Goal: Task Accomplishment & Management: Use online tool/utility

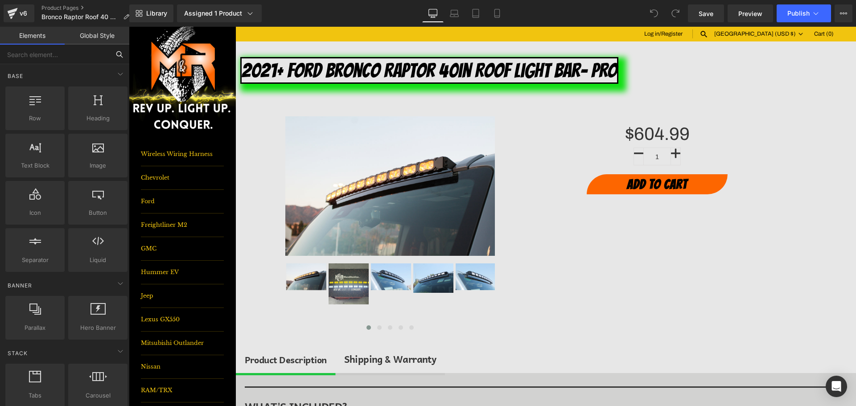
click at [94, 53] on input "text" at bounding box center [55, 55] width 110 height 20
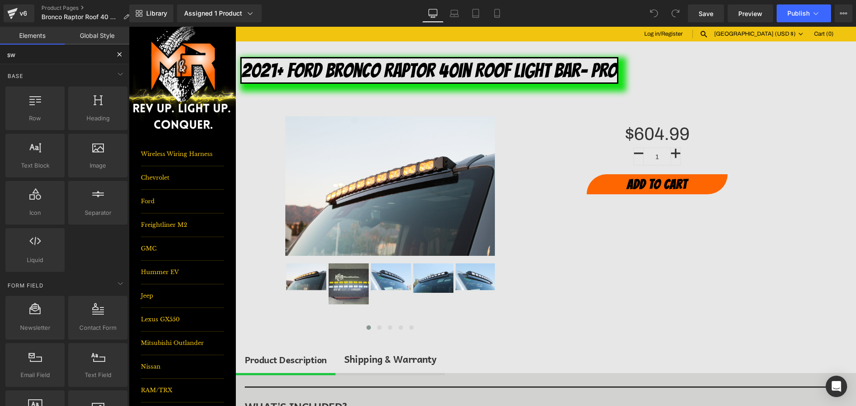
type input "swa"
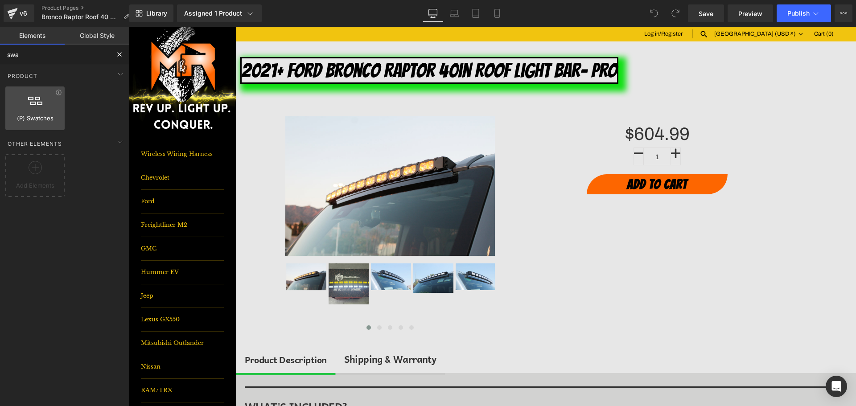
click at [33, 106] on div at bounding box center [35, 104] width 54 height 20
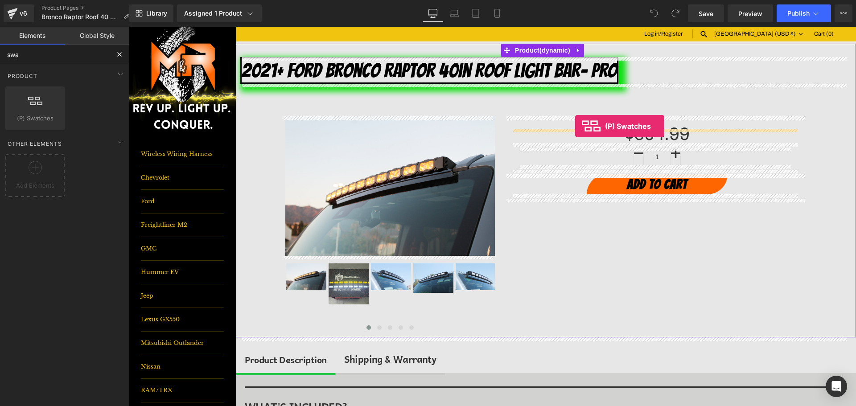
drag, startPoint x: 163, startPoint y: 136, endPoint x: 575, endPoint y: 126, distance: 412.6
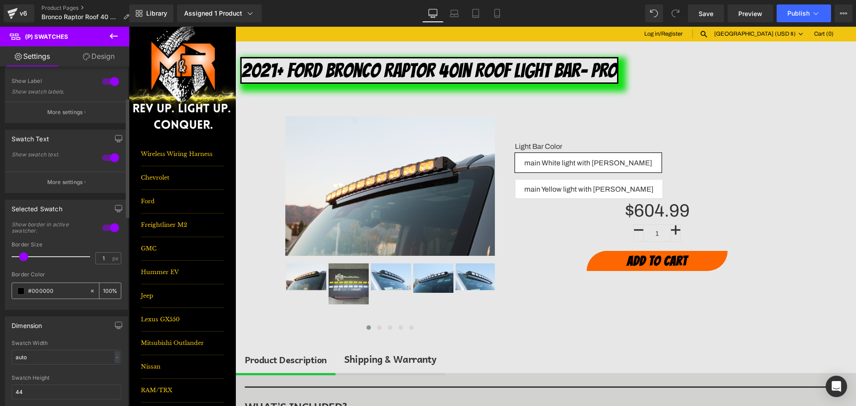
scroll to position [89, 0]
click at [99, 252] on input "1" at bounding box center [104, 252] width 16 height 11
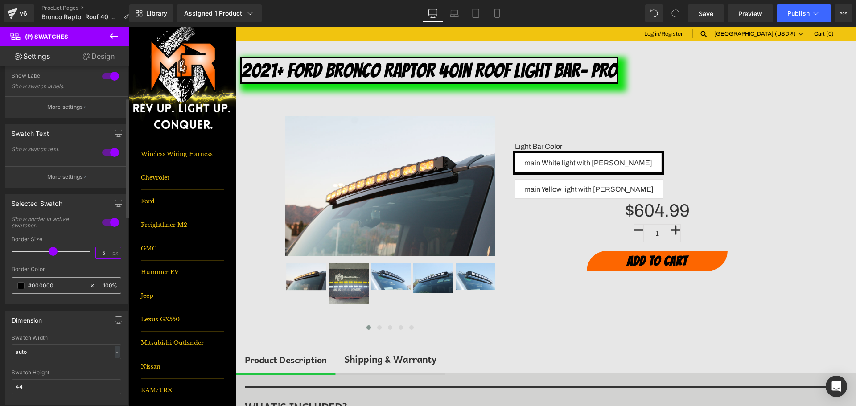
type input "5"
click at [64, 282] on input "#000000" at bounding box center [56, 286] width 57 height 10
type input "0"
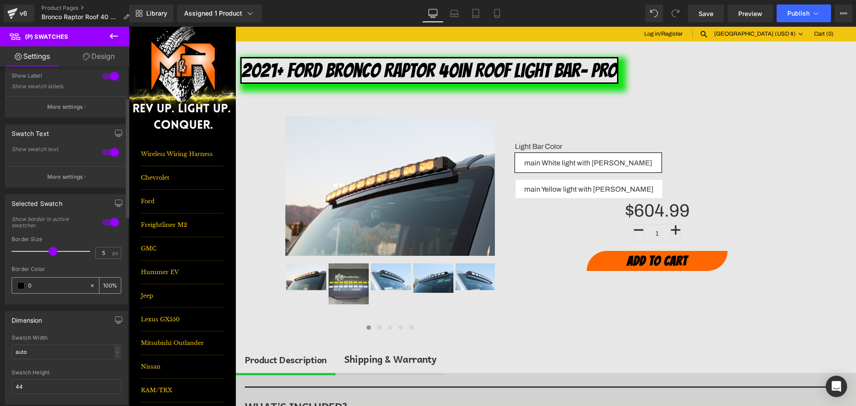
type input "0"
type input "0fe"
type input "100"
type input "0fe0"
type input "0"
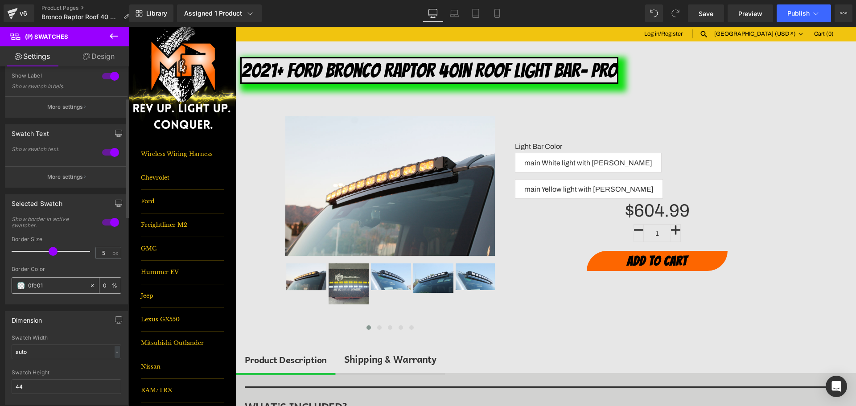
type input "0fe013"
type input "100"
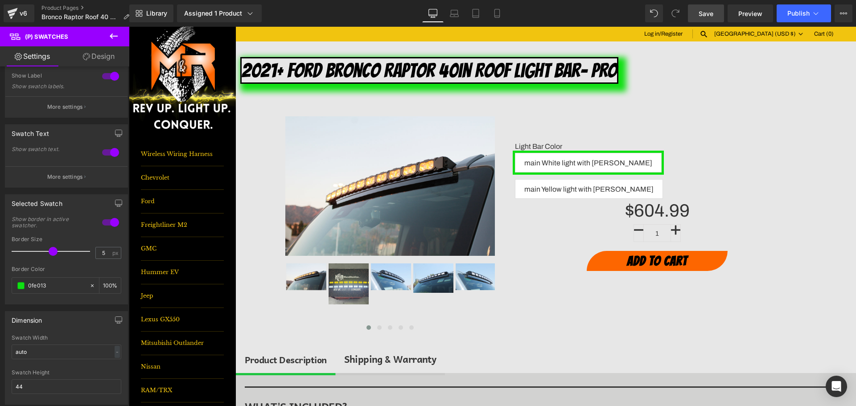
type input "#0fe013"
click at [695, 13] on link "Save" at bounding box center [706, 13] width 36 height 18
drag, startPoint x: 805, startPoint y: 16, endPoint x: 665, endPoint y: 0, distance: 140.4
click at [805, 16] on span "Publish" at bounding box center [798, 13] width 22 height 7
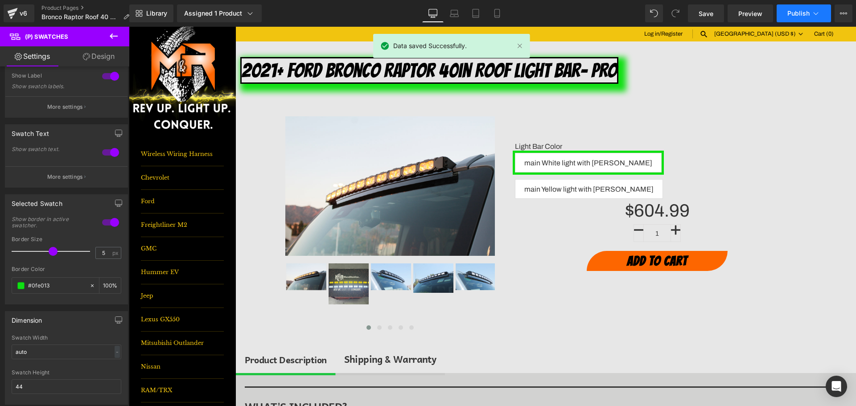
click at [796, 6] on button "Publish" at bounding box center [804, 13] width 54 height 18
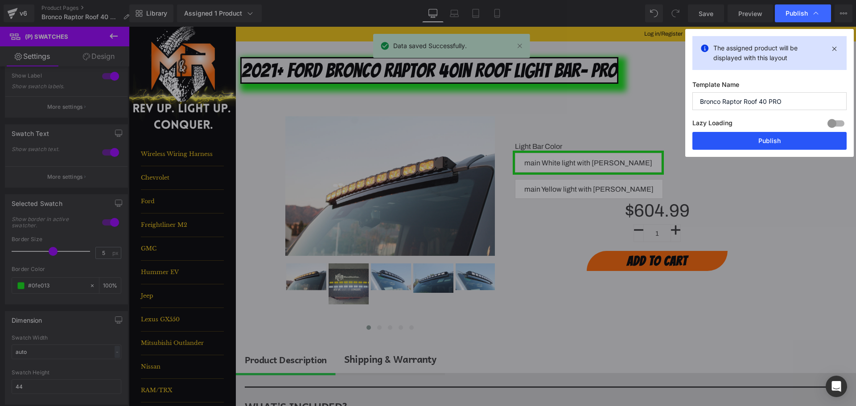
click at [807, 138] on button "Publish" at bounding box center [769, 141] width 154 height 18
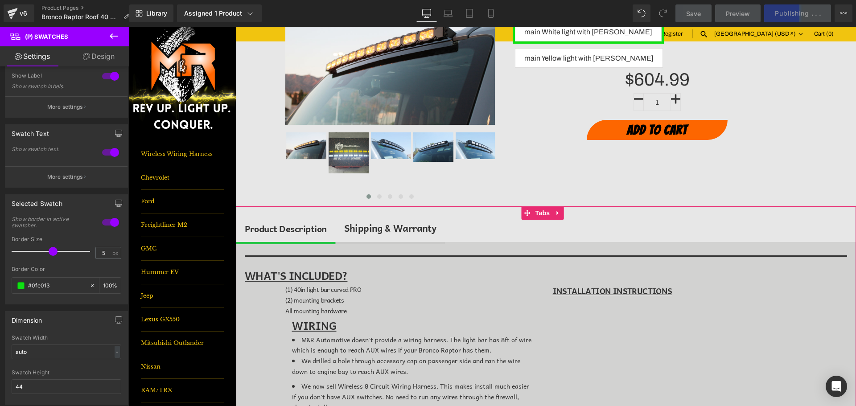
scroll to position [134, 0]
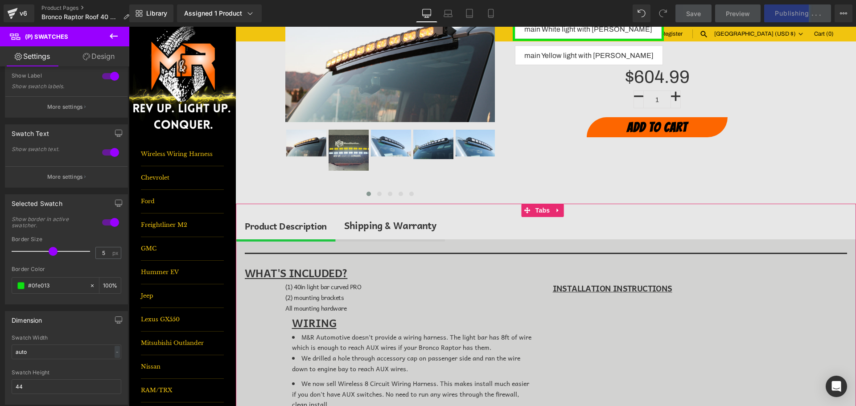
click at [336, 287] on span "(1) 40in light bar curved PRO" at bounding box center [323, 287] width 76 height 10
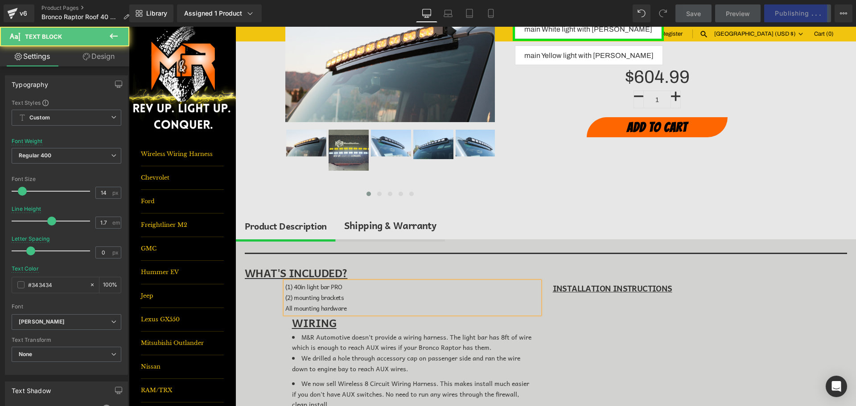
click at [303, 285] on span "(1) 40in light bar PRO" at bounding box center [313, 287] width 57 height 10
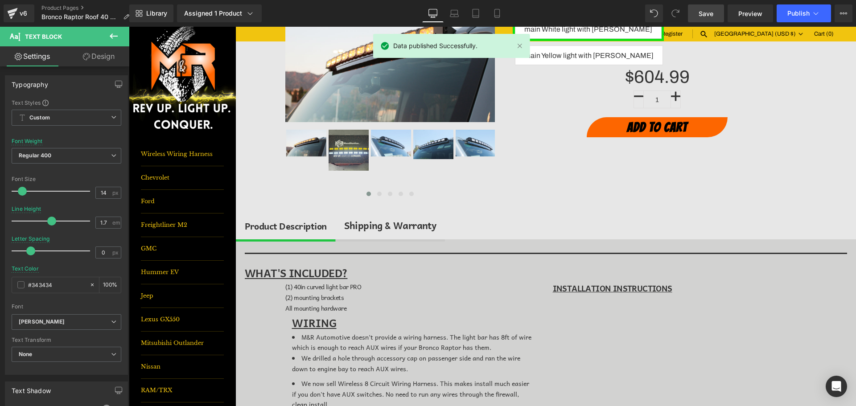
click at [699, 5] on link "Save" at bounding box center [706, 13] width 36 height 18
drag, startPoint x: 806, startPoint y: 17, endPoint x: 705, endPoint y: 4, distance: 101.7
click at [806, 17] on button "Publish" at bounding box center [804, 13] width 54 height 18
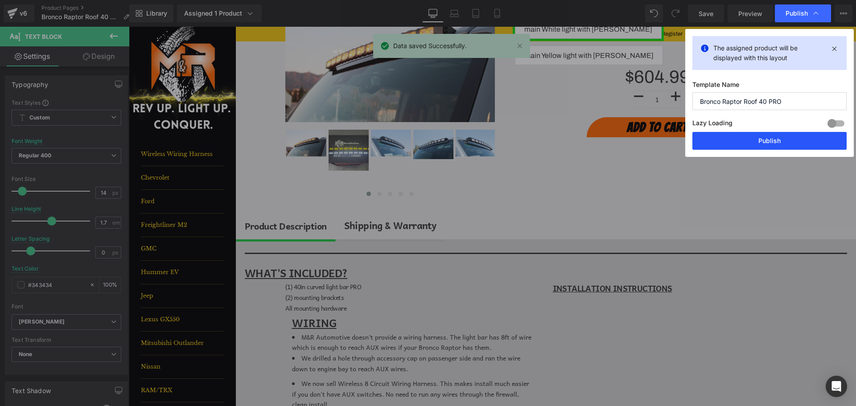
click at [788, 146] on button "Publish" at bounding box center [769, 141] width 154 height 18
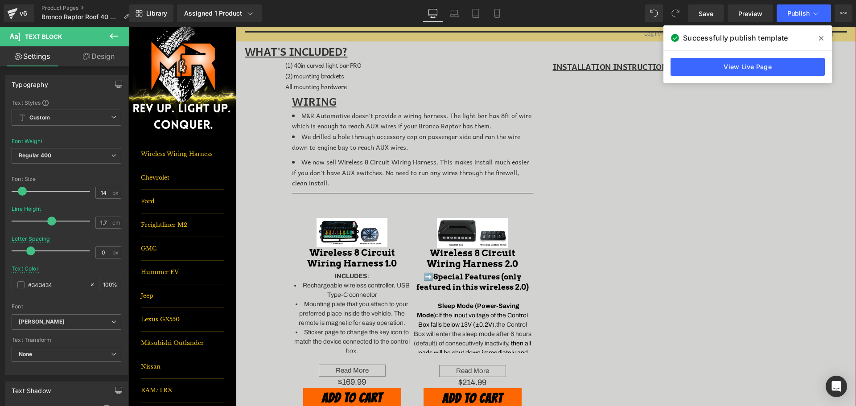
scroll to position [357, 0]
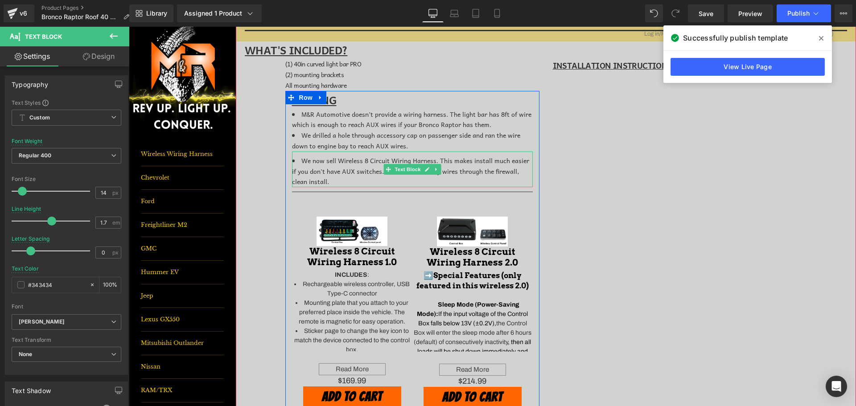
click at [315, 162] on li "We now sell Wireless 8 Circuit Wiring Harness. This makes install much easier i…" at bounding box center [412, 172] width 241 height 32
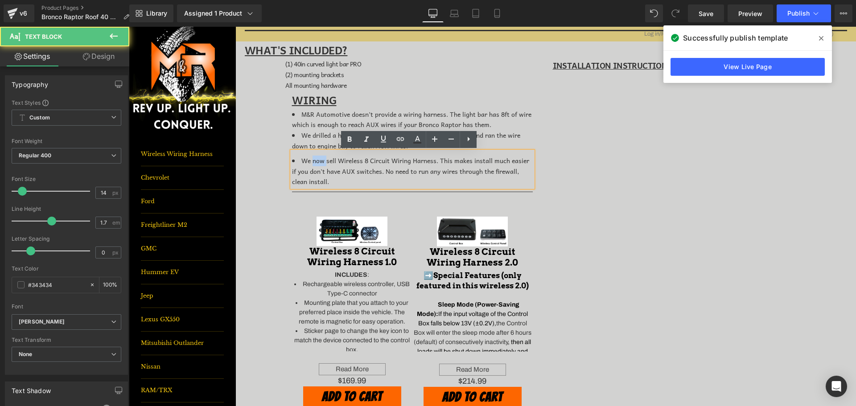
click at [315, 162] on li "We now sell Wireless 8 Circuit Wiring Harness. This makes install much easier i…" at bounding box center [412, 172] width 241 height 32
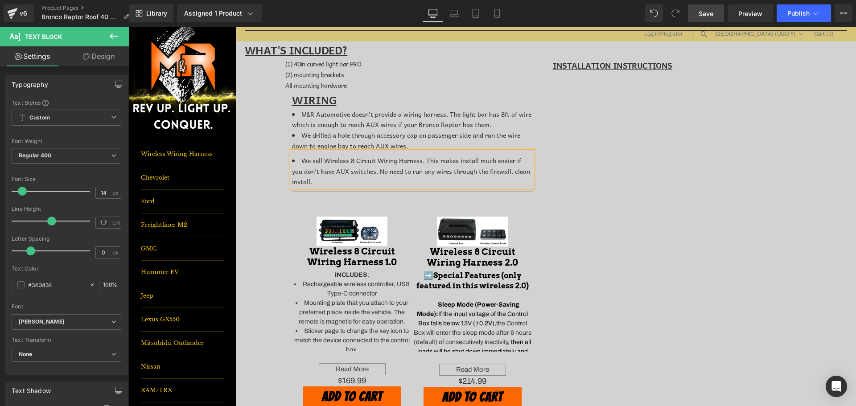
click at [704, 13] on span "Save" at bounding box center [706, 13] width 15 height 9
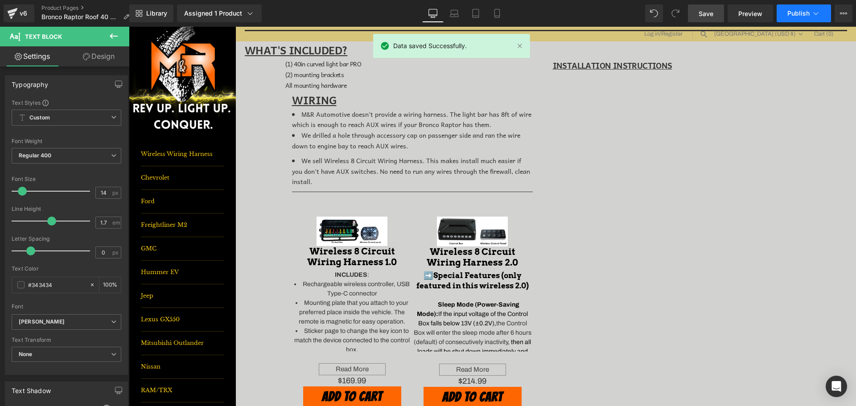
click at [807, 12] on span "Publish" at bounding box center [798, 13] width 22 height 7
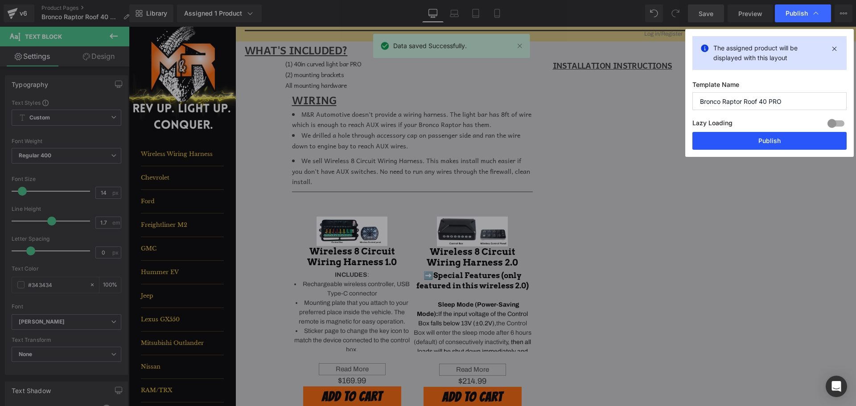
click at [817, 144] on button "Publish" at bounding box center [769, 141] width 154 height 18
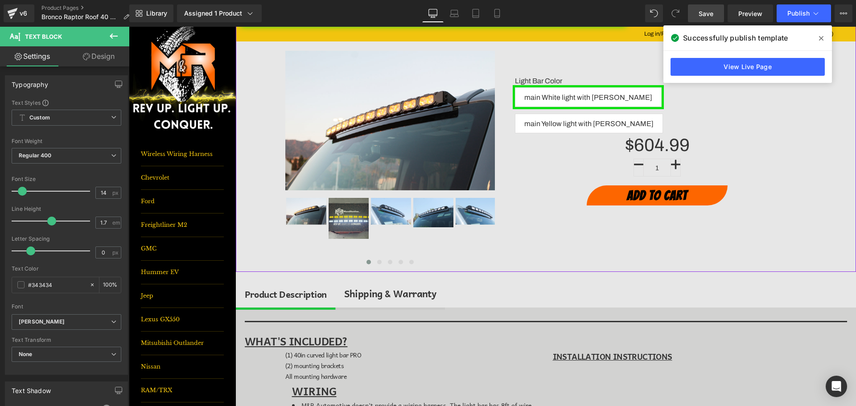
scroll to position [89, 0]
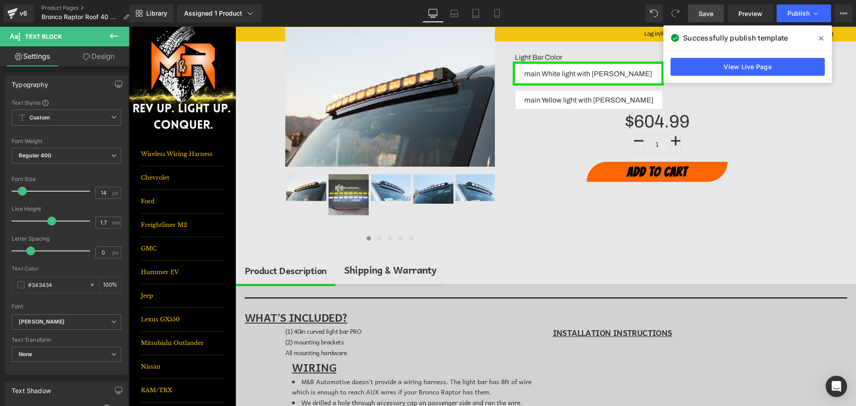
click at [118, 28] on button at bounding box center [113, 37] width 31 height 20
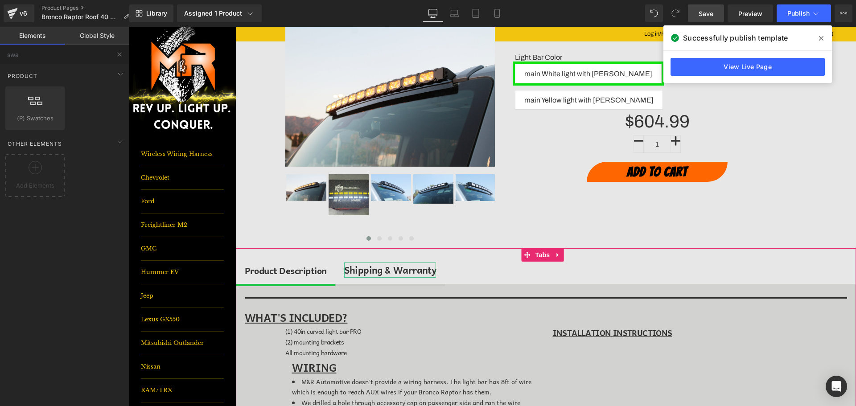
drag, startPoint x: 384, startPoint y: 268, endPoint x: 392, endPoint y: 268, distance: 7.6
click at [385, 268] on div "Shipping & Warranty" at bounding box center [390, 270] width 92 height 15
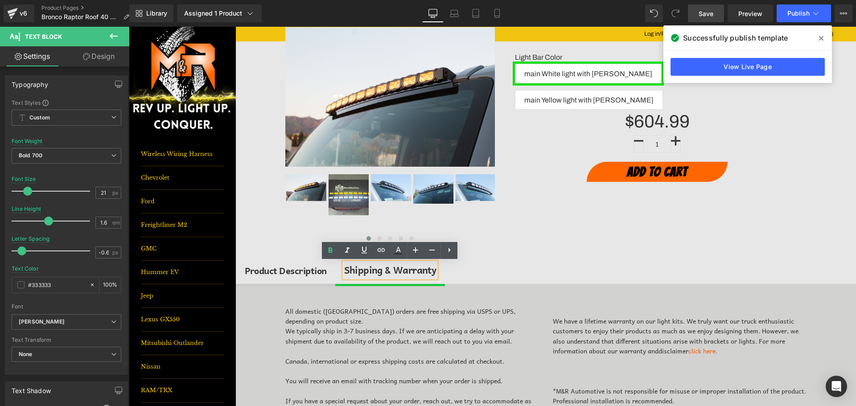
click at [489, 282] on ul "Product Description Text Block Shipping & Warranty Text Block" at bounding box center [546, 271] width 620 height 30
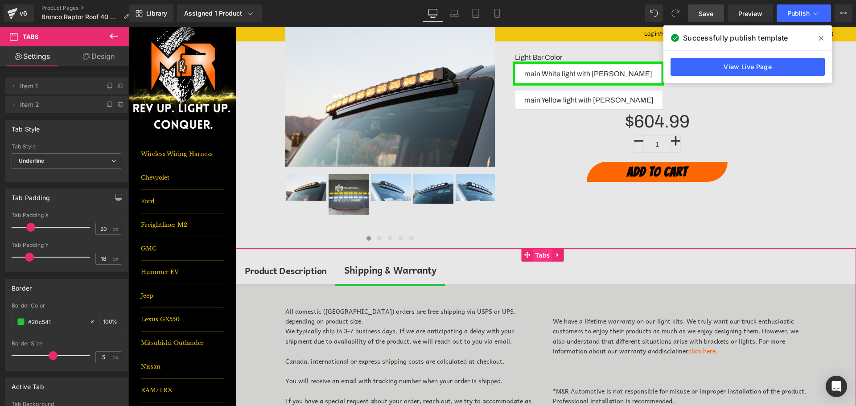
click at [536, 256] on span "Tabs" at bounding box center [542, 255] width 19 height 13
click at [108, 105] on icon at bounding box center [110, 104] width 4 height 4
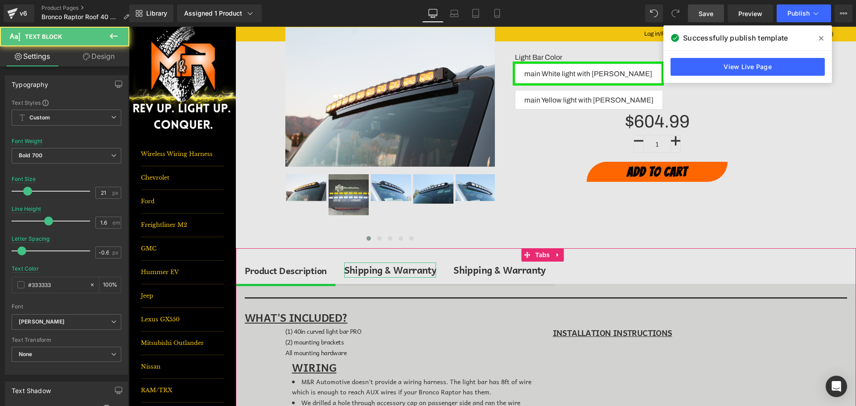
click at [408, 269] on div "Shipping & Warranty" at bounding box center [390, 270] width 92 height 15
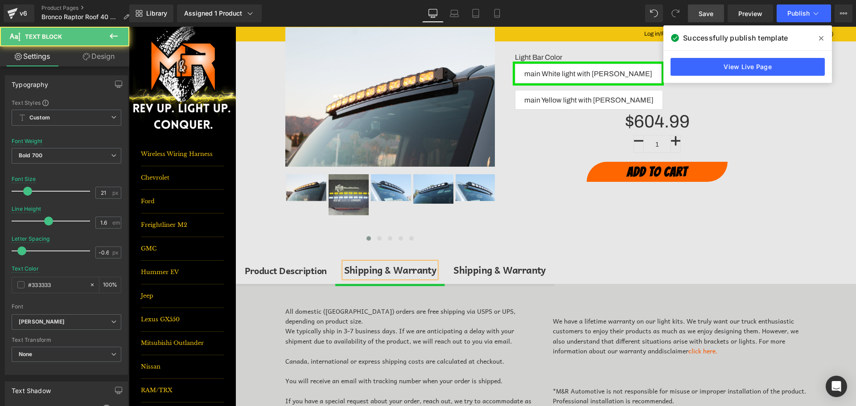
click at [408, 269] on div "Shipping & Warranty" at bounding box center [390, 270] width 92 height 15
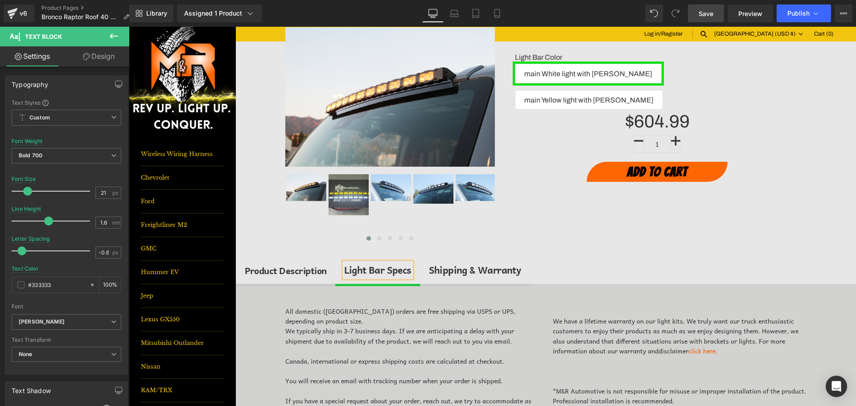
click at [252, 294] on div "All domestic ([GEOGRAPHIC_DATA]) orders are free shipping via USPS or UPS, depe…" at bounding box center [546, 369] width 620 height 171
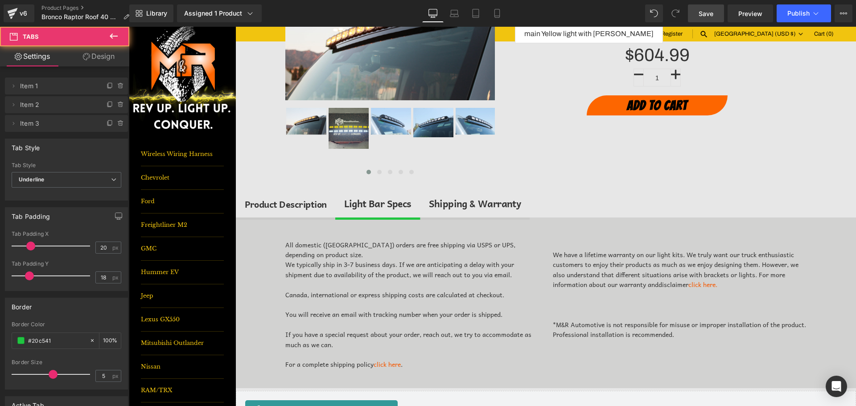
scroll to position [178, 0]
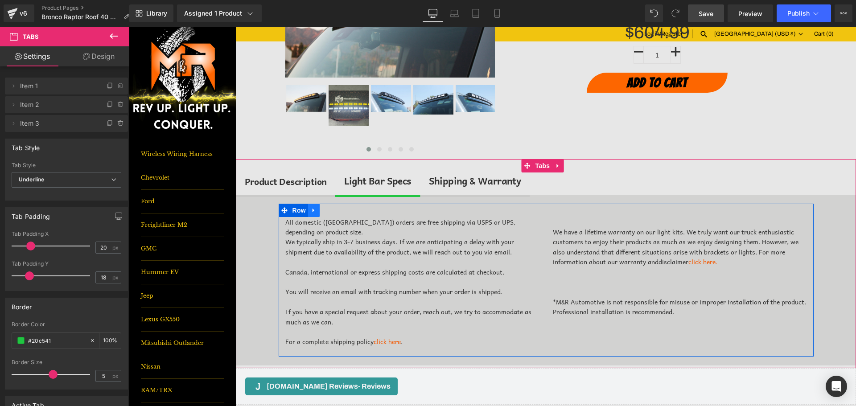
click at [308, 215] on link at bounding box center [314, 210] width 12 height 13
click at [334, 211] on icon at bounding box center [337, 210] width 6 height 6
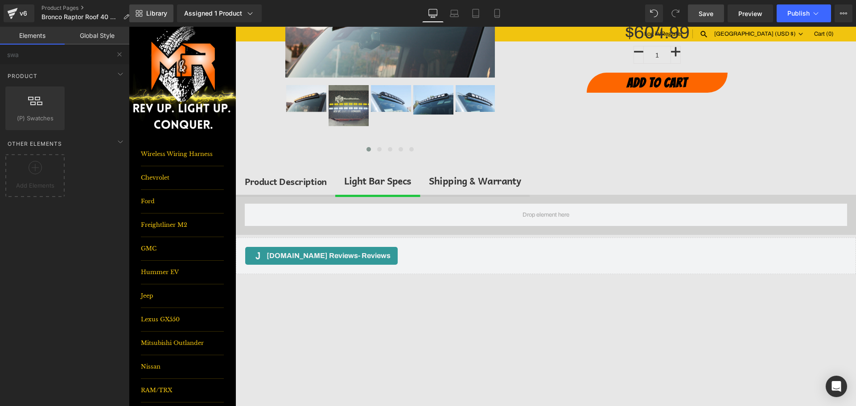
click at [156, 9] on link "Library" at bounding box center [151, 13] width 44 height 18
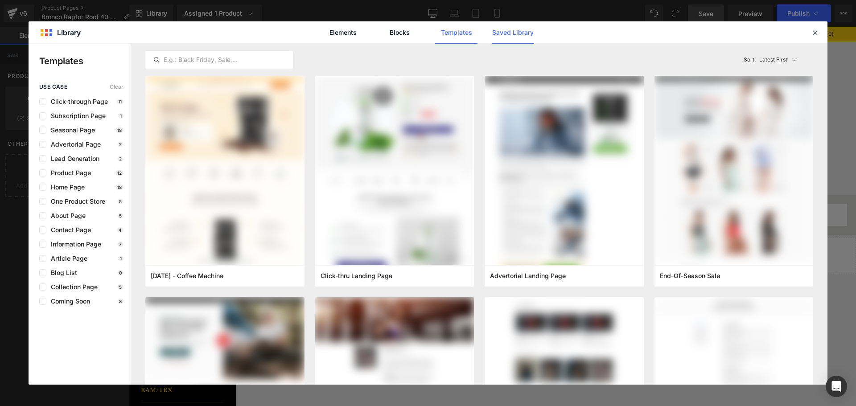
click at [521, 35] on link "Saved Library" at bounding box center [513, 32] width 42 height 22
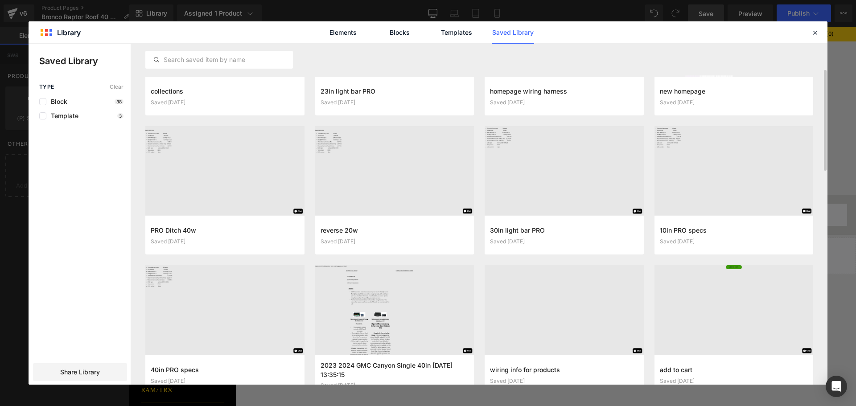
scroll to position [134, 0]
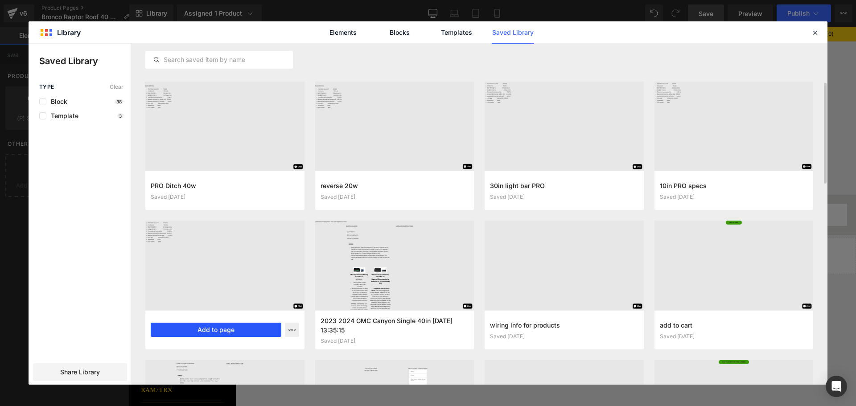
click at [225, 331] on button "Add to page" at bounding box center [216, 330] width 131 height 14
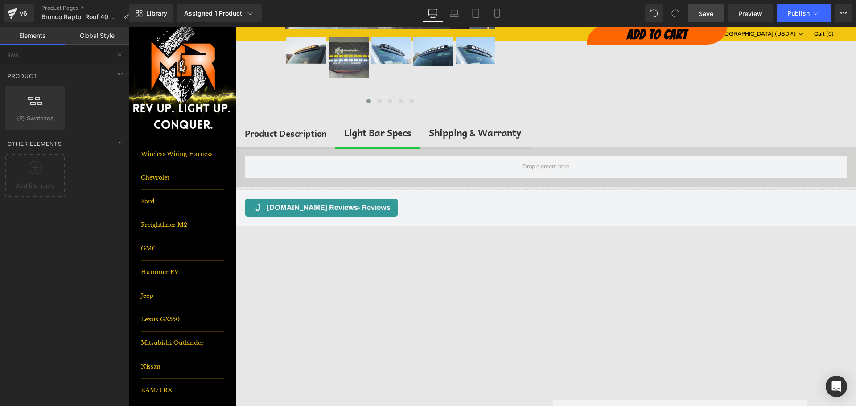
scroll to position [212, 0]
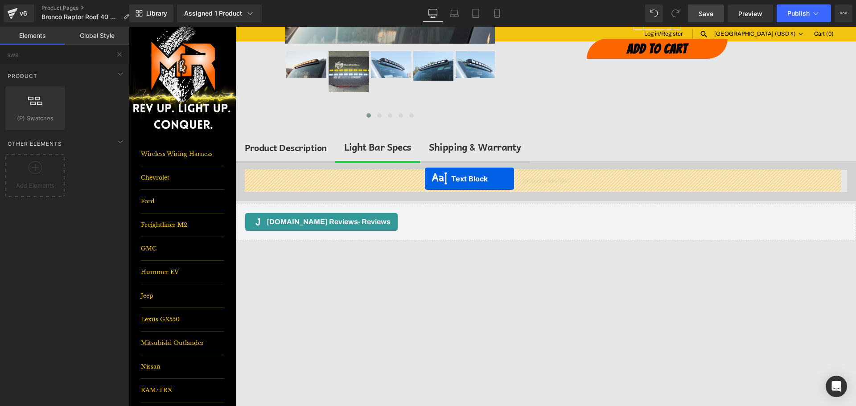
drag, startPoint x: 520, startPoint y: 352, endPoint x: 425, endPoint y: 179, distance: 197.7
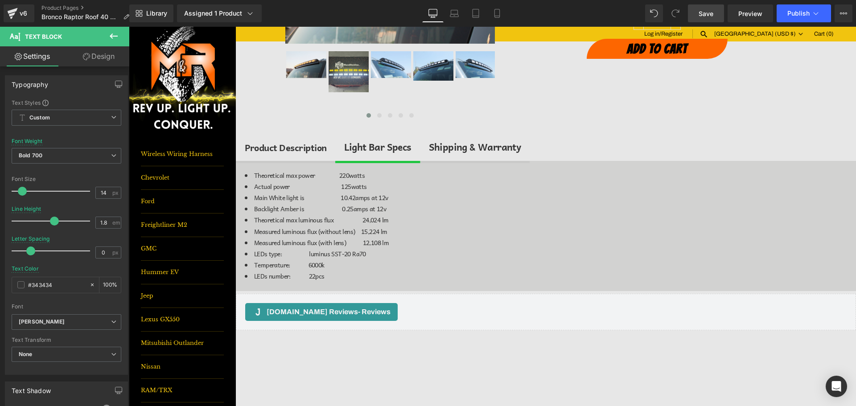
click at [122, 33] on button at bounding box center [113, 37] width 31 height 20
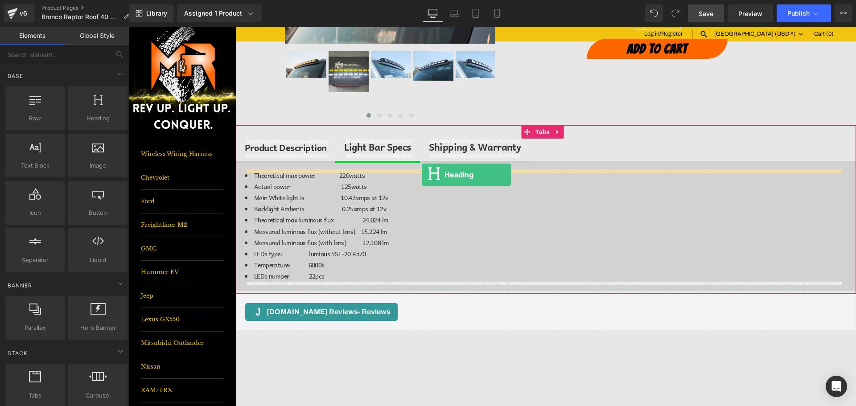
drag, startPoint x: 257, startPoint y: 155, endPoint x: 422, endPoint y: 173, distance: 165.9
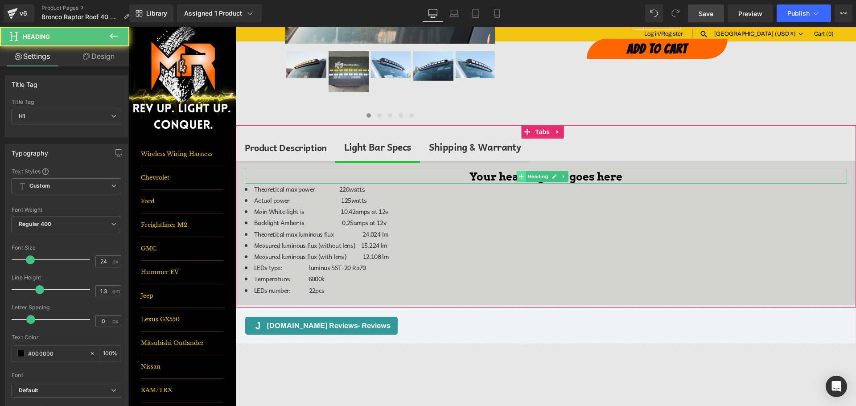
click at [519, 180] on span at bounding box center [521, 176] width 9 height 11
click at [499, 176] on h1 "Your heading text goes here" at bounding box center [546, 177] width 602 height 14
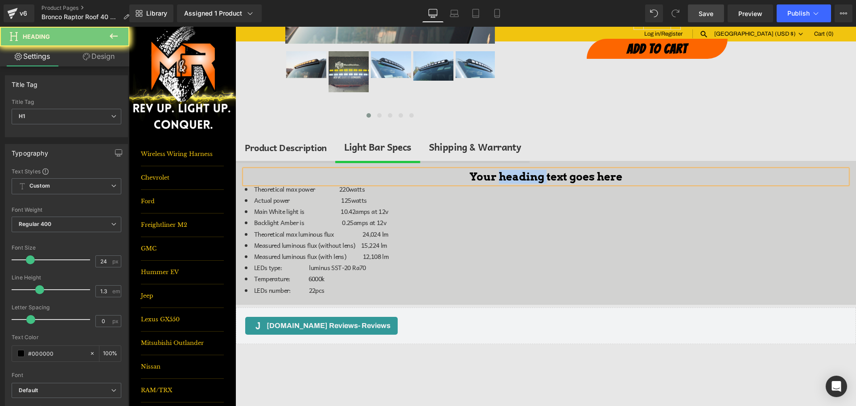
click at [499, 176] on h1 "Your heading text goes here" at bounding box center [546, 177] width 602 height 14
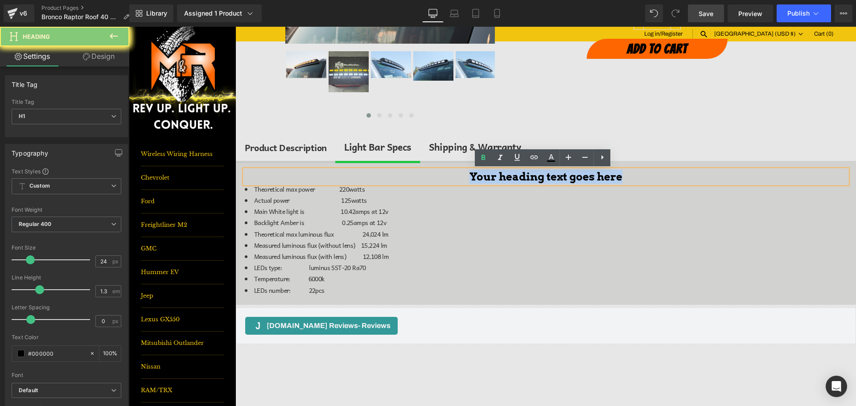
click at [499, 176] on h1 "Your heading text goes here" at bounding box center [546, 177] width 602 height 14
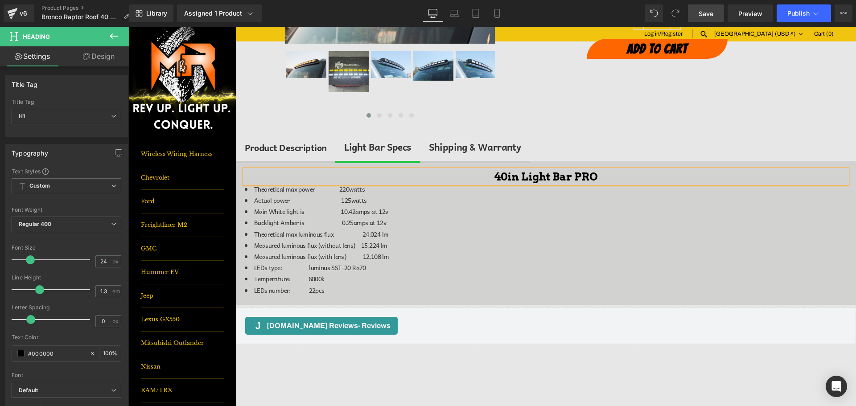
click at [500, 174] on h1 "40in Light Bar PRO" at bounding box center [546, 177] width 602 height 14
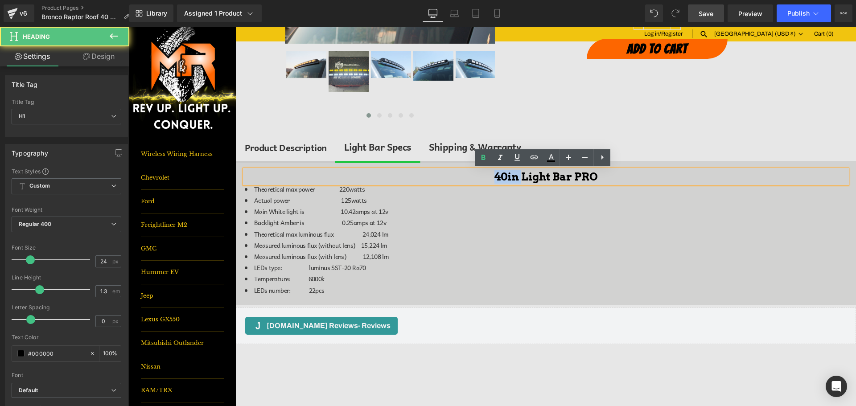
click at [500, 174] on h1 "40in Light Bar PRO" at bounding box center [546, 177] width 602 height 14
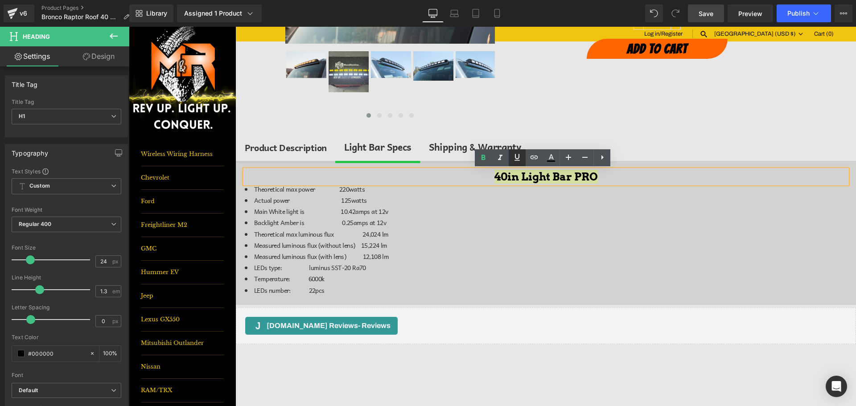
click at [522, 159] on icon at bounding box center [517, 157] width 11 height 11
click at [713, 12] on span "Save" at bounding box center [706, 13] width 15 height 9
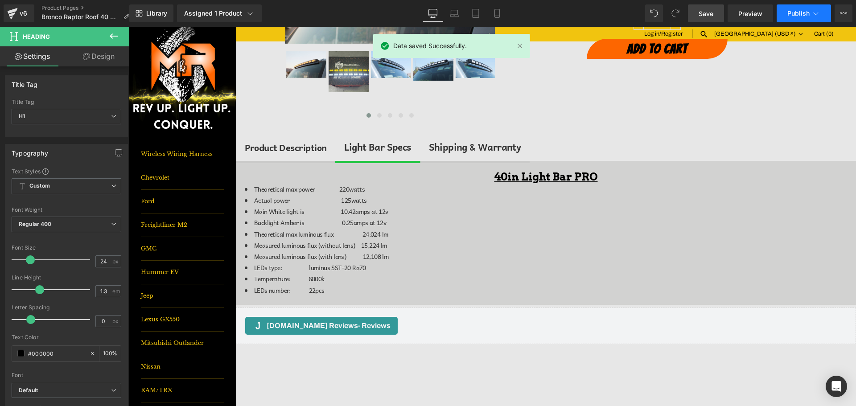
click at [800, 14] on span "Publish" at bounding box center [798, 13] width 22 height 7
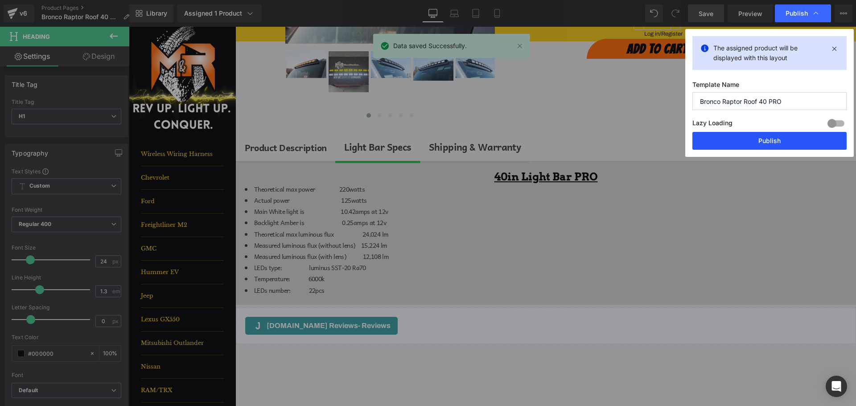
click at [779, 143] on button "Publish" at bounding box center [769, 141] width 154 height 18
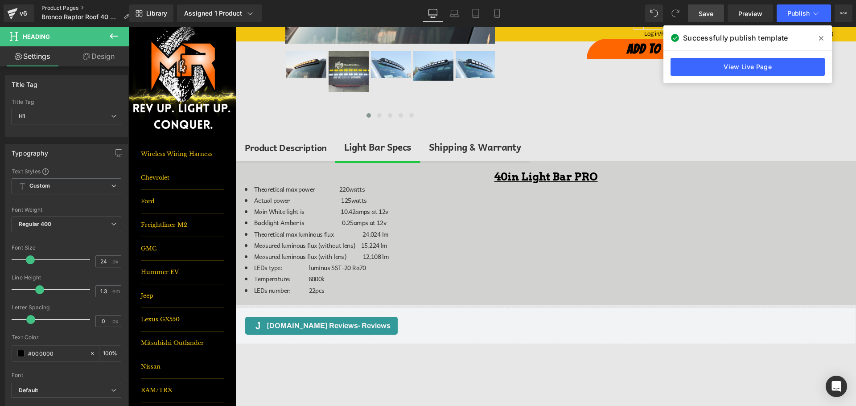
click at [67, 4] on link "Product Pages" at bounding box center [88, 7] width 95 height 7
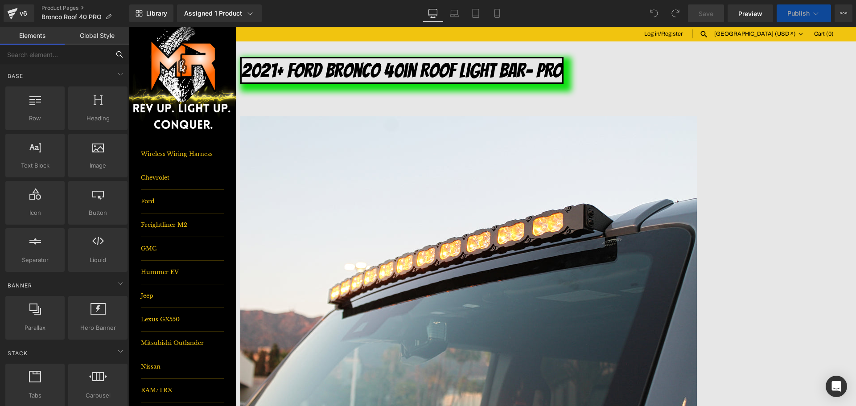
click at [75, 62] on input "text" at bounding box center [55, 55] width 110 height 20
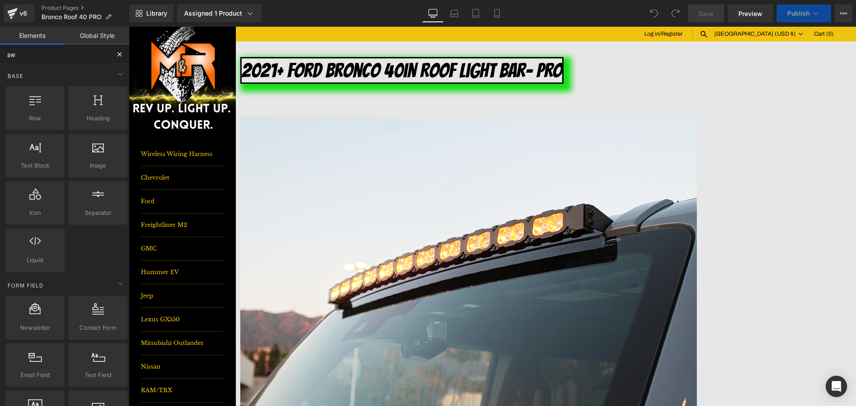
type input "swa"
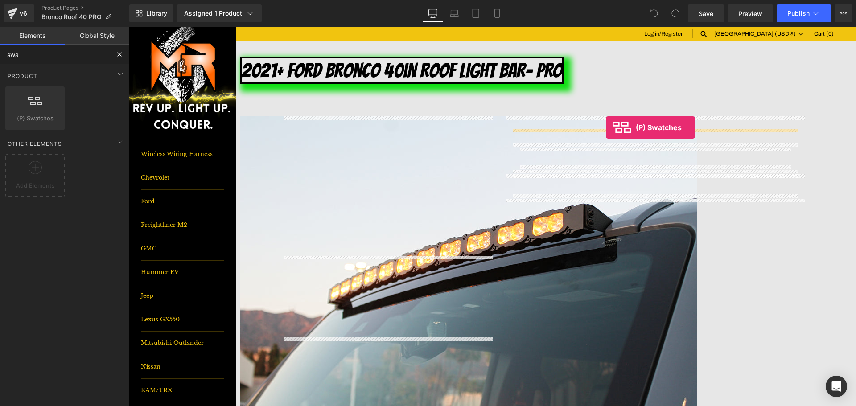
drag, startPoint x: 173, startPoint y: 132, endPoint x: 606, endPoint y: 128, distance: 433.0
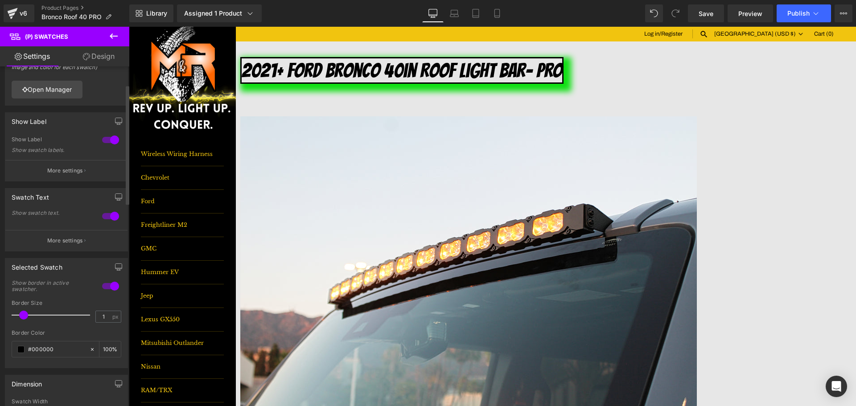
scroll to position [89, 0]
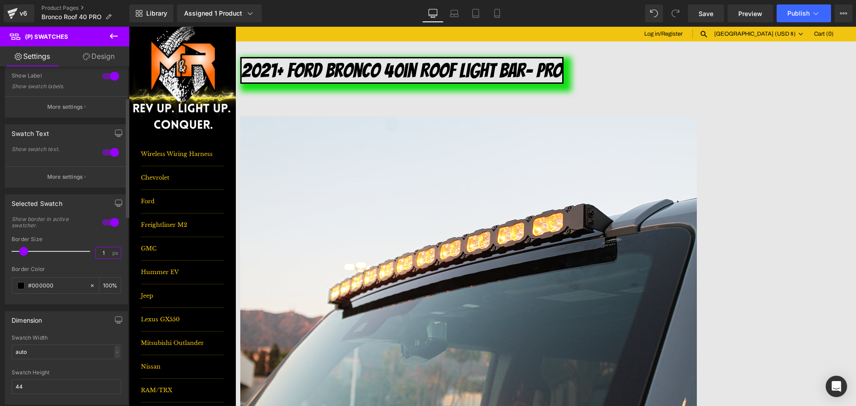
drag, startPoint x: 104, startPoint y: 252, endPoint x: 95, endPoint y: 253, distance: 9.0
click at [96, 253] on input "1" at bounding box center [104, 252] width 16 height 11
type input "5"
click at [51, 286] on input "#000000" at bounding box center [56, 286] width 57 height 10
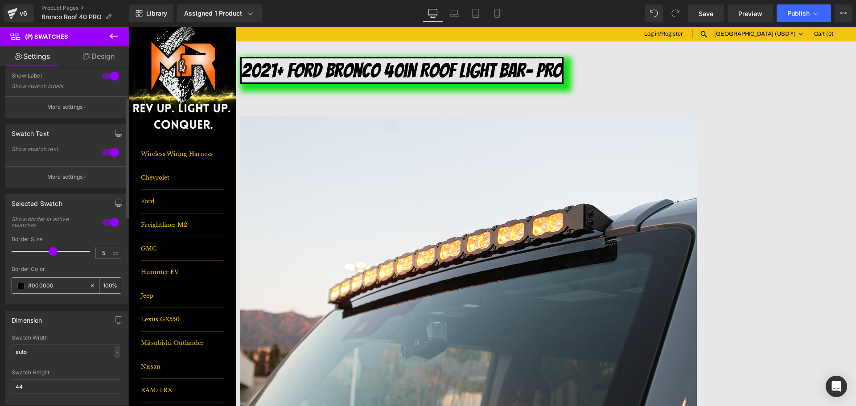
click at [51, 286] on input "#000000" at bounding box center [56, 286] width 57 height 10
type input "0"
type input "0fe"
type input "100"
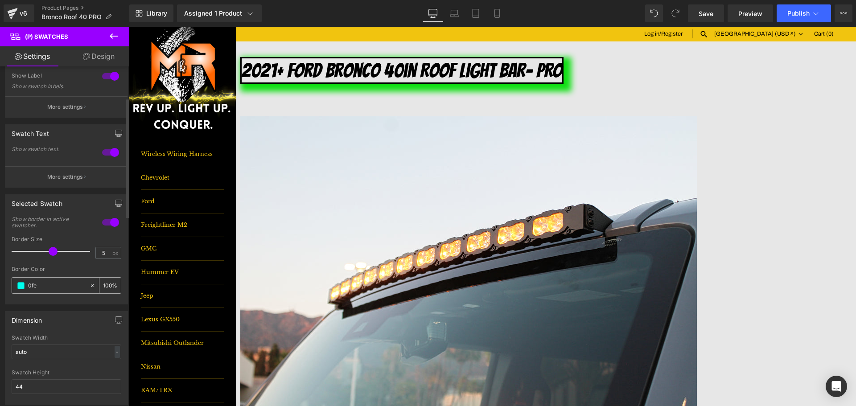
type input "0fe0"
type input "0"
type input "0fe013"
type input "100"
type input "#0fe013"
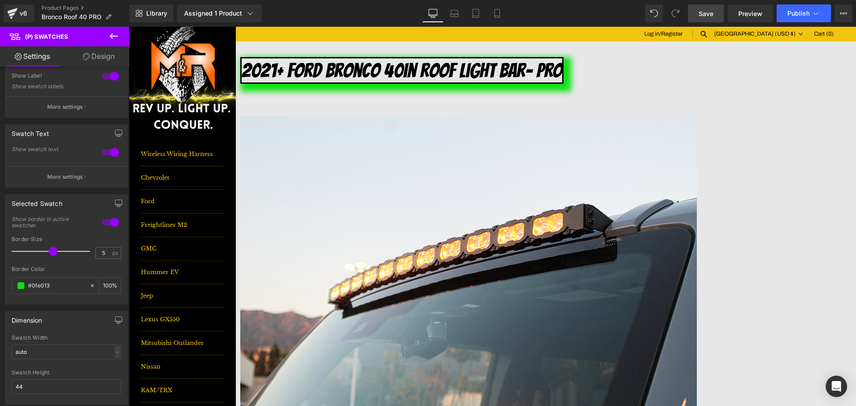
click at [696, 22] on link "Save" at bounding box center [706, 13] width 36 height 18
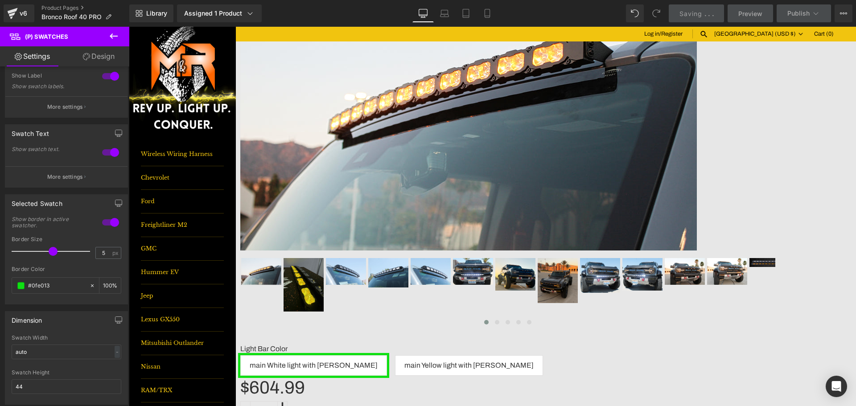
scroll to position [178, 0]
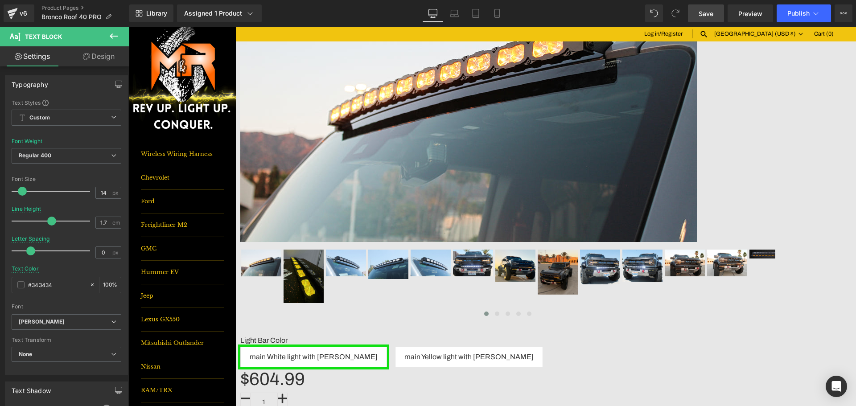
click at [712, 14] on span "Save" at bounding box center [706, 13] width 15 height 9
click at [812, 15] on icon at bounding box center [815, 13] width 9 height 9
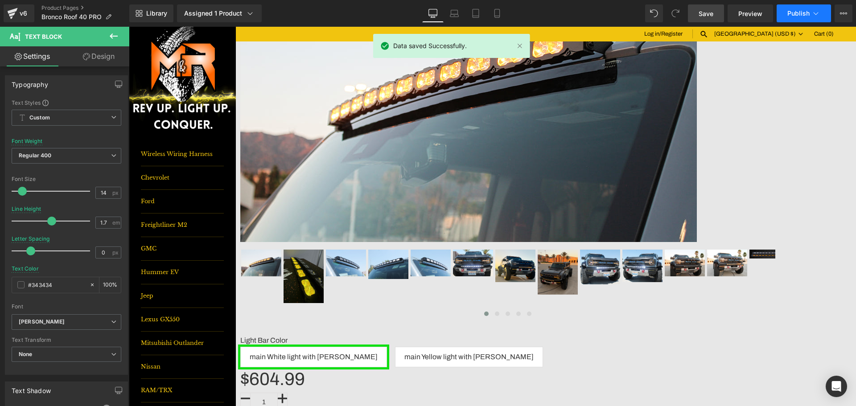
click at [792, 13] on span "Publish" at bounding box center [798, 13] width 22 height 7
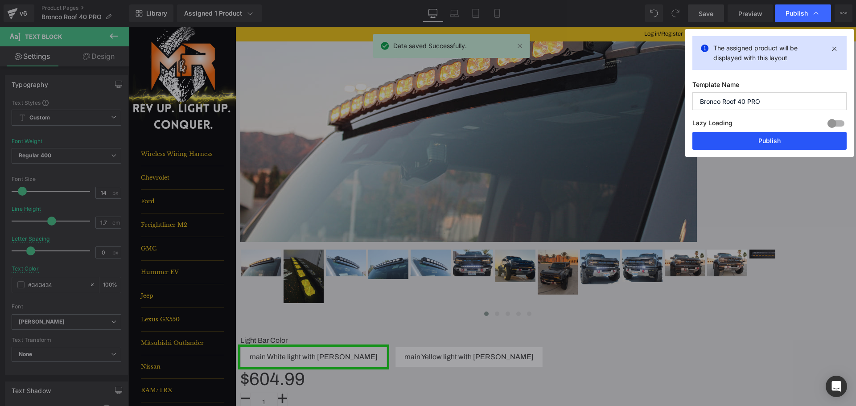
drag, startPoint x: 791, startPoint y: 137, endPoint x: 661, endPoint y: 108, distance: 133.5
click at [791, 137] on button "Publish" at bounding box center [769, 141] width 154 height 18
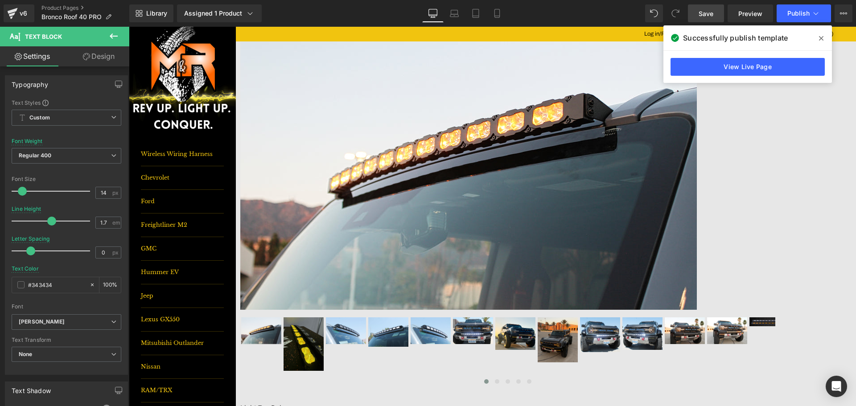
scroll to position [134, 0]
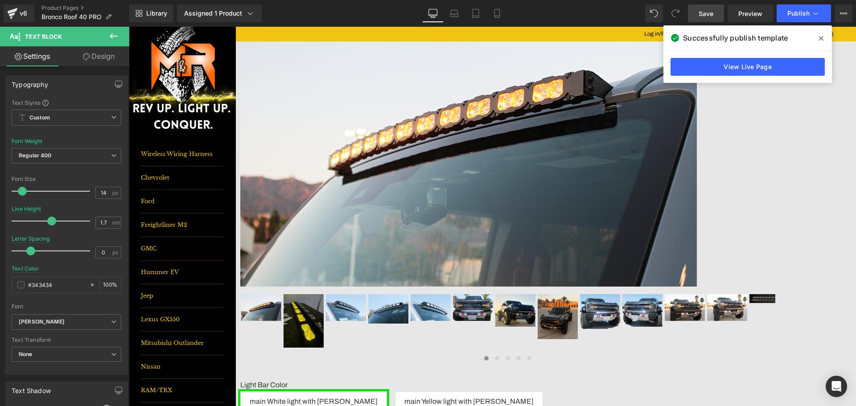
click at [129, 27] on span "Tabs" at bounding box center [129, 27] width 0 height 0
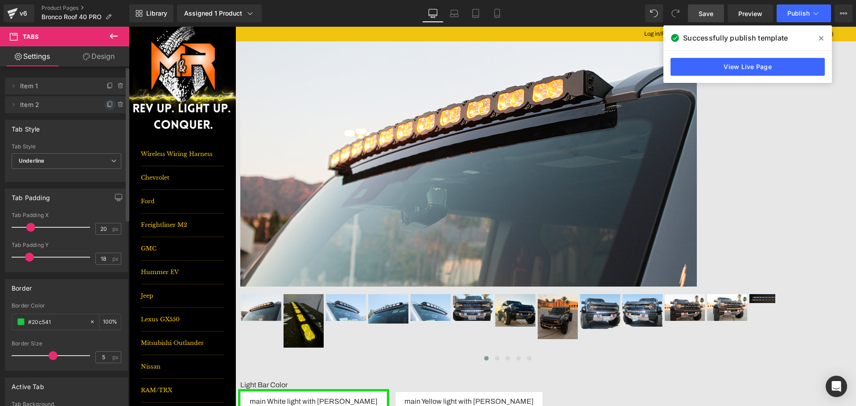
click at [109, 104] on icon at bounding box center [110, 104] width 7 height 7
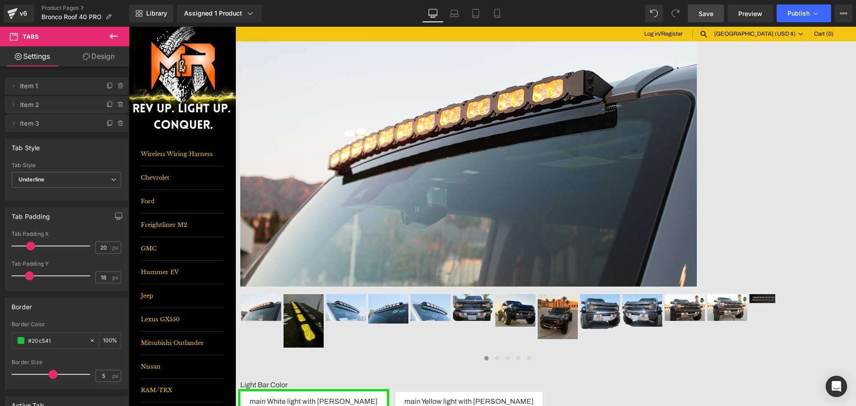
click at [129, 27] on icon at bounding box center [129, 27] width 0 height 0
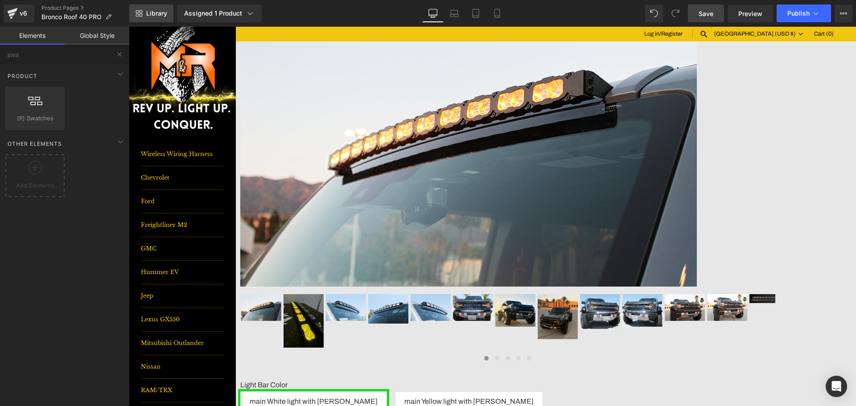
click at [156, 14] on span "Library" at bounding box center [156, 13] width 21 height 8
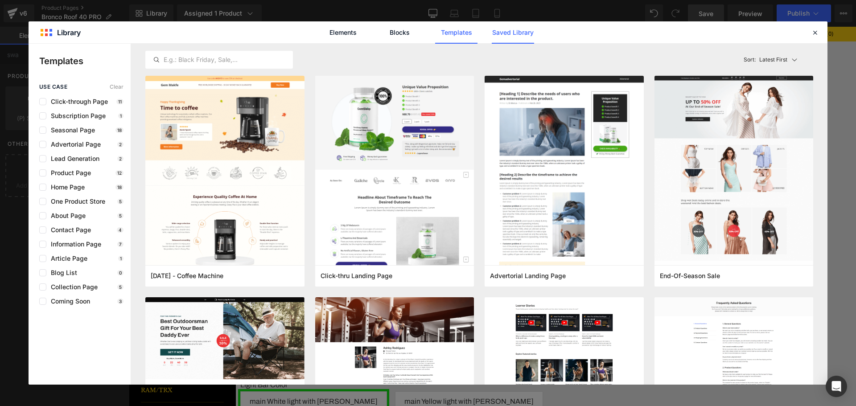
click at [519, 32] on link "Saved Library" at bounding box center [513, 32] width 42 height 22
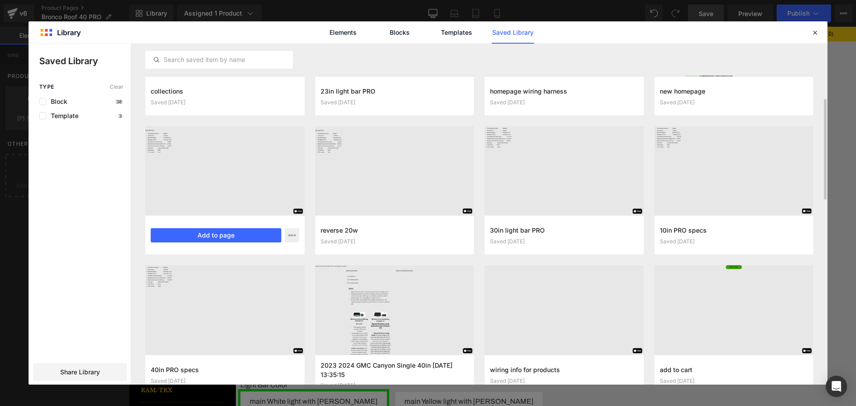
scroll to position [156, 0]
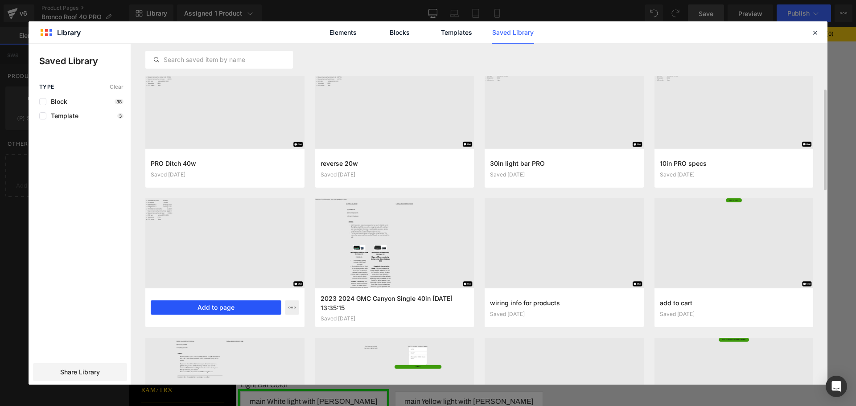
click at [192, 310] on button "Add to page" at bounding box center [216, 308] width 131 height 14
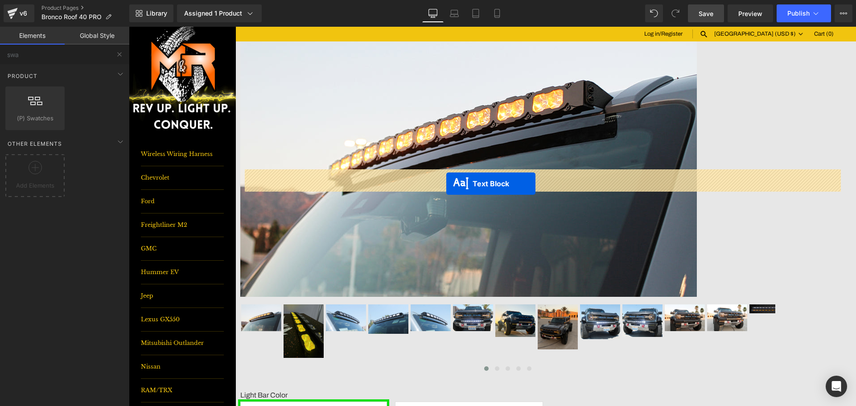
scroll to position [123, 0]
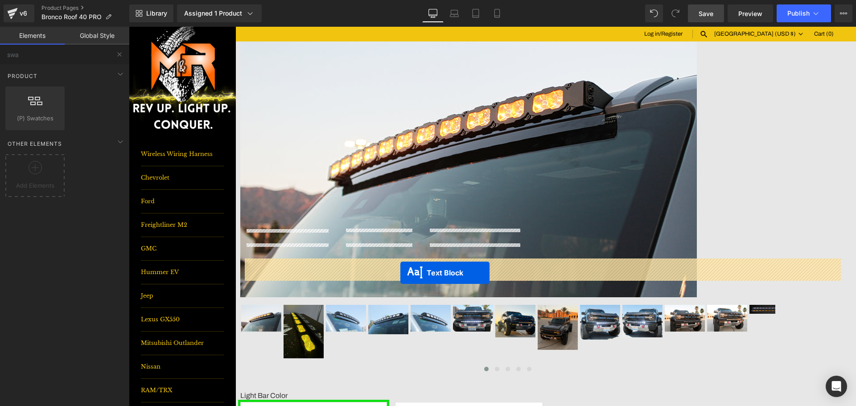
drag, startPoint x: 516, startPoint y: 261, endPoint x: 400, endPoint y: 273, distance: 116.5
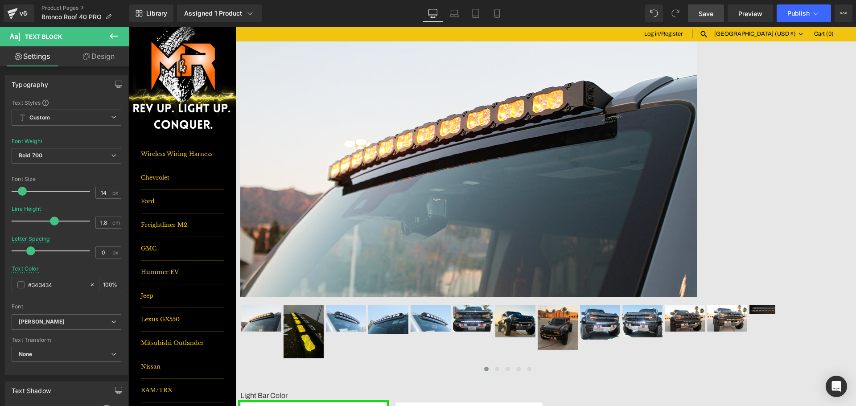
drag, startPoint x: 111, startPoint y: 37, endPoint x: 114, endPoint y: 47, distance: 11.1
click at [111, 37] on icon at bounding box center [114, 35] width 8 height 5
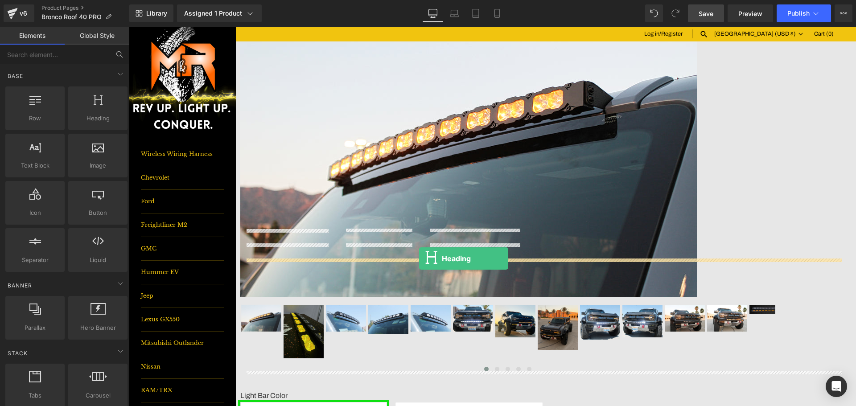
drag, startPoint x: 252, startPoint y: 141, endPoint x: 419, endPoint y: 259, distance: 203.9
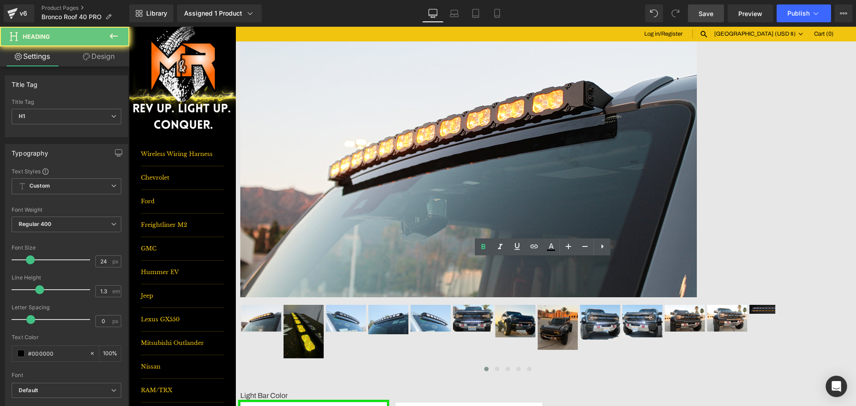
click at [513, 248] on icon at bounding box center [517, 246] width 11 height 11
click at [712, 9] on span "Save" at bounding box center [706, 13] width 15 height 9
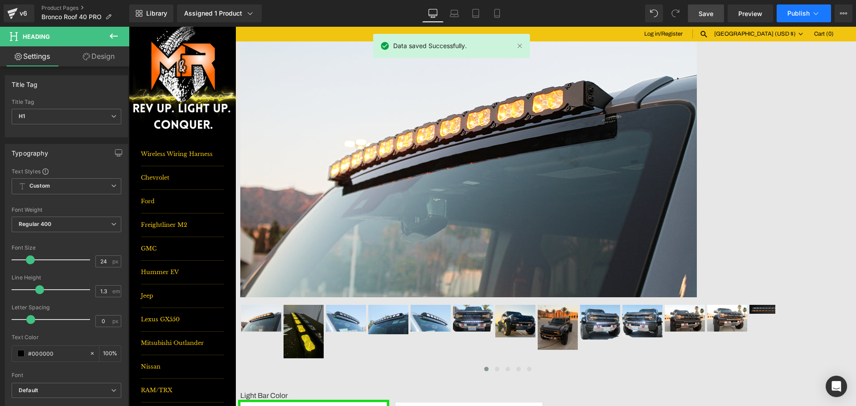
click at [804, 11] on span "Publish" at bounding box center [798, 13] width 22 height 7
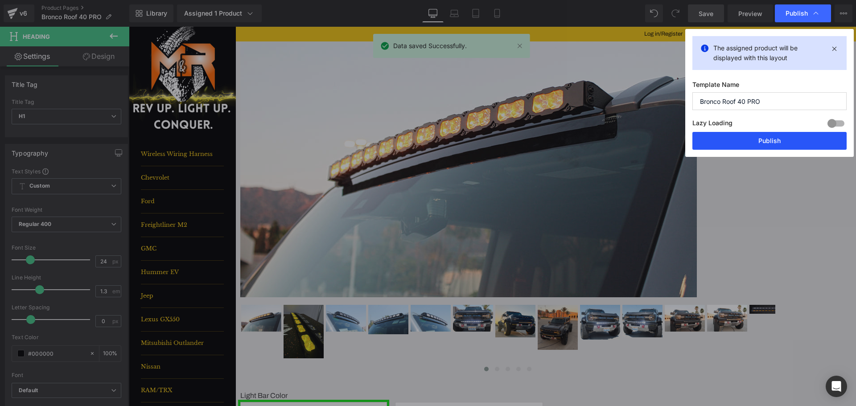
drag, startPoint x: 791, startPoint y: 143, endPoint x: 665, endPoint y: 103, distance: 132.4
click at [791, 143] on button "Publish" at bounding box center [769, 141] width 154 height 18
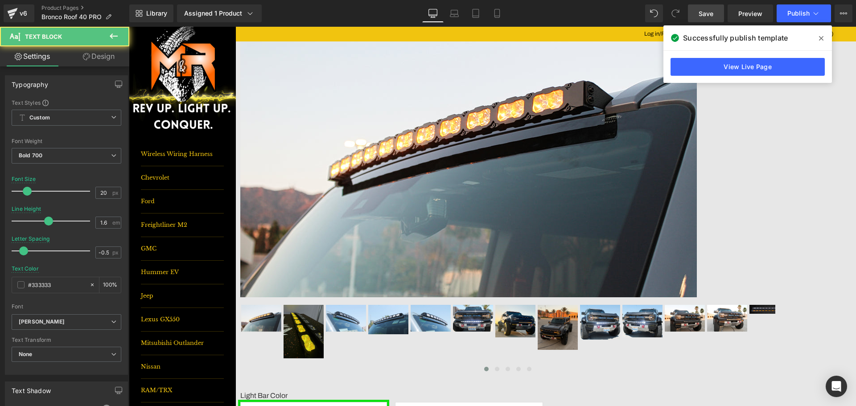
click at [716, 17] on link "Save" at bounding box center [706, 13] width 36 height 18
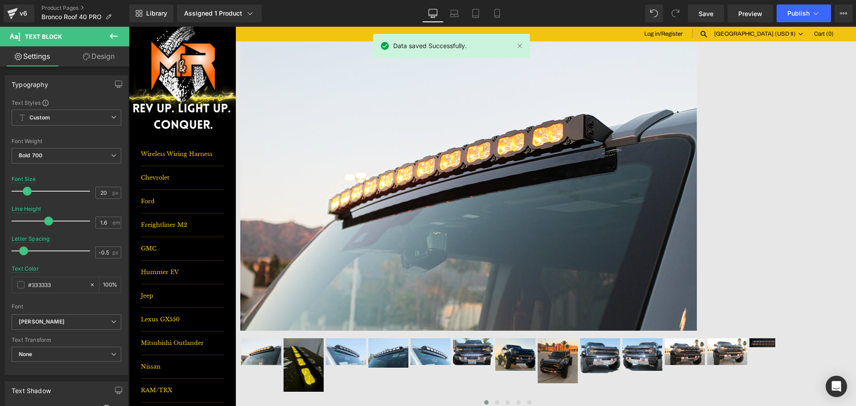
scroll to position [0, 0]
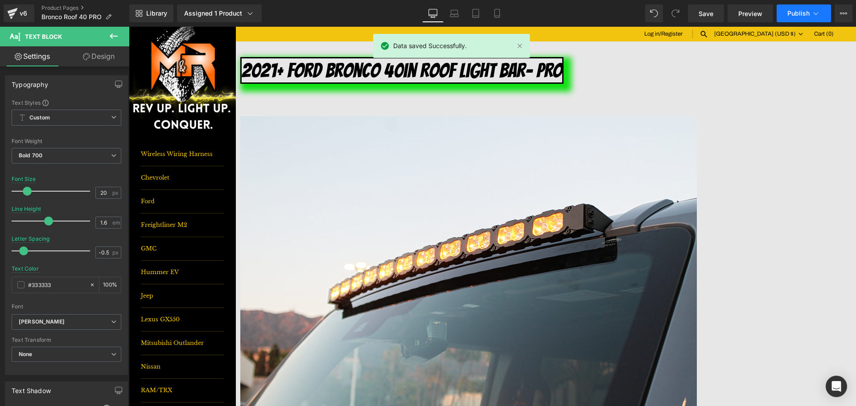
click at [802, 11] on span "Publish" at bounding box center [798, 13] width 22 height 7
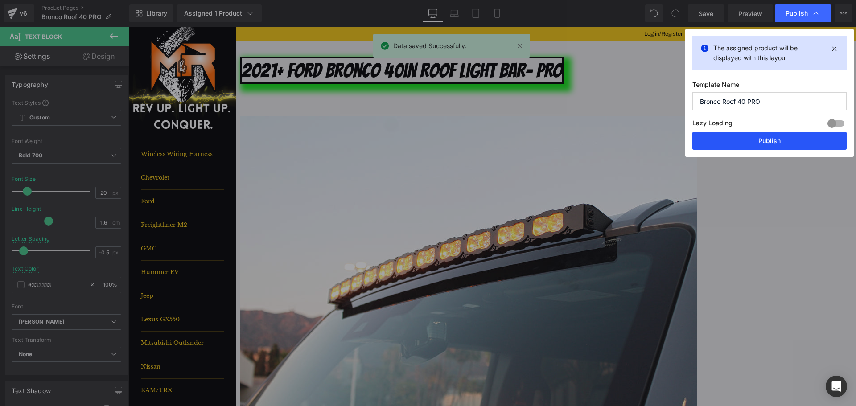
click at [799, 134] on button "Publish" at bounding box center [769, 141] width 154 height 18
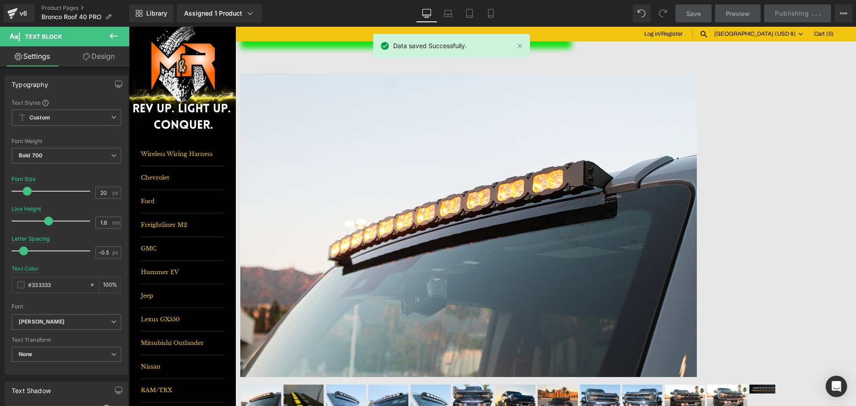
scroll to position [45, 0]
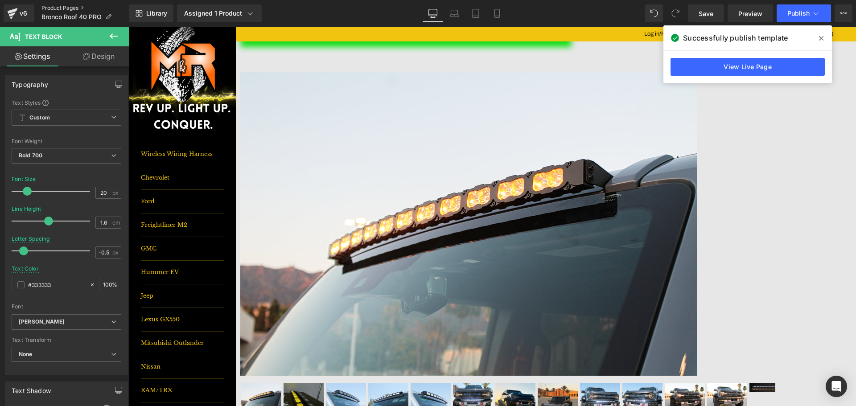
click at [63, 8] on link "Product Pages" at bounding box center [85, 7] width 88 height 7
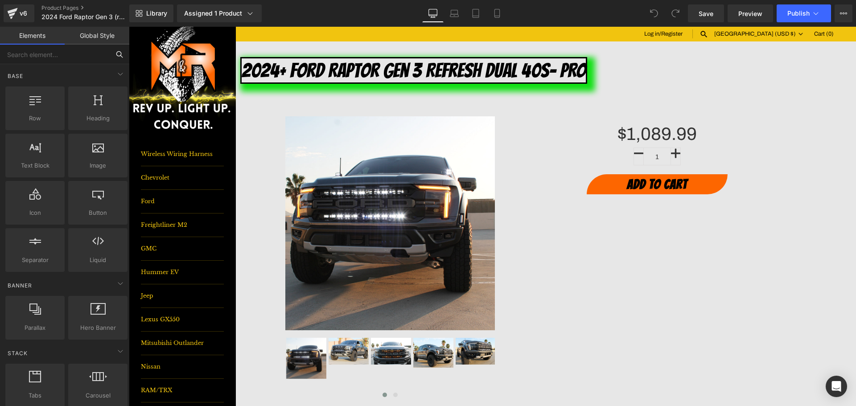
click at [62, 51] on input "text" at bounding box center [55, 55] width 110 height 20
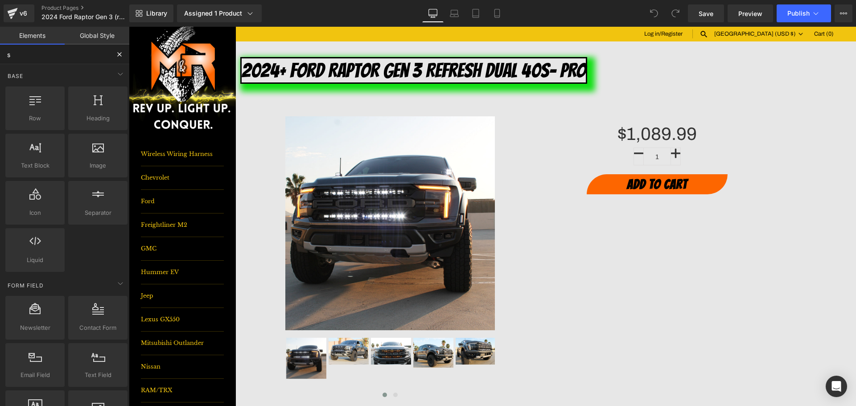
type input "sw"
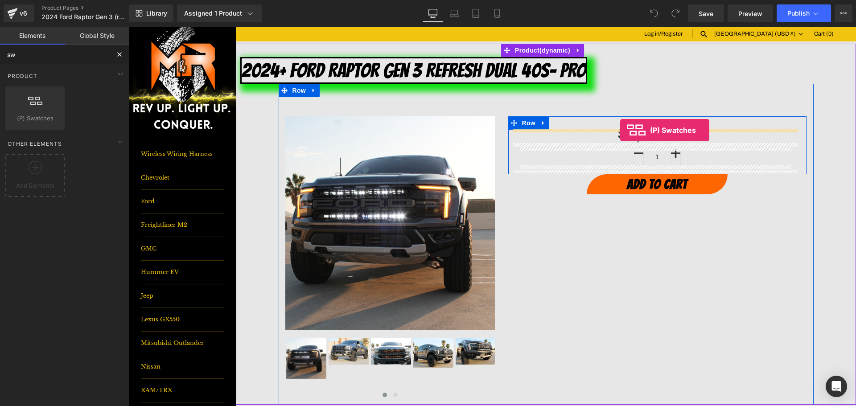
drag, startPoint x: 166, startPoint y: 135, endPoint x: 620, endPoint y: 130, distance: 454.4
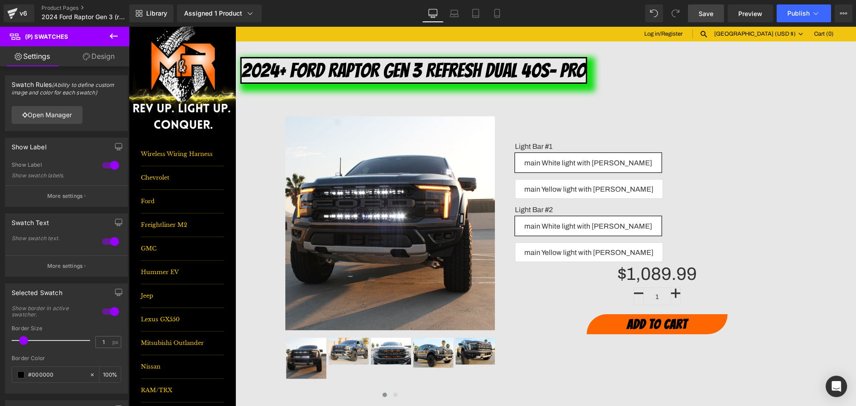
click at [708, 12] on span "Save" at bounding box center [706, 13] width 15 height 9
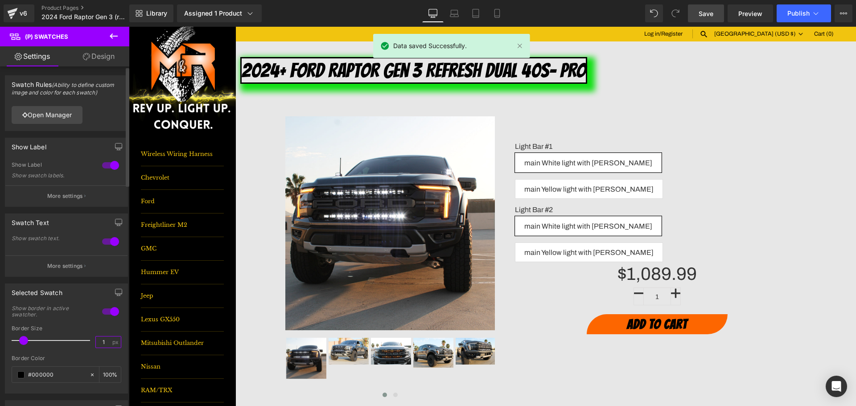
drag, startPoint x: 101, startPoint y: 343, endPoint x: 89, endPoint y: 344, distance: 12.1
click at [89, 344] on div "Border Size 1 px" at bounding box center [67, 340] width 110 height 30
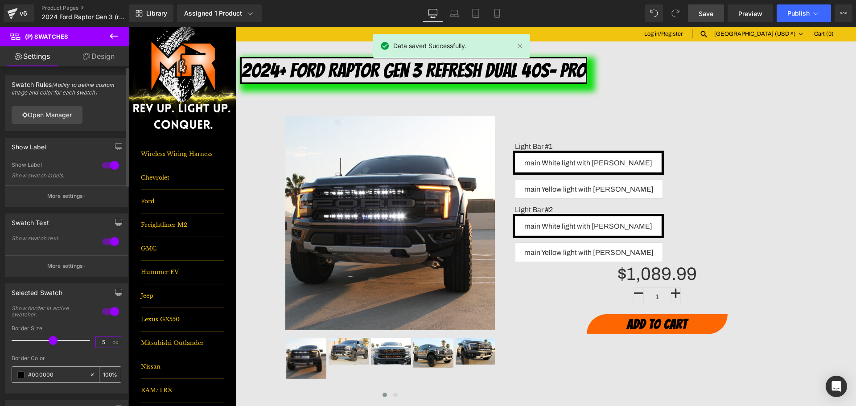
type input "5"
click at [62, 373] on input "#000000" at bounding box center [56, 375] width 57 height 10
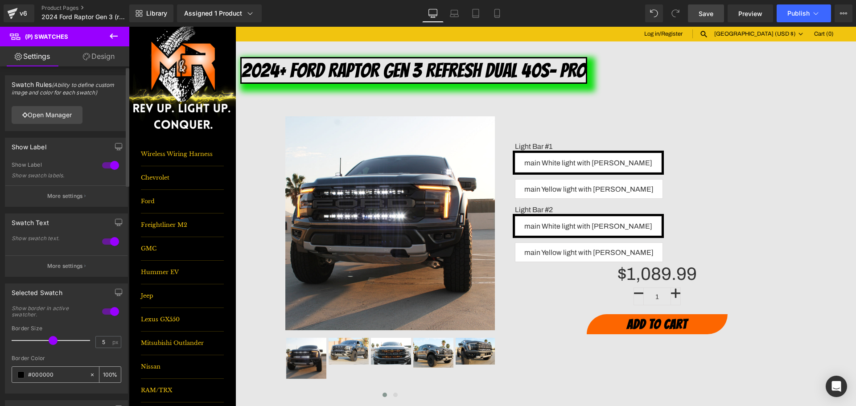
click at [62, 373] on input "#000000" at bounding box center [56, 375] width 57 height 10
type input "o"
type input "0"
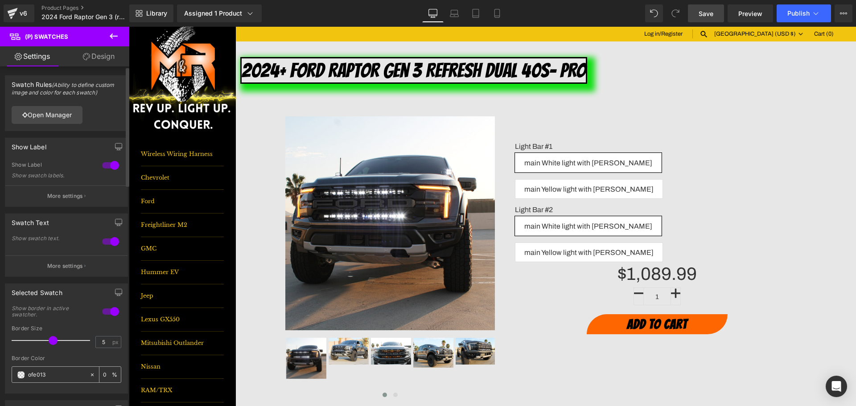
click at [30, 379] on input "ofe013" at bounding box center [56, 375] width 57 height 10
type input "0fe013"
type input "100"
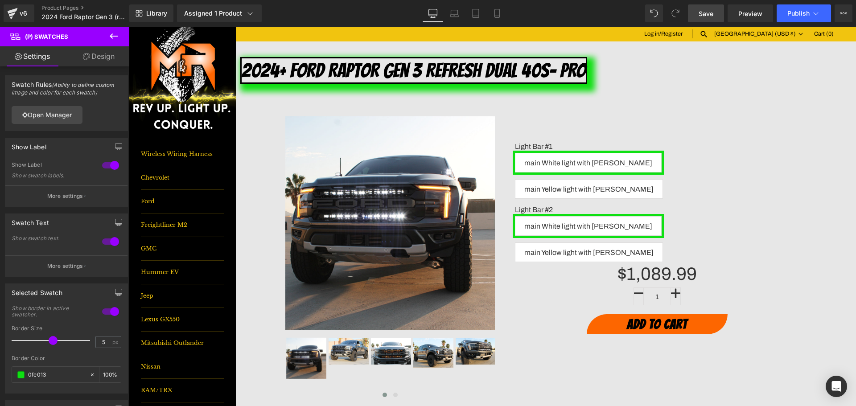
type input "#0fe013"
click at [701, 20] on link "Save" at bounding box center [706, 13] width 36 height 18
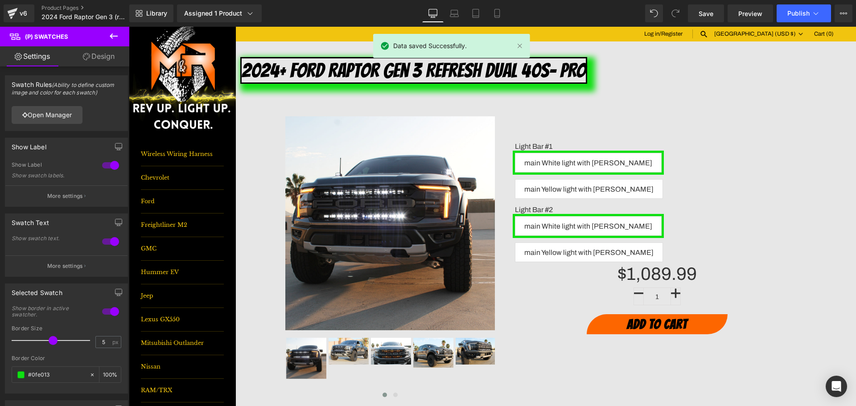
scroll to position [178, 0]
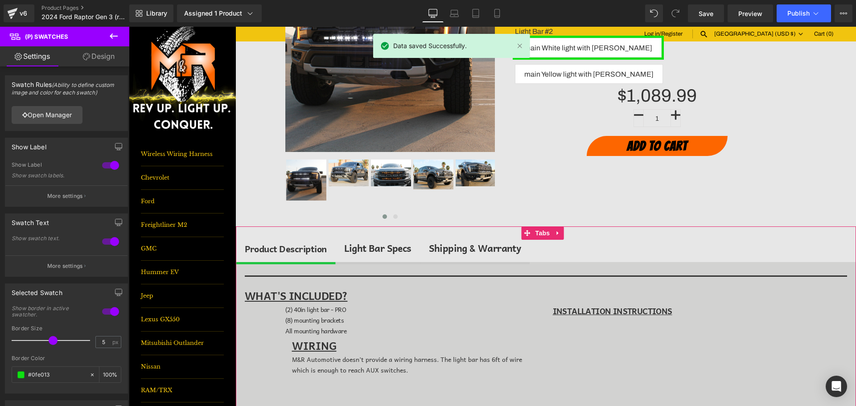
click at [304, 310] on span "Row" at bounding box center [299, 311] width 14 height 11
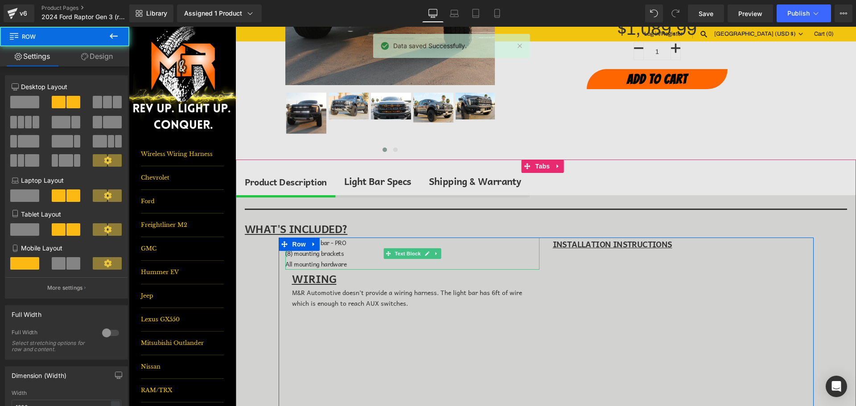
scroll to position [268, 0]
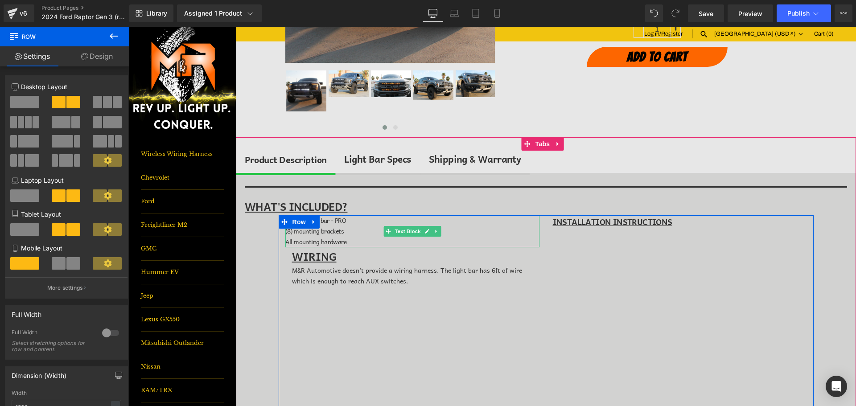
click at [326, 222] on span "(2) 40in light bar - PRO" at bounding box center [315, 220] width 61 height 10
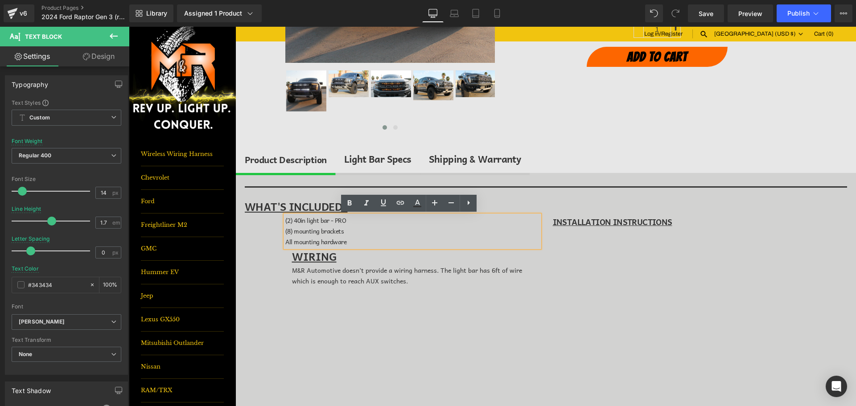
click at [325, 224] on span "(2) 40in light bar - PRO" at bounding box center [315, 220] width 61 height 10
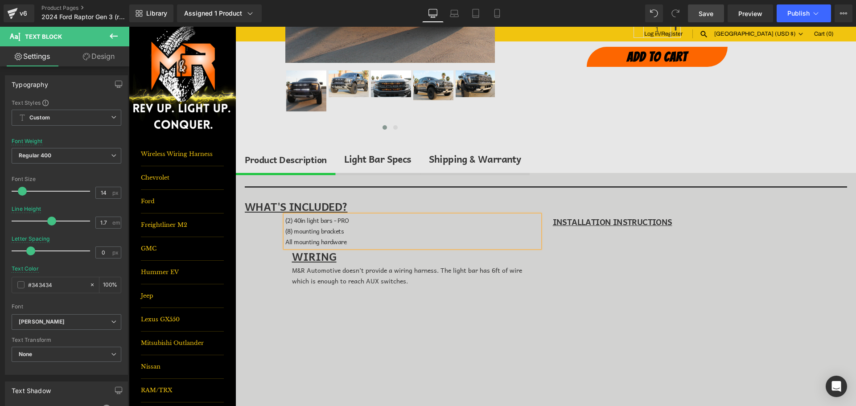
click at [711, 13] on span "Save" at bounding box center [706, 13] width 15 height 9
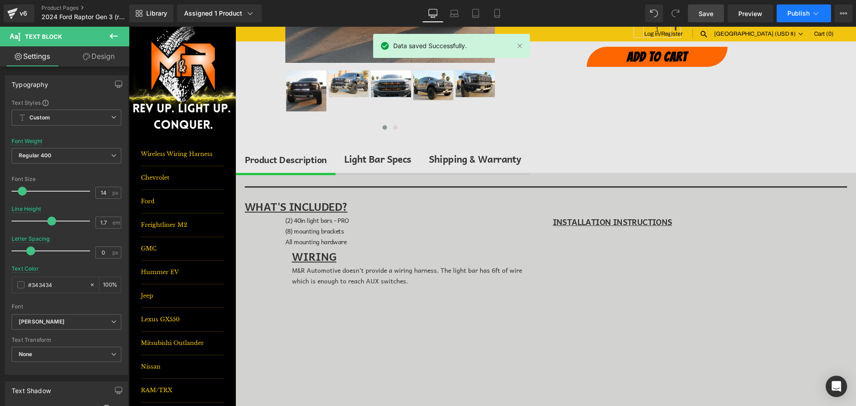
click at [807, 13] on span "Publish" at bounding box center [798, 13] width 22 height 7
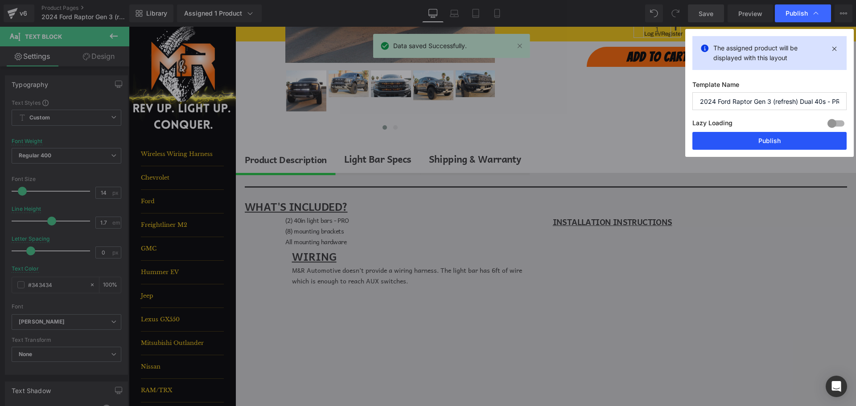
click at [788, 145] on button "Publish" at bounding box center [769, 141] width 154 height 18
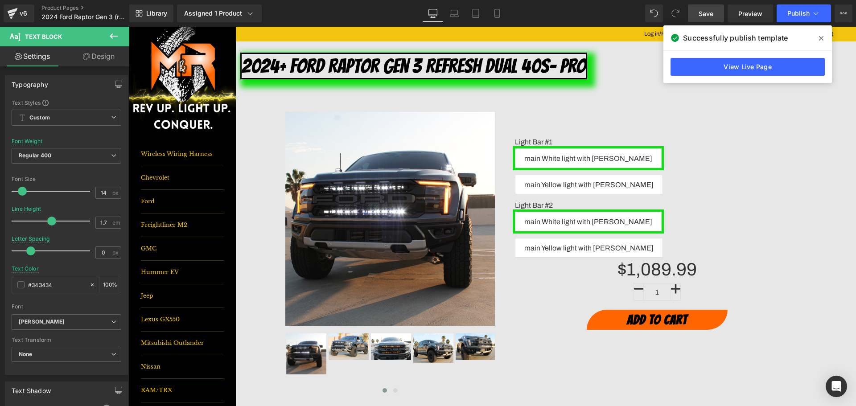
scroll to position [0, 0]
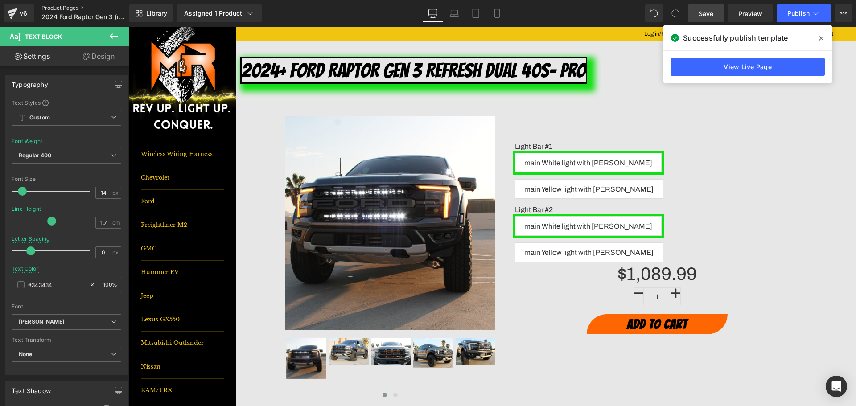
click at [71, 6] on link "Product Pages" at bounding box center [92, 7] width 103 height 7
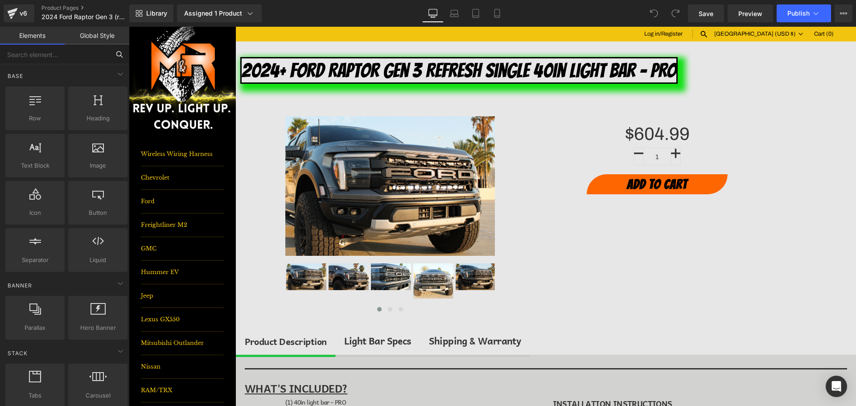
click at [27, 57] on input "text" at bounding box center [55, 55] width 110 height 20
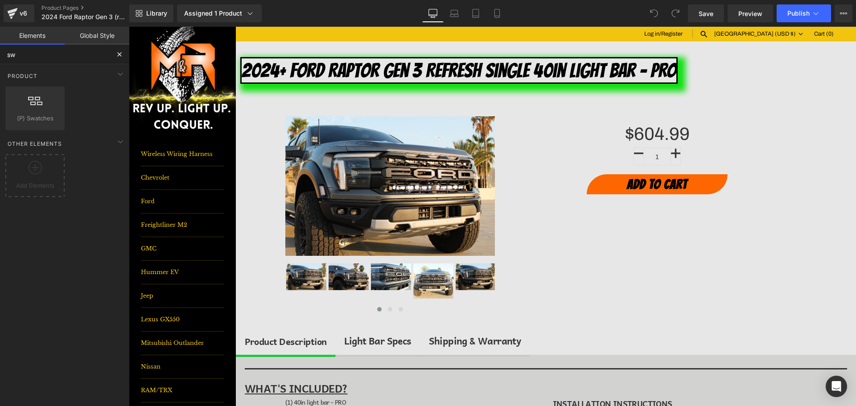
type input "swa"
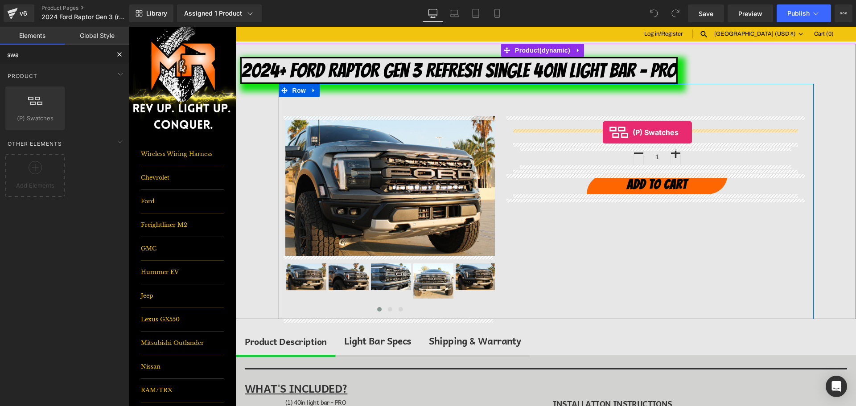
drag, startPoint x: 151, startPoint y: 135, endPoint x: 603, endPoint y: 132, distance: 452.1
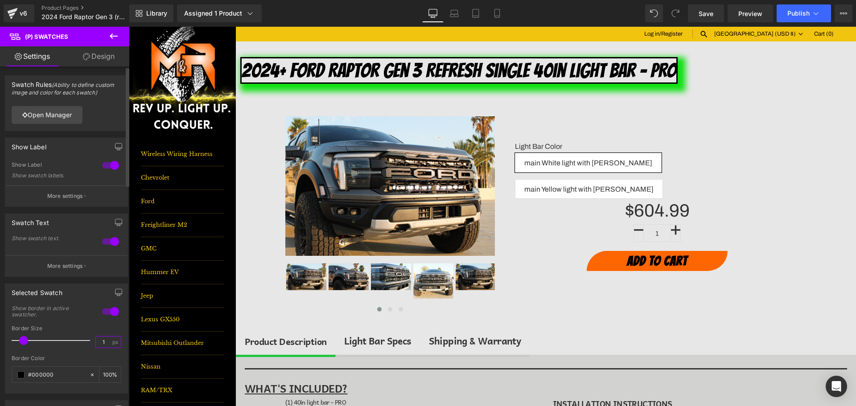
drag, startPoint x: 100, startPoint y: 342, endPoint x: 94, endPoint y: 342, distance: 6.3
click at [96, 342] on input "1" at bounding box center [104, 342] width 16 height 11
type input "8"
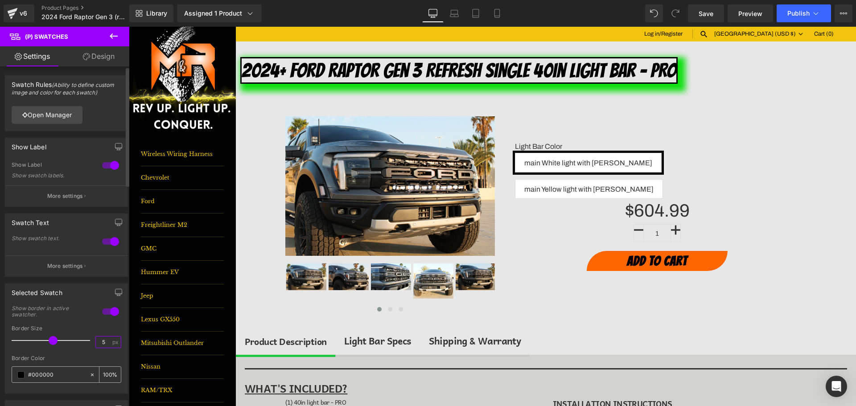
type input "5"
click at [46, 379] on input "#000000" at bounding box center [56, 375] width 57 height 10
type input "0"
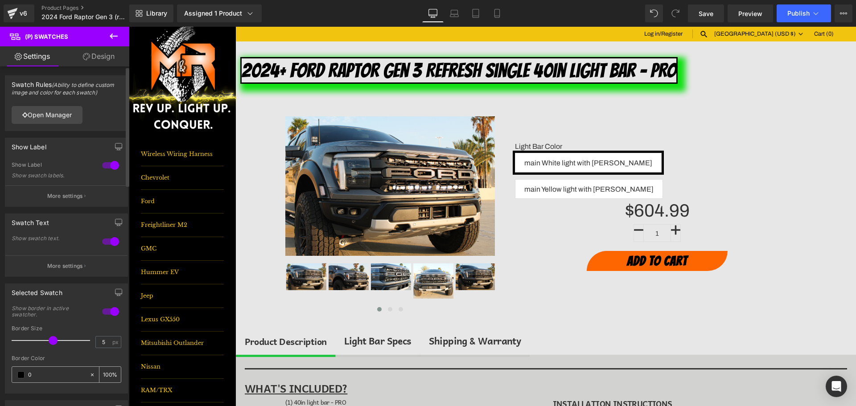
type input "0"
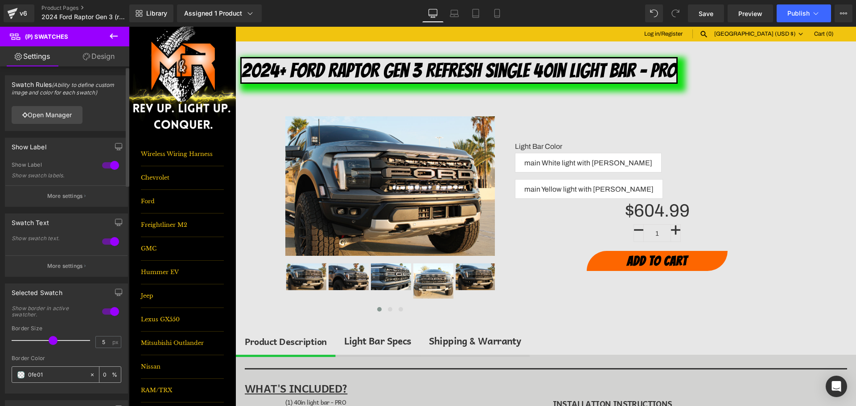
type input "0fe013"
type input "100"
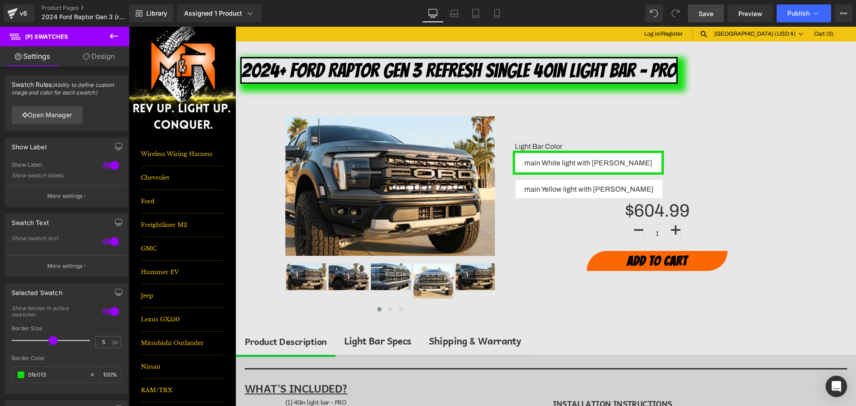
type input "#0fe013"
click at [699, 8] on link "Save" at bounding box center [706, 13] width 36 height 18
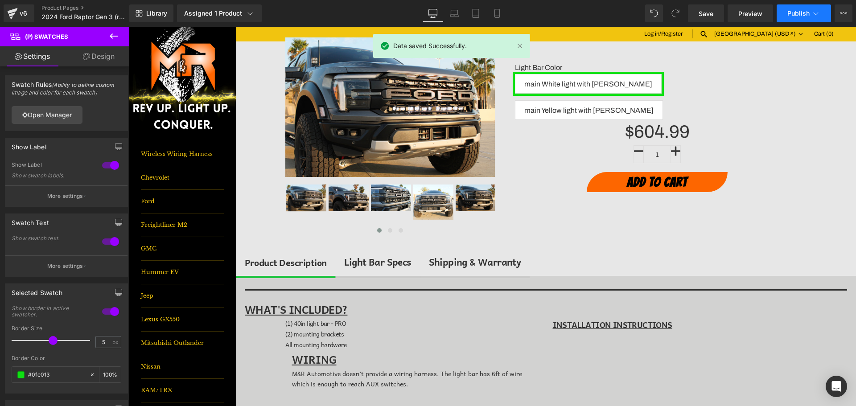
scroll to position [89, 0]
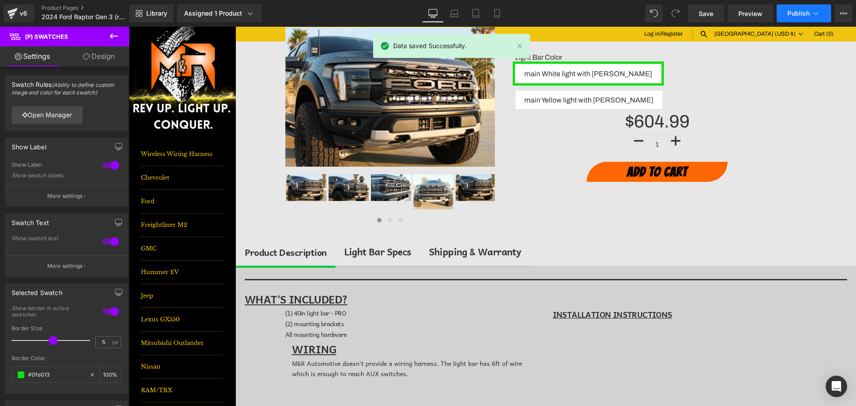
click at [791, 12] on span "Publish" at bounding box center [798, 13] width 22 height 7
click at [287, 325] on span "(2) mounting brackets" at bounding box center [314, 324] width 58 height 10
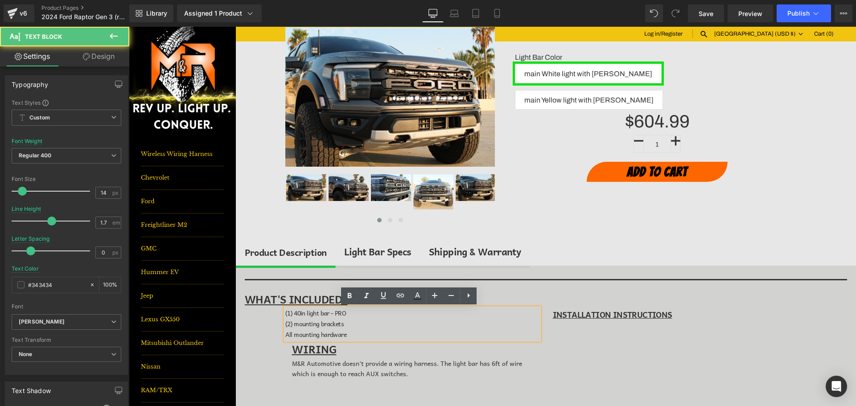
click at [285, 326] on span "(2) mounting brackets" at bounding box center [314, 324] width 58 height 10
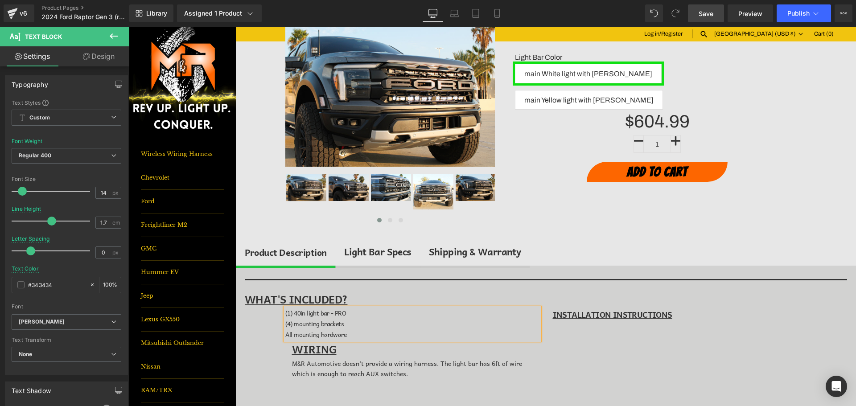
click at [708, 12] on span "Save" at bounding box center [706, 13] width 15 height 9
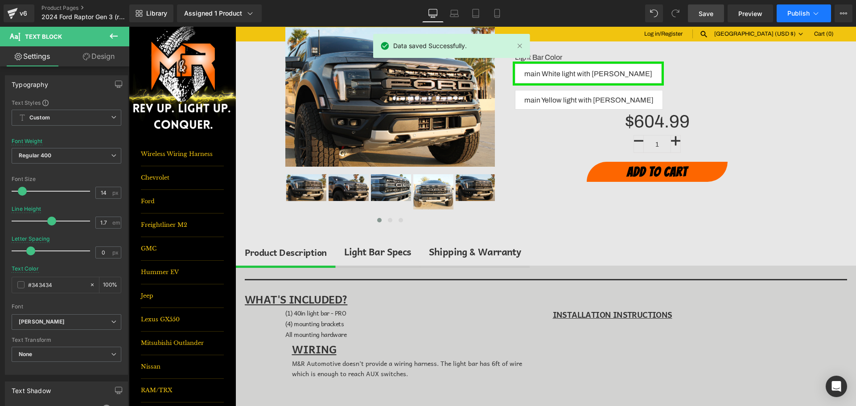
click at [778, 18] on button "Publish" at bounding box center [804, 13] width 54 height 18
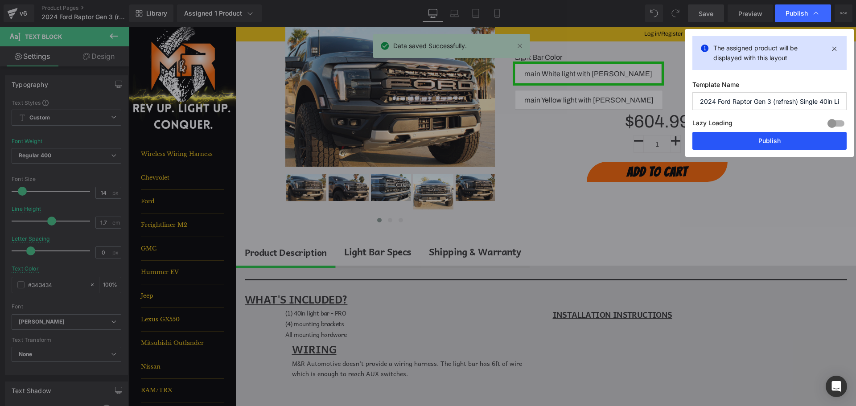
click at [791, 141] on button "Publish" at bounding box center [769, 141] width 154 height 18
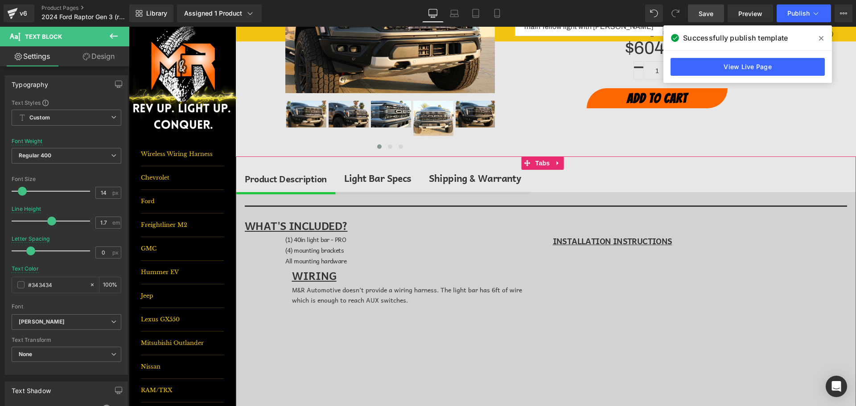
scroll to position [0, 0]
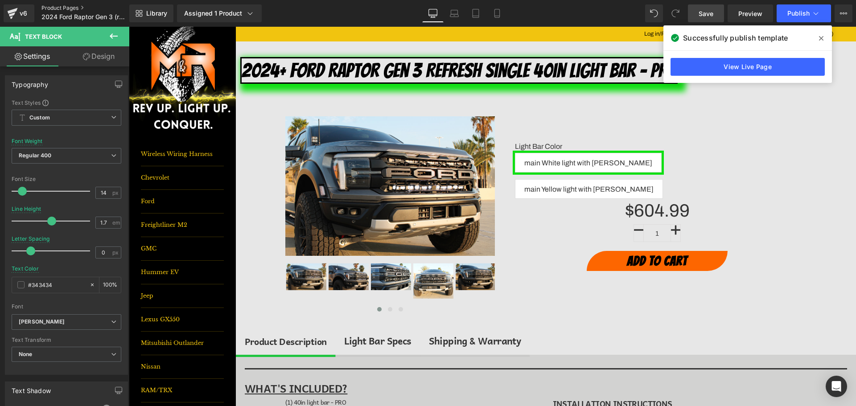
click at [68, 5] on link "Product Pages" at bounding box center [92, 7] width 103 height 7
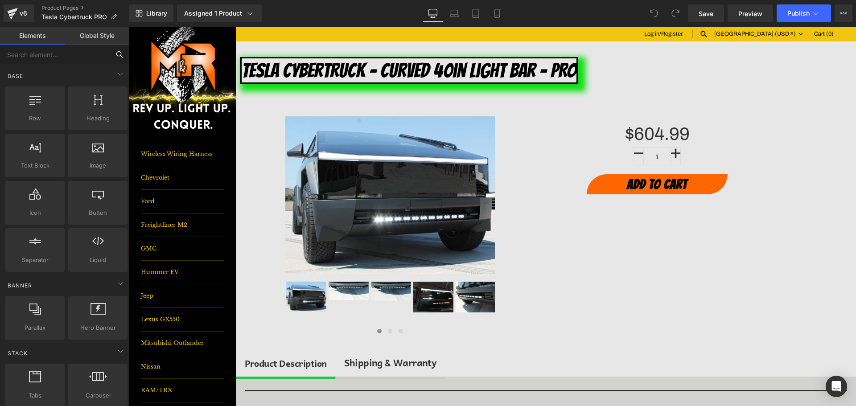
click at [56, 52] on input "text" at bounding box center [55, 55] width 110 height 20
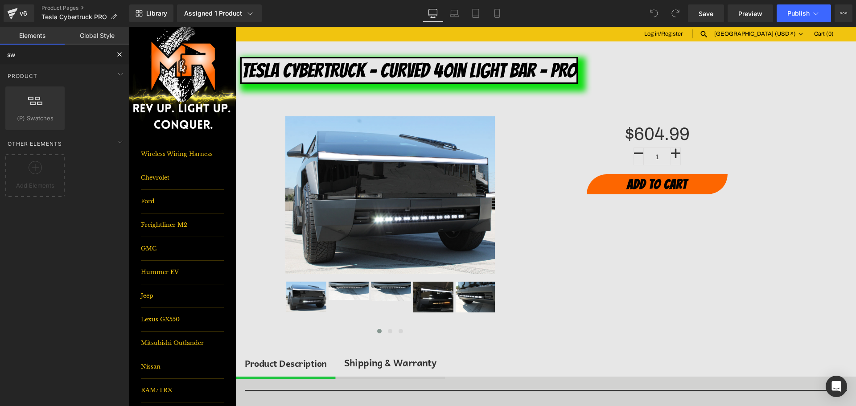
type input "swa"
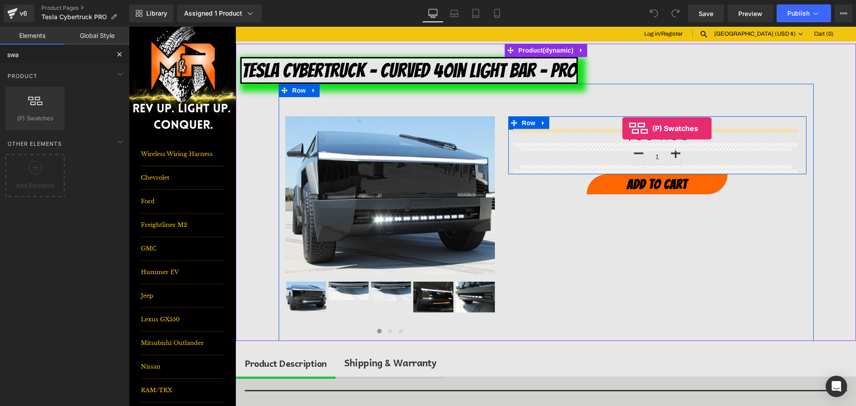
drag, startPoint x: 161, startPoint y: 130, endPoint x: 622, endPoint y: 128, distance: 461.0
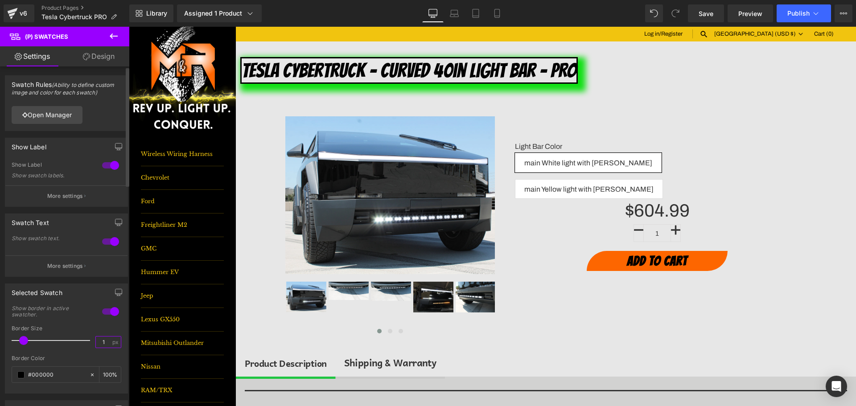
drag, startPoint x: 102, startPoint y: 344, endPoint x: 70, endPoint y: 342, distance: 31.7
click at [70, 342] on div "Border Size 1 px" at bounding box center [67, 340] width 110 height 30
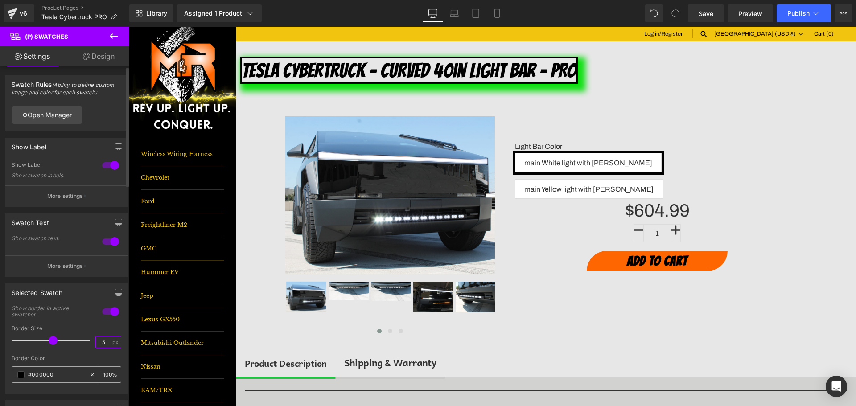
type input "5"
click at [57, 369] on div "#000000" at bounding box center [50, 375] width 77 height 16
click at [52, 371] on input "#000000" at bounding box center [56, 375] width 57 height 10
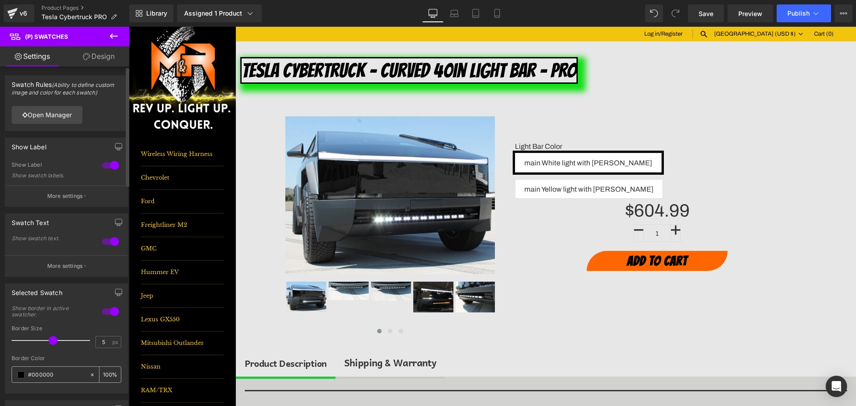
click at [52, 371] on input "#000000" at bounding box center [56, 375] width 57 height 10
type input "0"
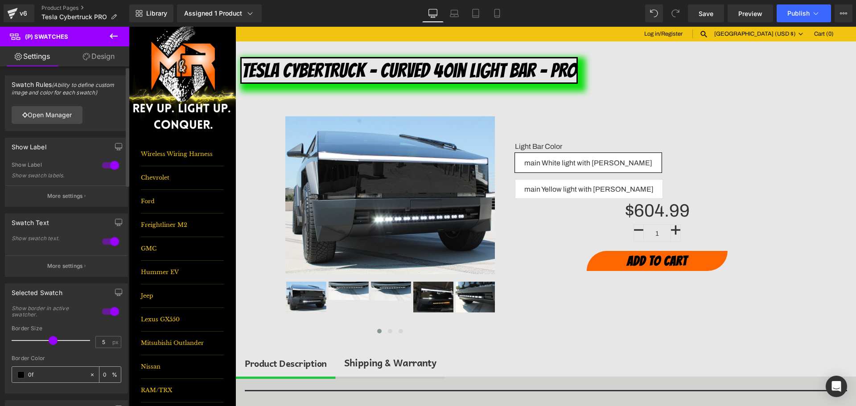
type input "0fe"
type input "100"
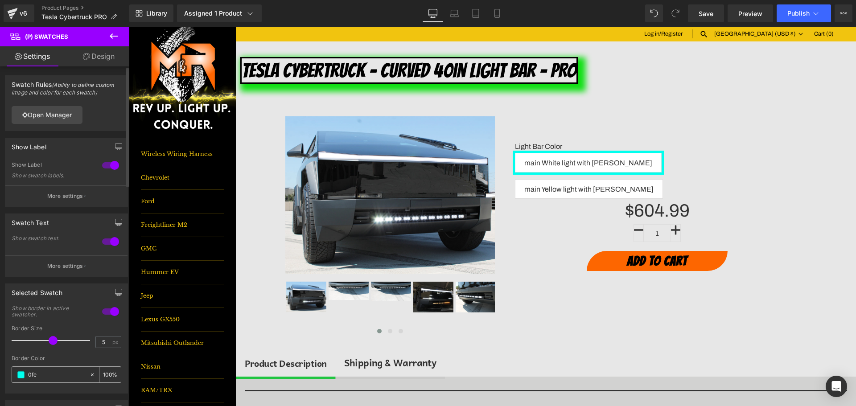
type input "0fe0"
type input "0"
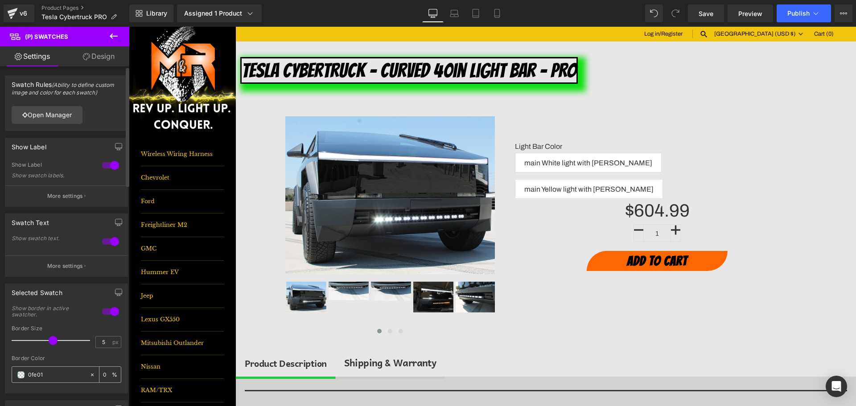
type input "0fe013"
type input "100"
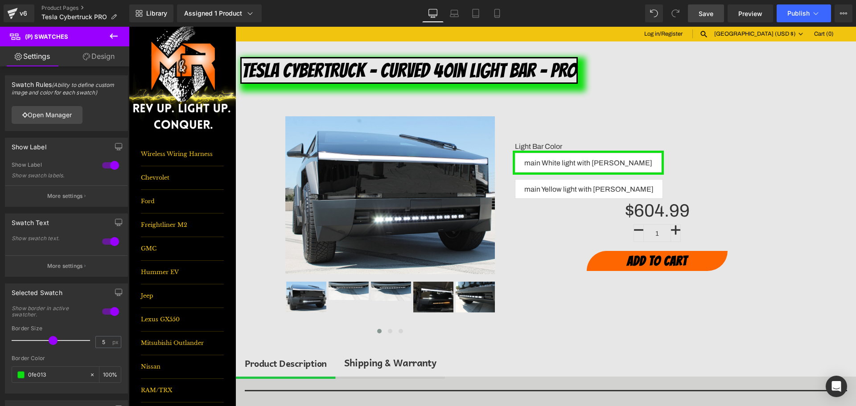
type input "#0fe013"
click at [701, 14] on span "Save" at bounding box center [706, 13] width 15 height 9
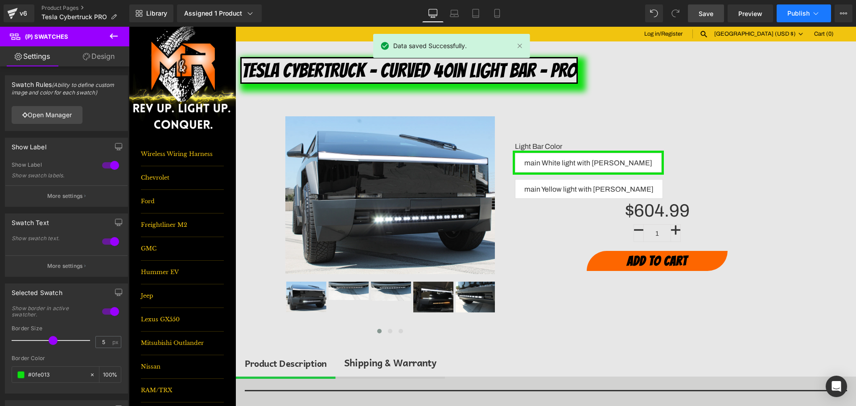
click at [791, 12] on span "Publish" at bounding box center [798, 13] width 22 height 7
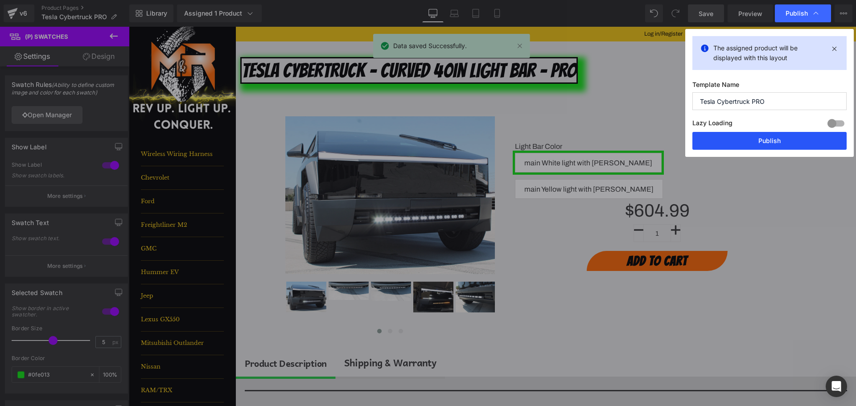
click at [796, 138] on button "Publish" at bounding box center [769, 141] width 154 height 18
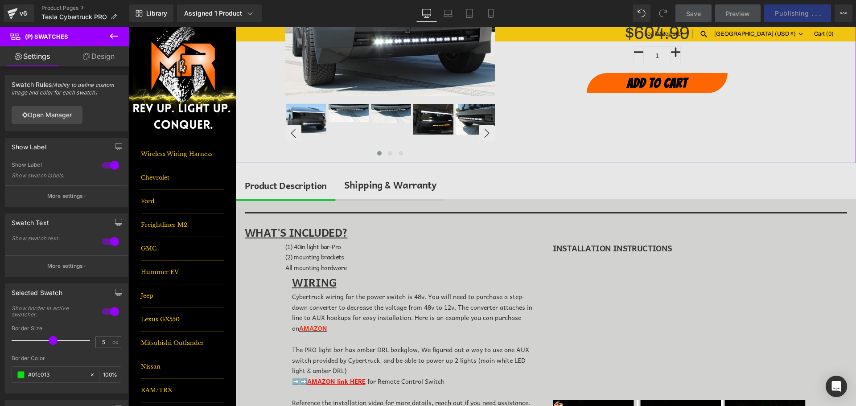
scroll to position [178, 0]
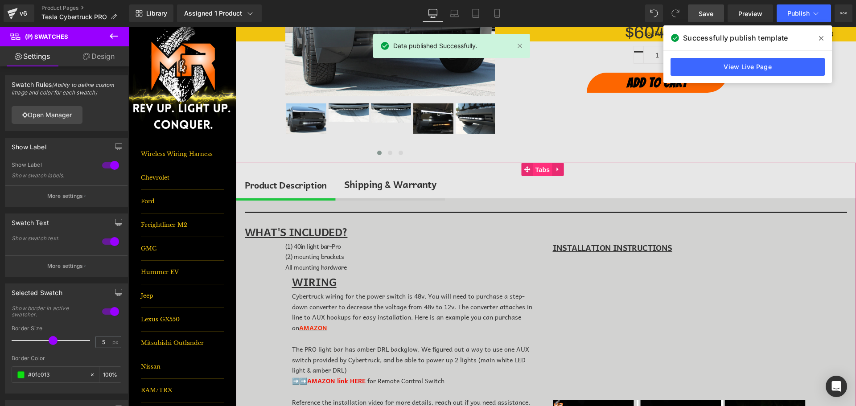
click at [537, 173] on span "Tabs" at bounding box center [542, 169] width 19 height 13
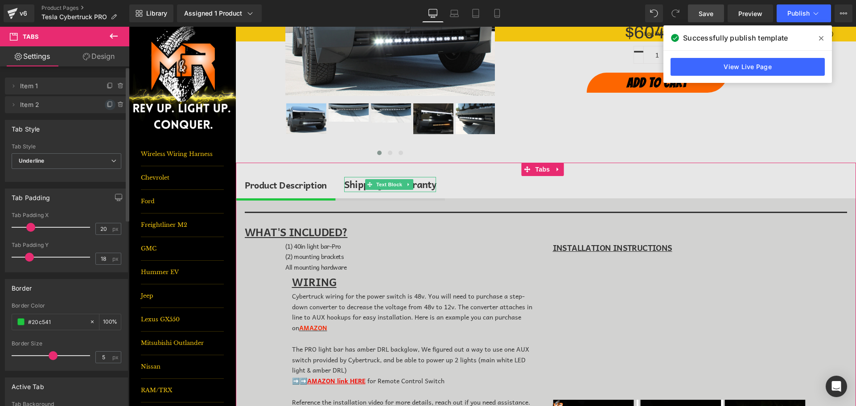
click at [109, 103] on icon at bounding box center [110, 104] width 7 height 7
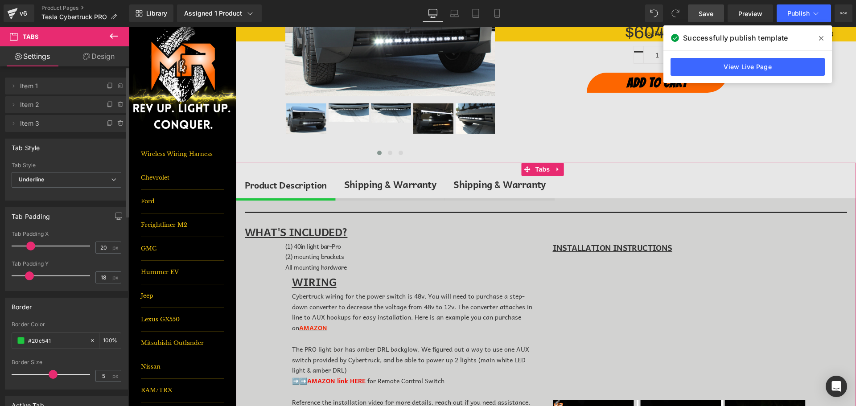
click at [381, 183] on div "Shipping & Warranty" at bounding box center [390, 184] width 92 height 15
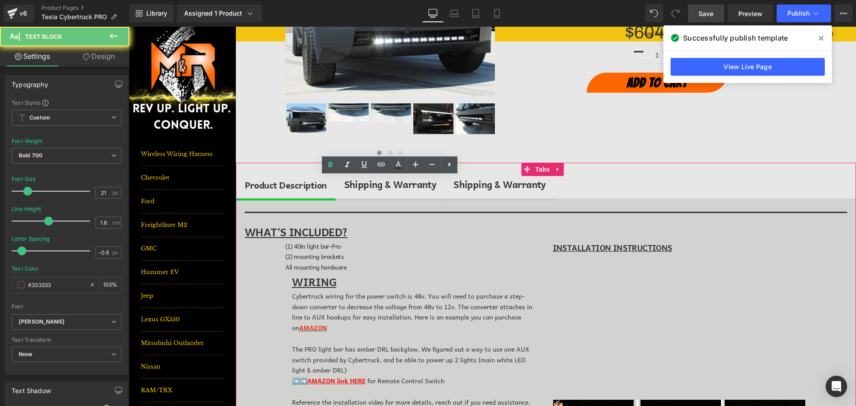
click at [381, 183] on div "Shipping & Warranty" at bounding box center [390, 184] width 92 height 15
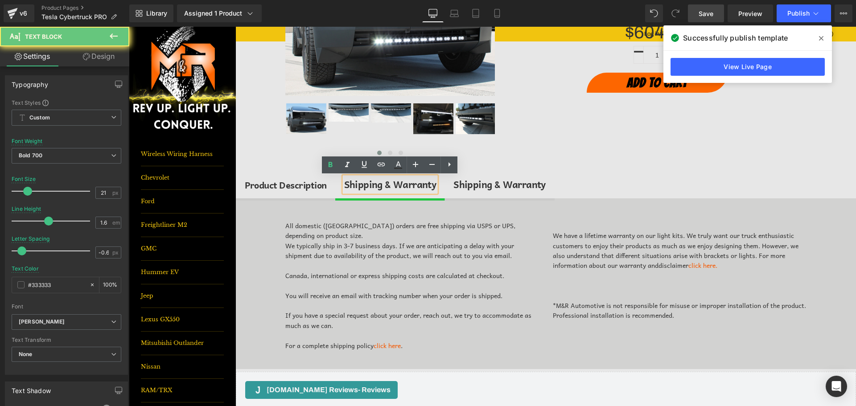
click at [381, 183] on div "Shipping & Warranty" at bounding box center [390, 184] width 92 height 15
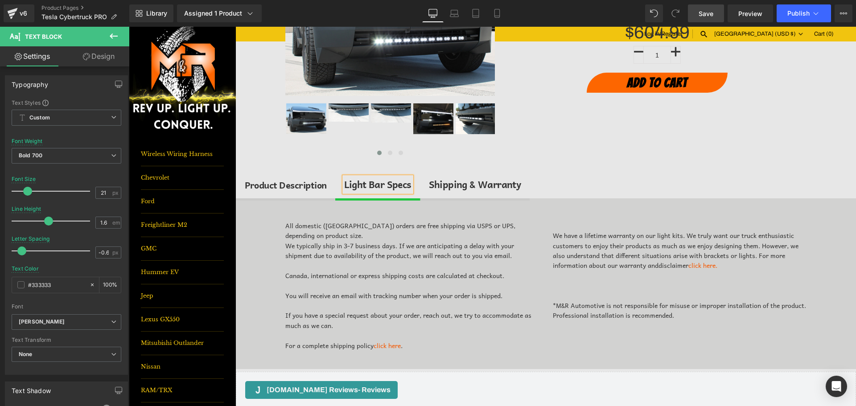
click at [379, 272] on div "All domestic (USA) orders are free shipping via USPS or UPS, depending on produ…" at bounding box center [412, 291] width 254 height 140
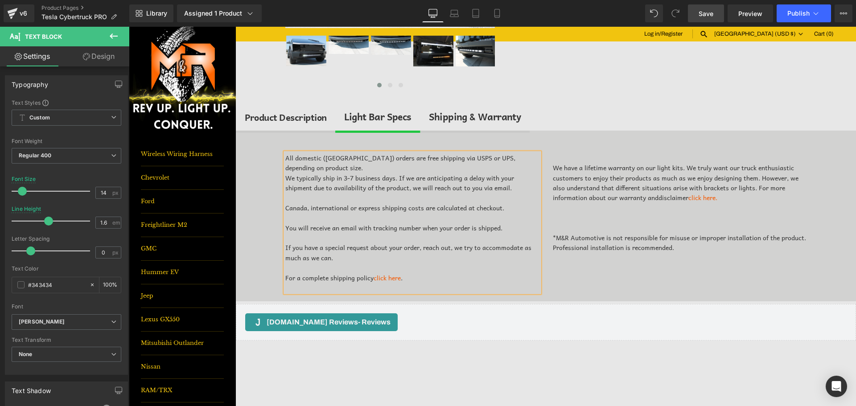
scroll to position [243, 0]
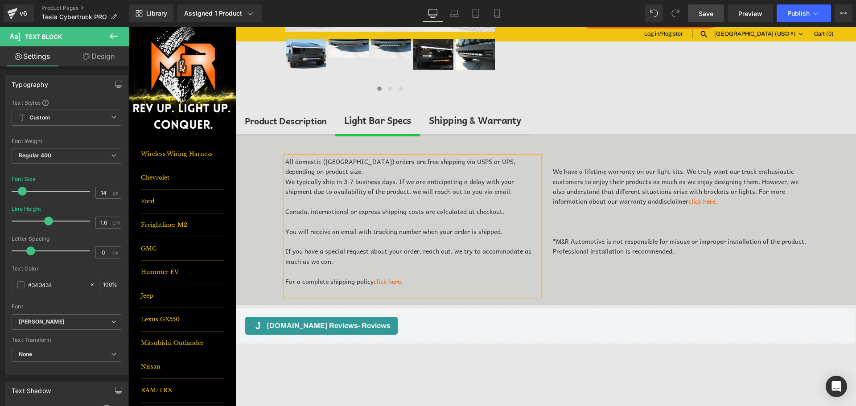
click at [260, 197] on div "All domestic ([GEOGRAPHIC_DATA]) orders are free shipping via USPS or UPS, depe…" at bounding box center [546, 219] width 620 height 171
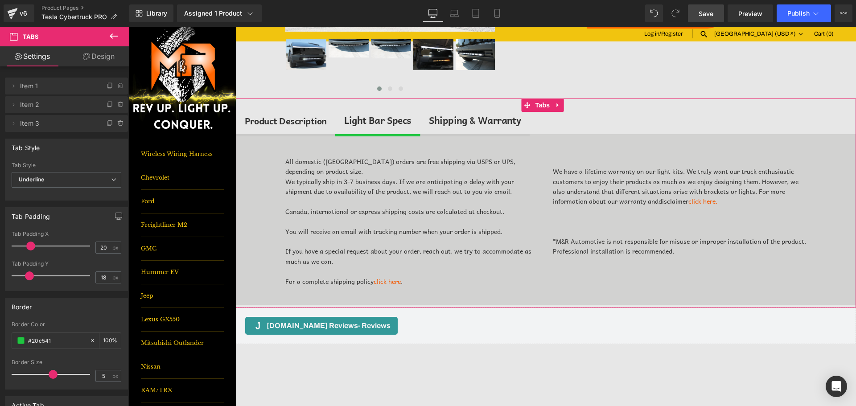
click at [270, 155] on div "All domestic ([GEOGRAPHIC_DATA]) orders are free shipping via USPS or UPS, depe…" at bounding box center [546, 219] width 620 height 171
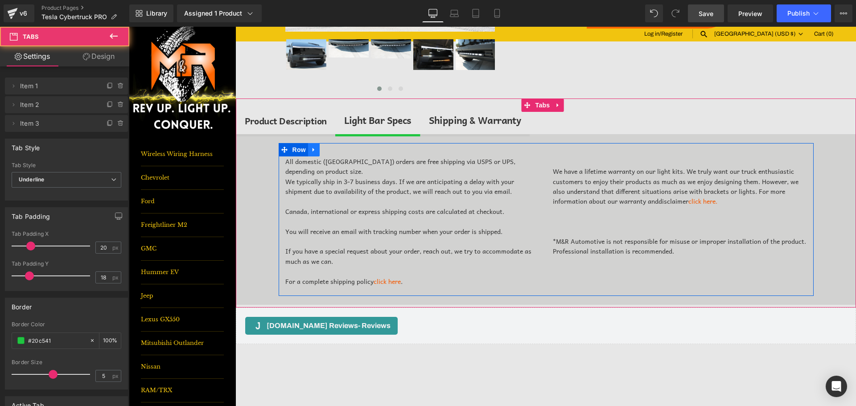
click at [312, 150] on icon at bounding box center [314, 149] width 6 height 7
click at [334, 151] on icon at bounding box center [337, 150] width 6 height 6
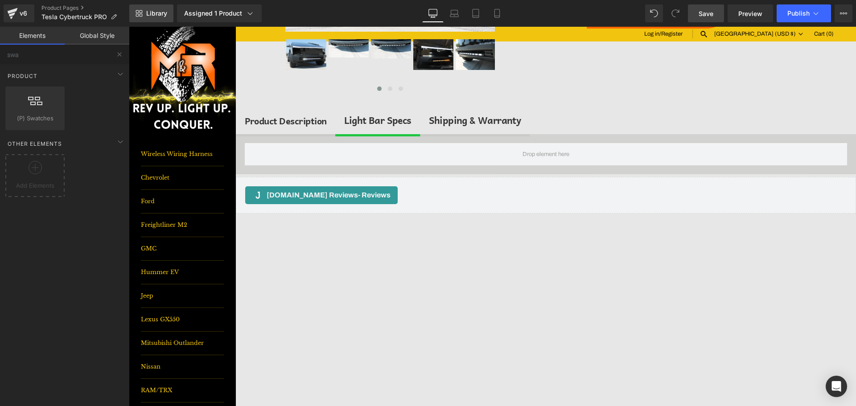
click at [159, 10] on span "Library" at bounding box center [156, 13] width 21 height 8
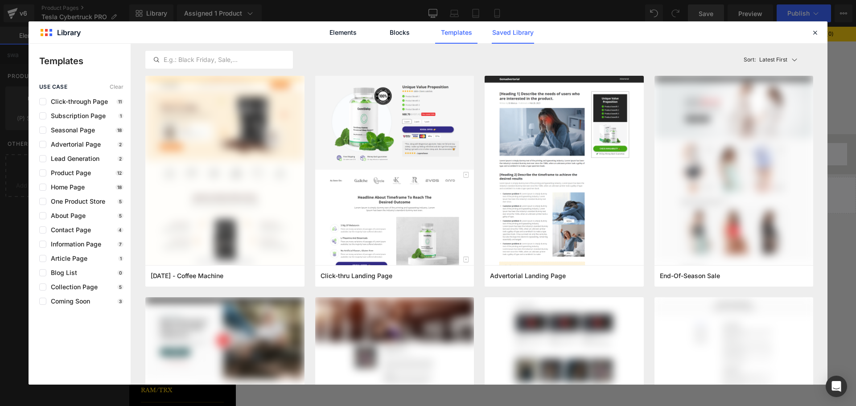
click at [499, 30] on link "Saved Library" at bounding box center [513, 32] width 42 height 22
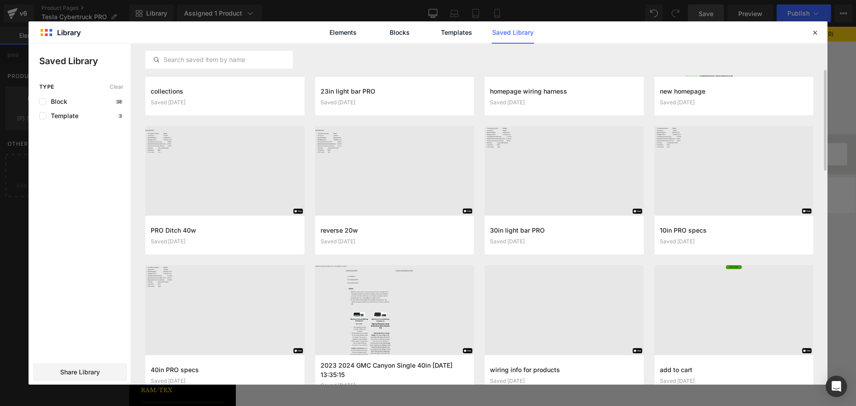
scroll to position [111, 0]
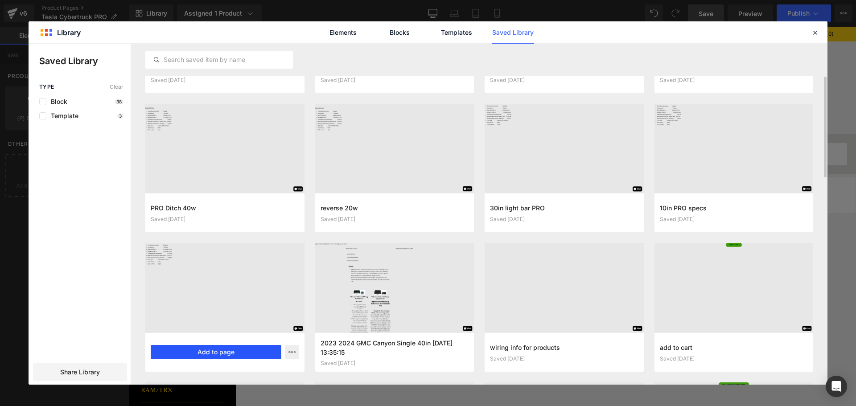
click at [227, 355] on button "Add to page" at bounding box center [216, 352] width 131 height 14
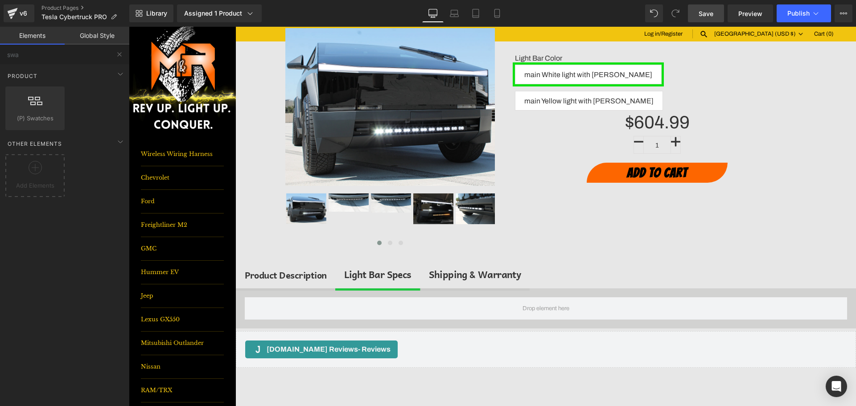
scroll to position [55, 0]
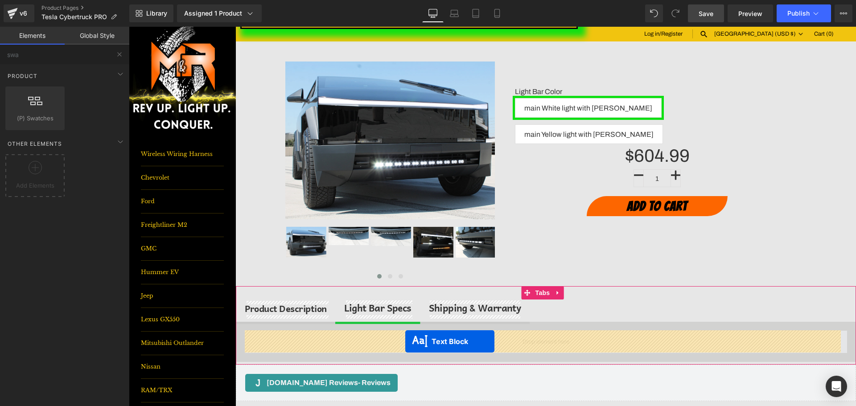
drag, startPoint x: 521, startPoint y: 305, endPoint x: 405, endPoint y: 342, distance: 121.4
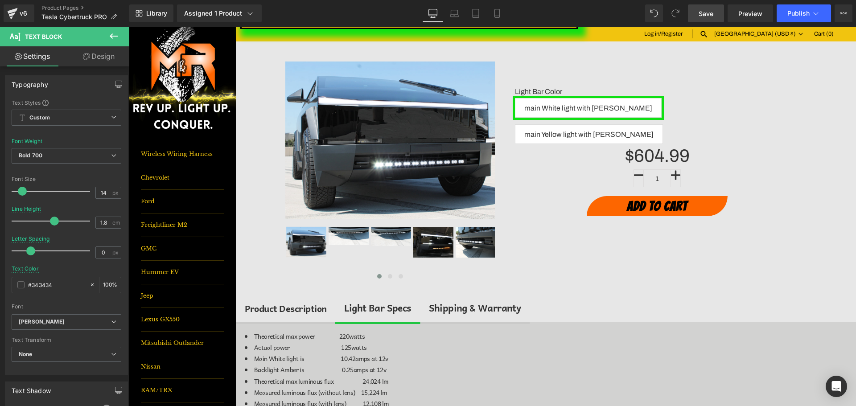
click at [704, 17] on span "Save" at bounding box center [706, 13] width 15 height 9
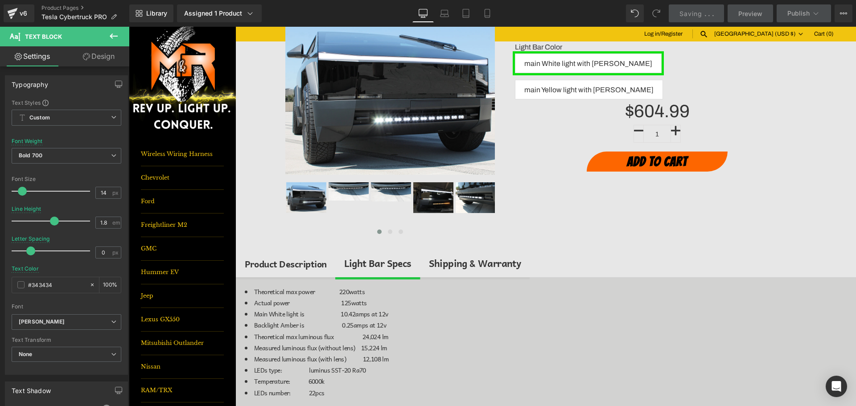
scroll to position [144, 0]
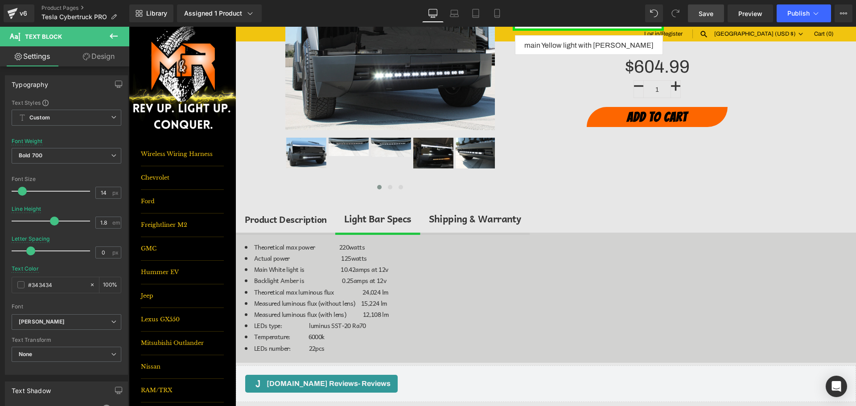
click at [103, 32] on button at bounding box center [113, 37] width 31 height 20
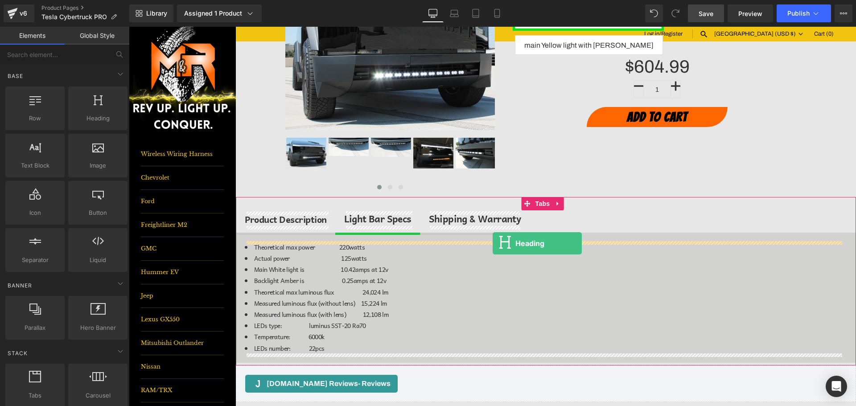
drag, startPoint x: 229, startPoint y: 134, endPoint x: 493, endPoint y: 243, distance: 285.8
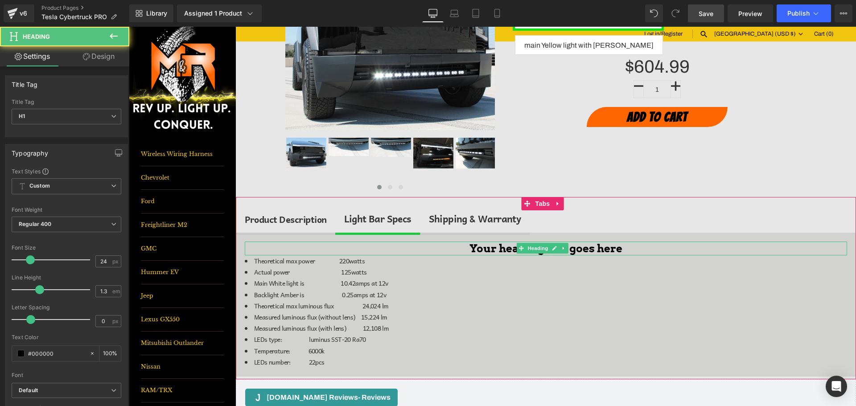
click at [499, 246] on h1 "Your heading text goes here" at bounding box center [546, 249] width 602 height 14
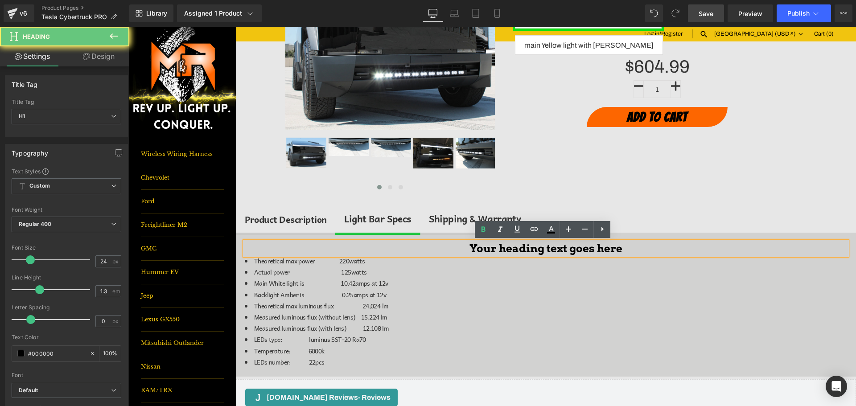
click at [489, 246] on h1 "Your heading text goes here" at bounding box center [546, 249] width 602 height 14
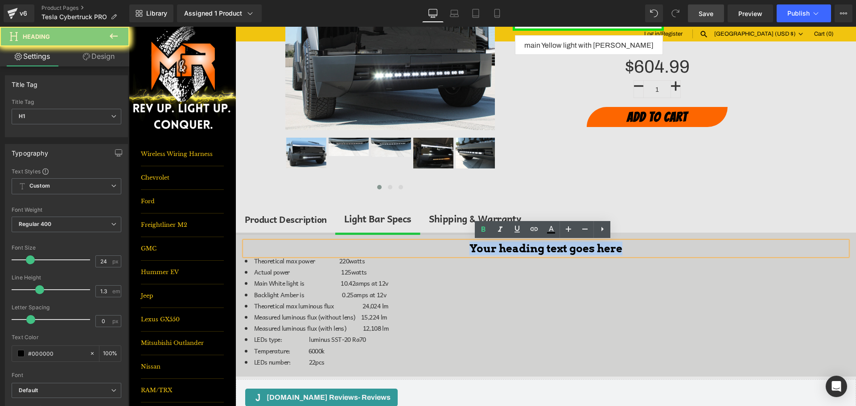
click at [489, 246] on h1 "Your heading text goes here" at bounding box center [546, 249] width 602 height 14
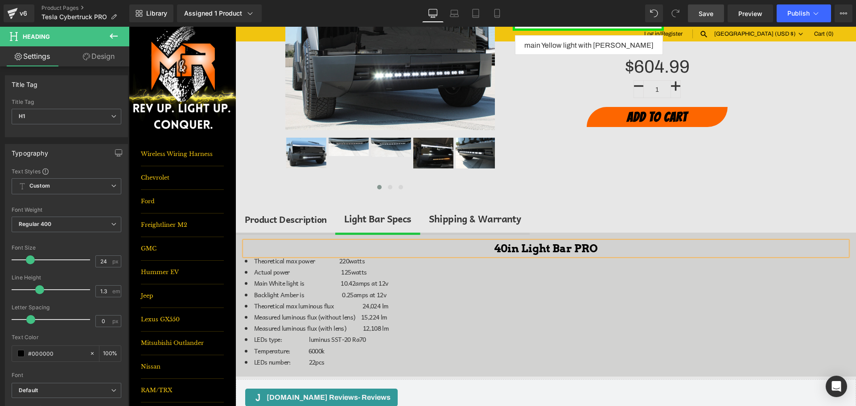
click at [693, 14] on link "Save" at bounding box center [706, 13] width 36 height 18
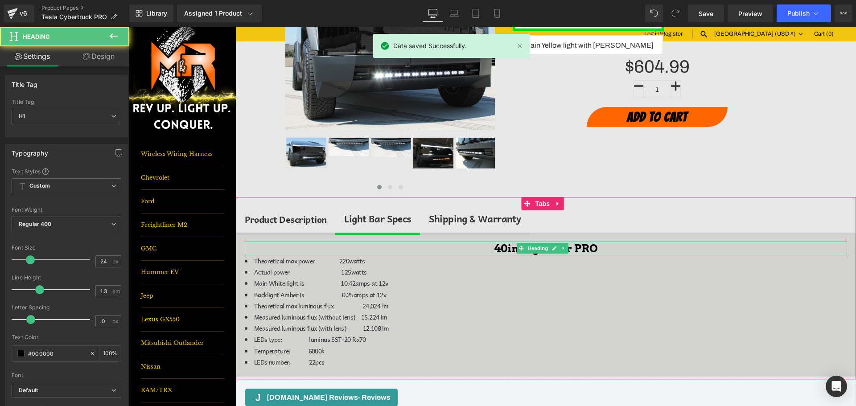
click at [510, 248] on h1 "40in Light Bar PRO" at bounding box center [546, 249] width 602 height 14
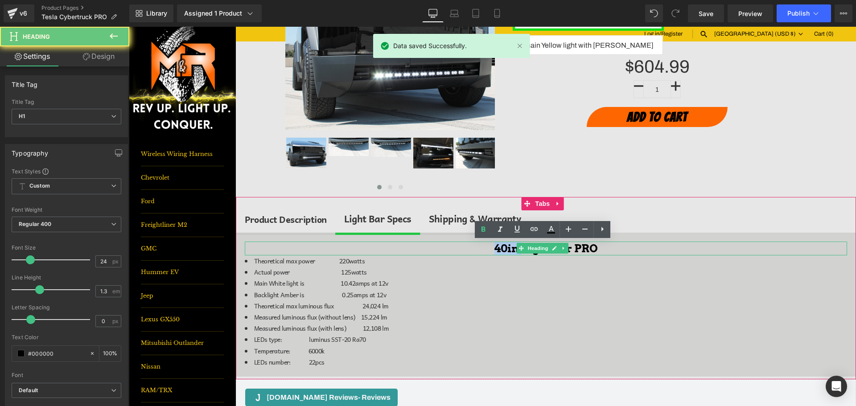
click at [510, 248] on h1 "40in Light Bar PRO" at bounding box center [546, 249] width 602 height 14
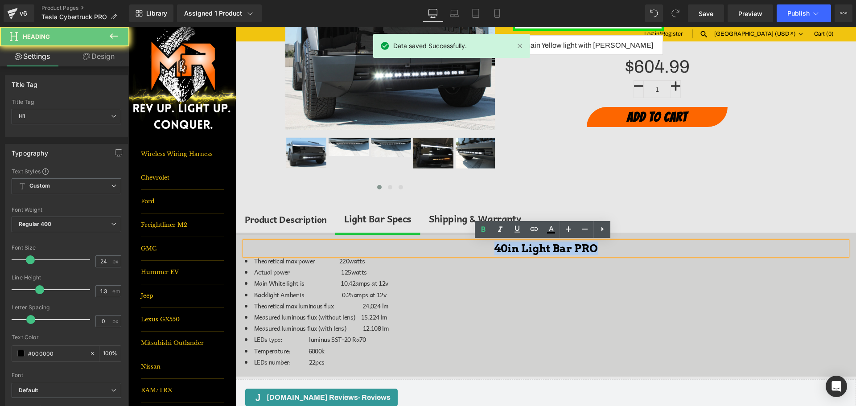
click at [510, 248] on h1 "40in Light Bar PRO" at bounding box center [546, 249] width 602 height 14
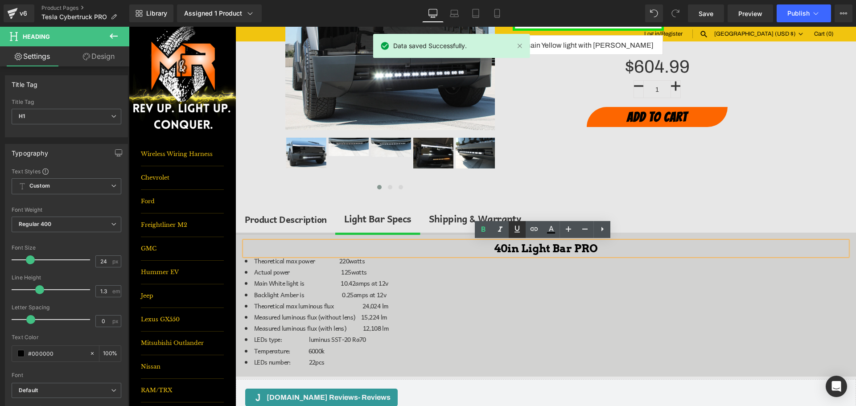
click at [517, 231] on icon at bounding box center [517, 229] width 11 height 11
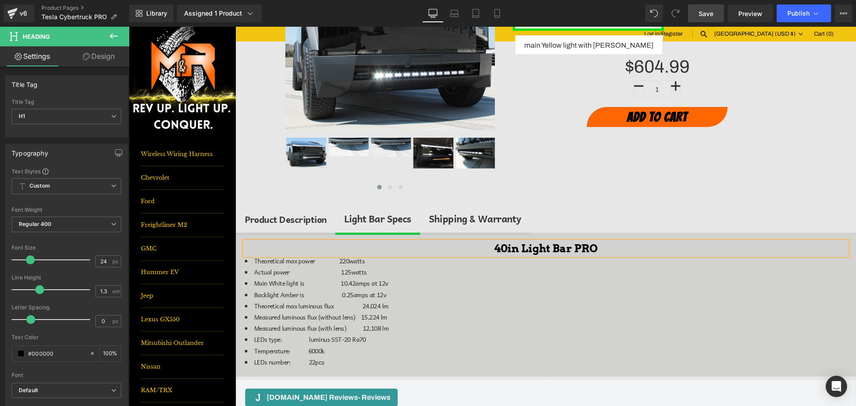
click at [709, 16] on span "Save" at bounding box center [706, 13] width 15 height 9
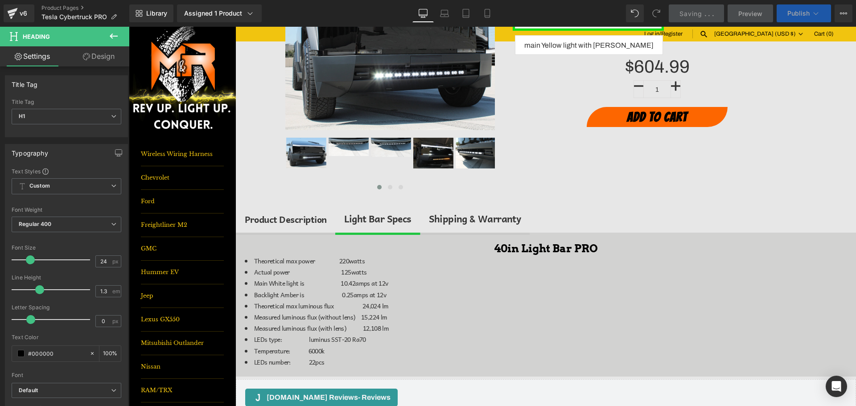
click at [811, 9] on icon at bounding box center [815, 13] width 9 height 9
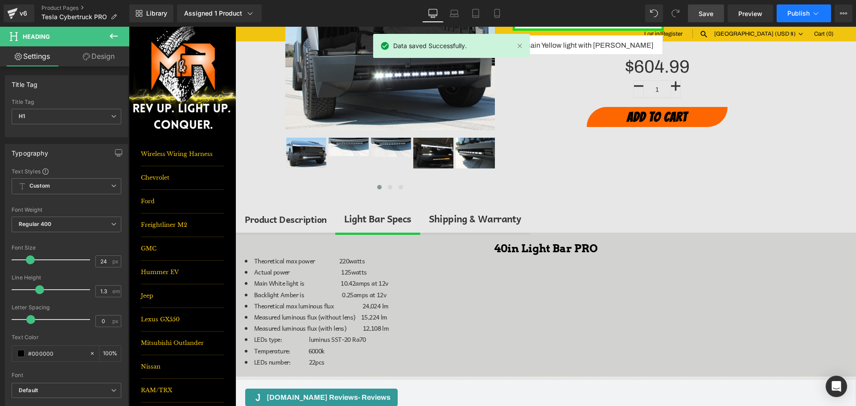
click at [806, 14] on span "Publish" at bounding box center [798, 13] width 22 height 7
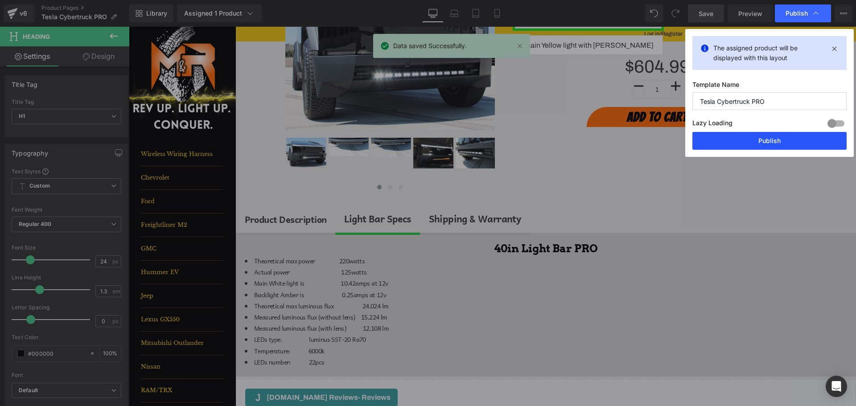
drag, startPoint x: 808, startPoint y: 140, endPoint x: 172, endPoint y: 180, distance: 637.5
click at [808, 140] on button "Publish" at bounding box center [769, 141] width 154 height 18
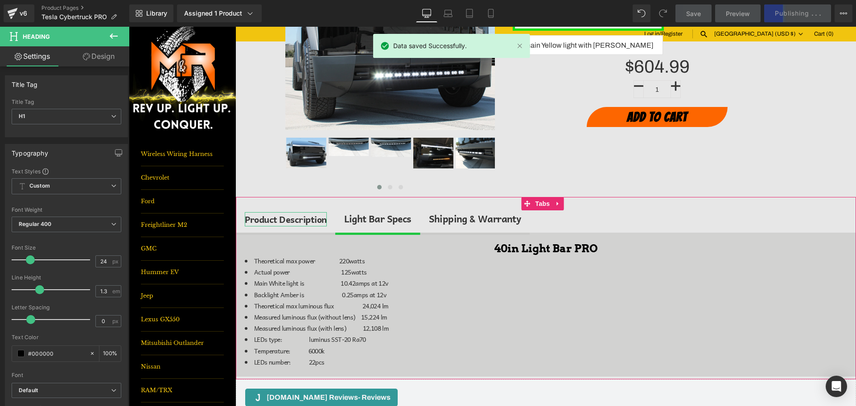
click at [303, 221] on div "Product Description" at bounding box center [286, 219] width 82 height 14
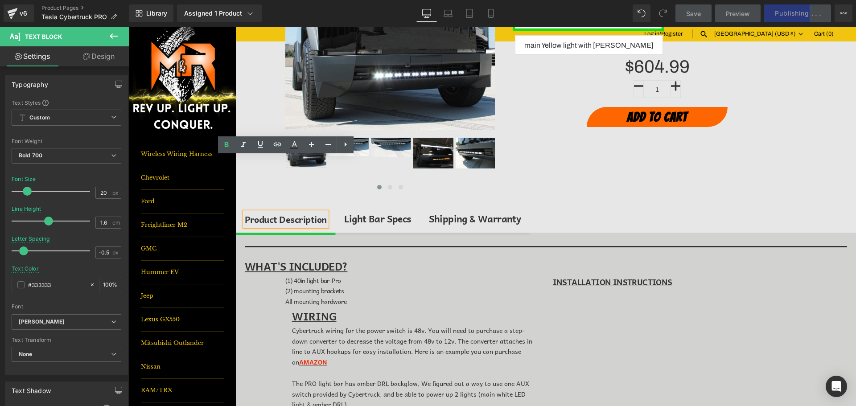
scroll to position [233, 0]
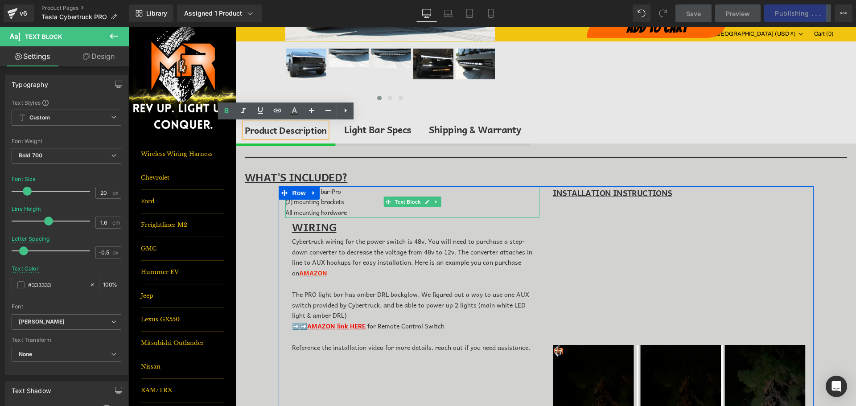
click at [372, 196] on p "(1) 40in light bar-Pro" at bounding box center [412, 191] width 254 height 11
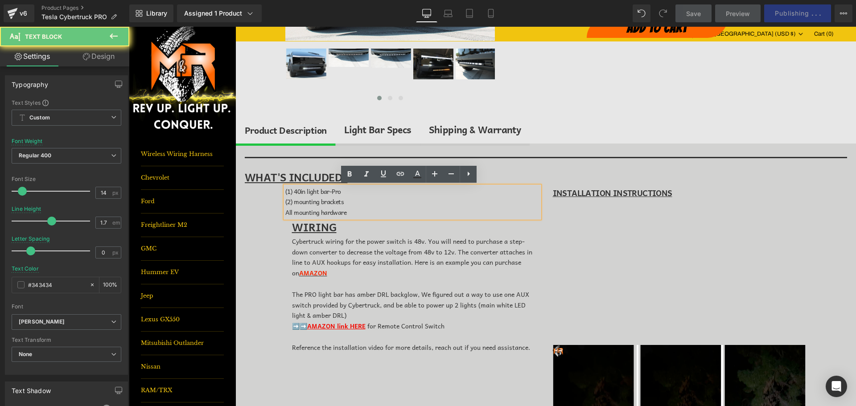
click at [301, 192] on span "(1) 40in light bar-Pro" at bounding box center [313, 191] width 56 height 10
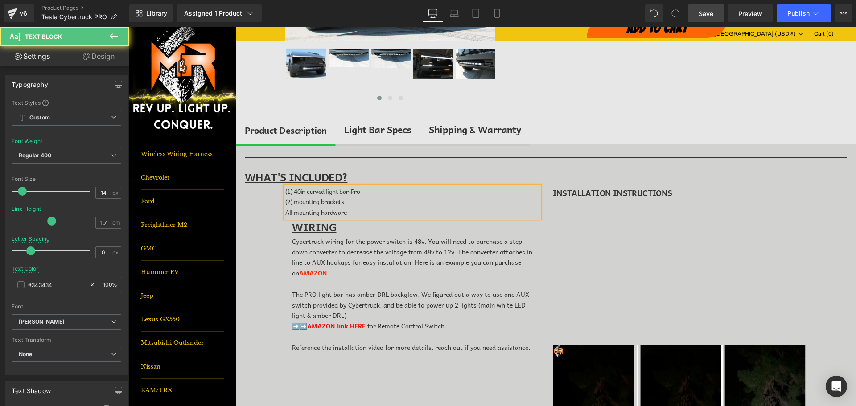
click at [366, 192] on p "(1) 40in curved light bar-Pro" at bounding box center [412, 191] width 254 height 11
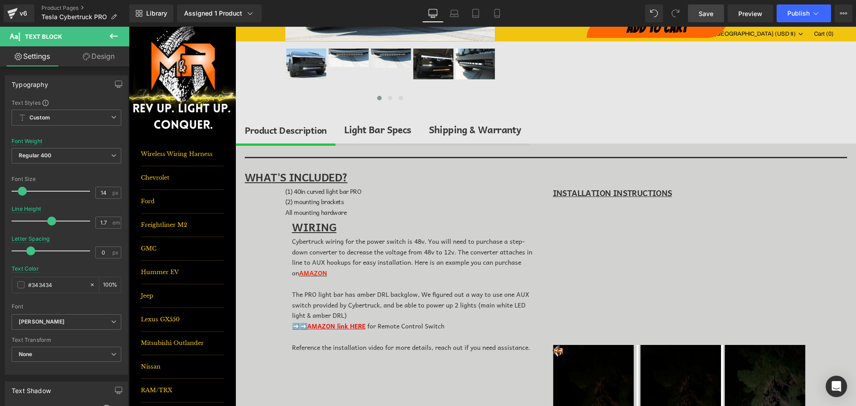
click at [703, 11] on span "Save" at bounding box center [706, 13] width 15 height 9
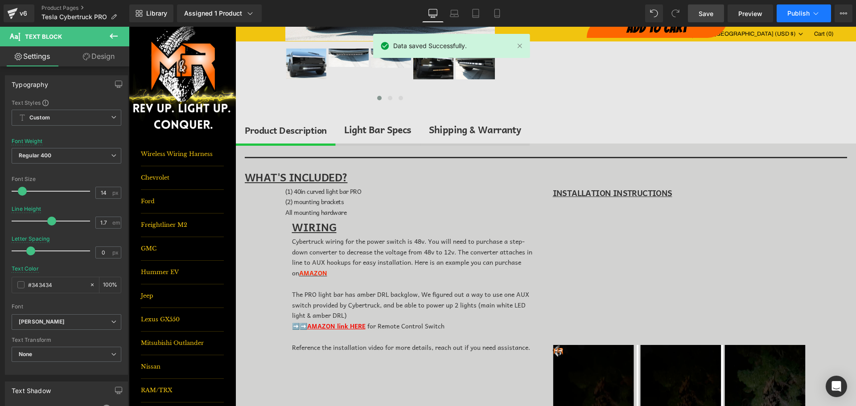
click at [791, 13] on span "Publish" at bounding box center [798, 13] width 22 height 7
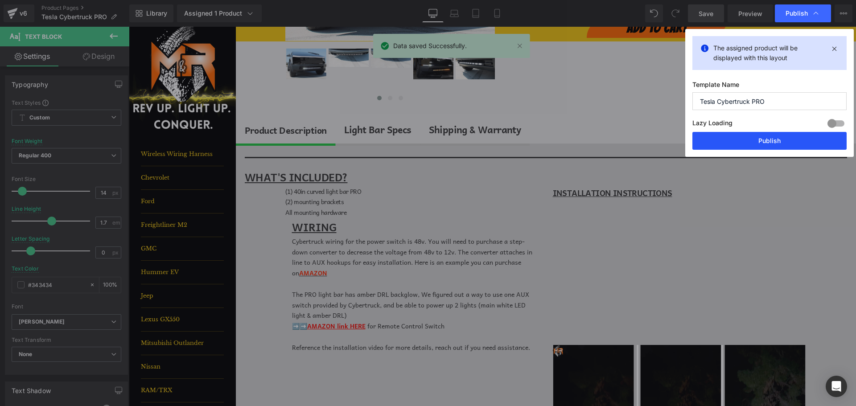
click at [785, 141] on button "Publish" at bounding box center [769, 141] width 154 height 18
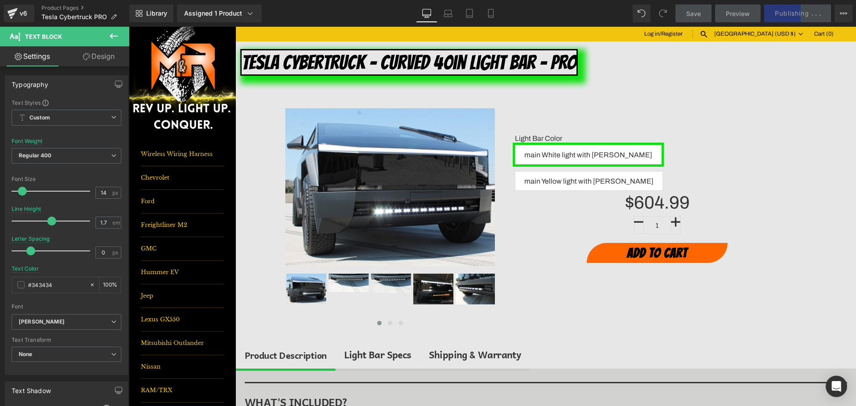
scroll to position [0, 0]
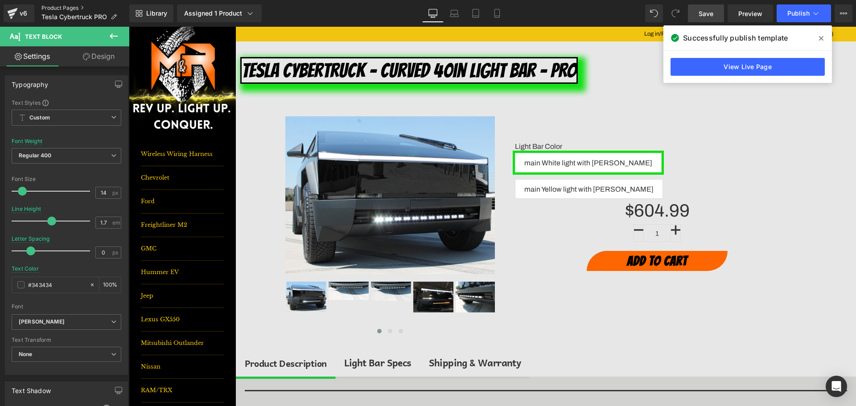
click at [73, 8] on link "Product Pages" at bounding box center [85, 7] width 88 height 7
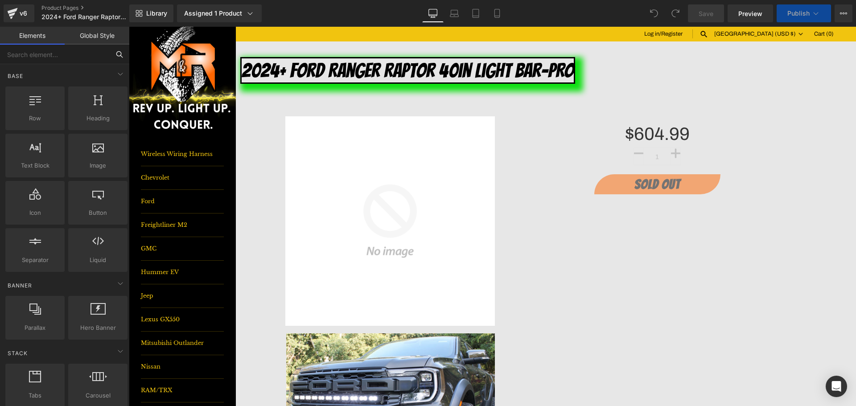
click at [50, 54] on input "text" at bounding box center [55, 55] width 110 height 20
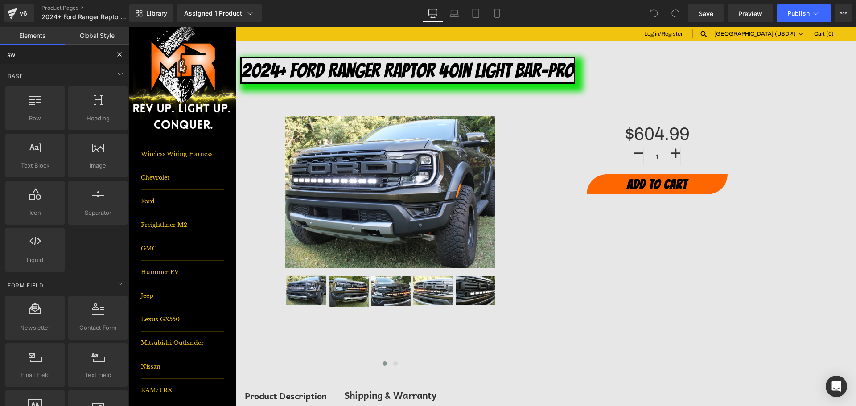
type input "swa"
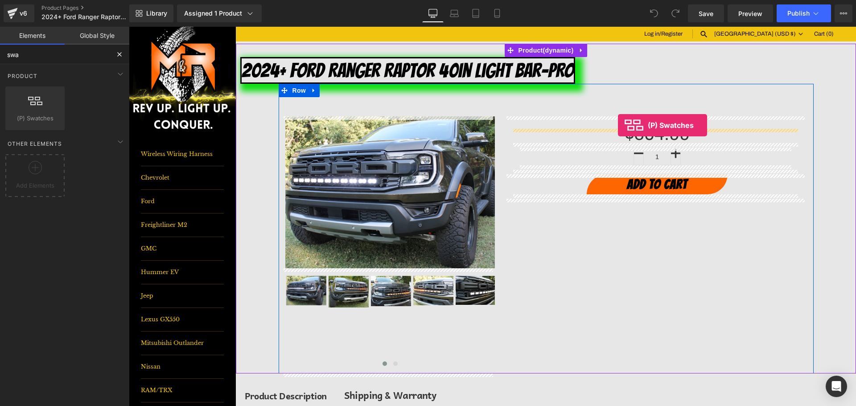
drag, startPoint x: 161, startPoint y: 129, endPoint x: 618, endPoint y: 125, distance: 456.6
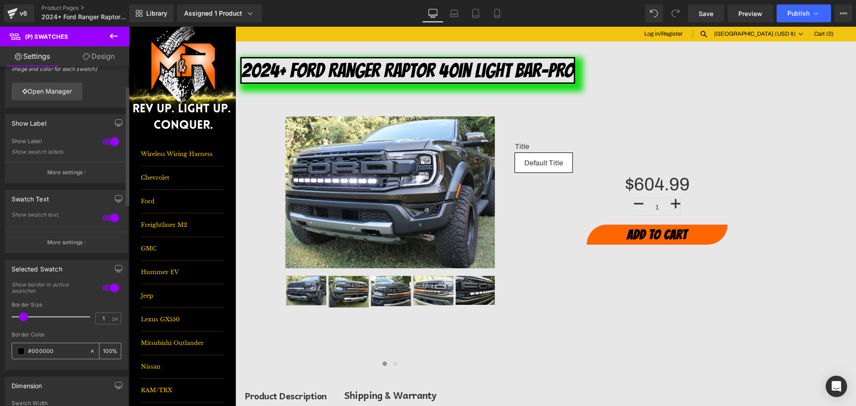
scroll to position [89, 0]
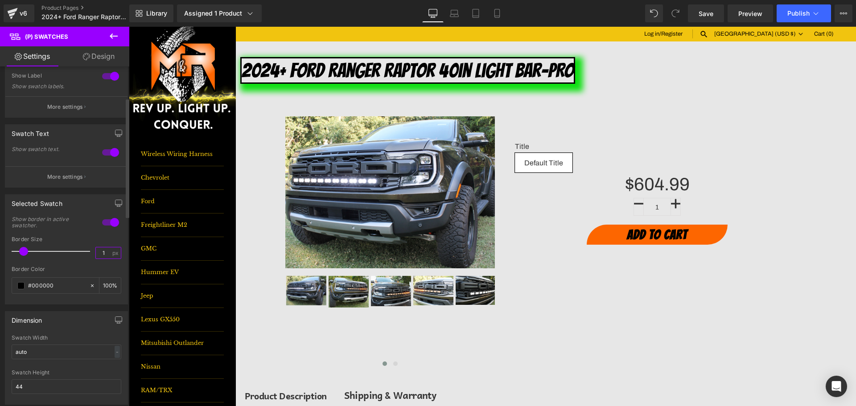
drag, startPoint x: 102, startPoint y: 255, endPoint x: 85, endPoint y: 254, distance: 16.9
click at [85, 254] on div "Border Size 1 px" at bounding box center [67, 251] width 110 height 30
type input "5"
click at [50, 282] on input "#000000" at bounding box center [56, 286] width 57 height 10
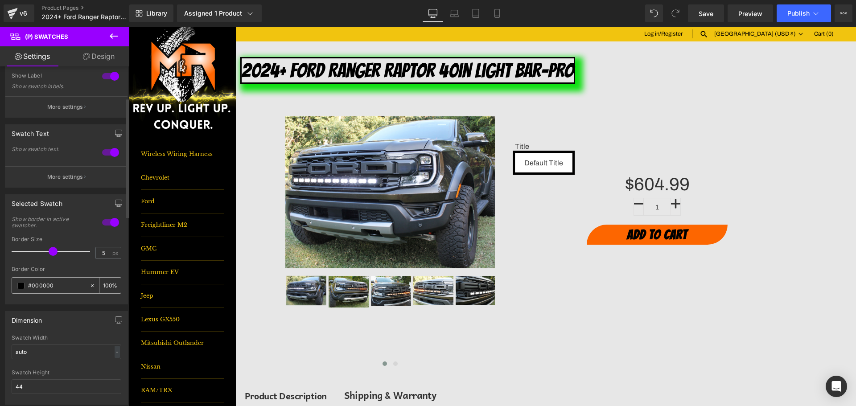
click at [50, 282] on input "#000000" at bounding box center [56, 286] width 57 height 10
type input "0d"
type input "0"
type input "0df"
type input "100"
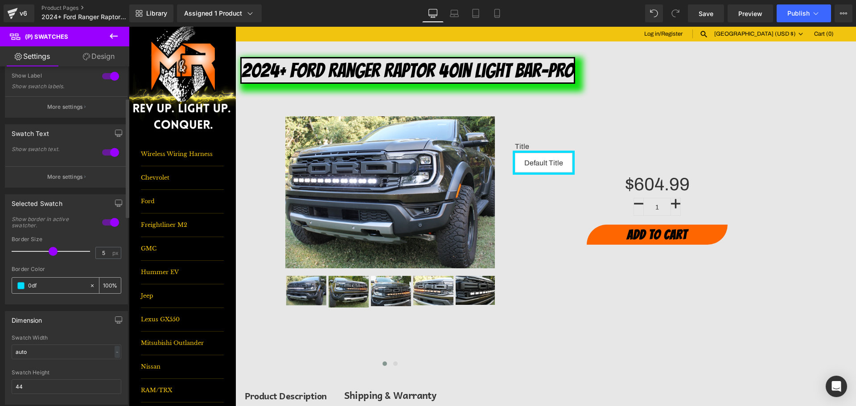
type input "0d"
type input "0"
type input "0fe"
type input "100"
type input "0fe01"
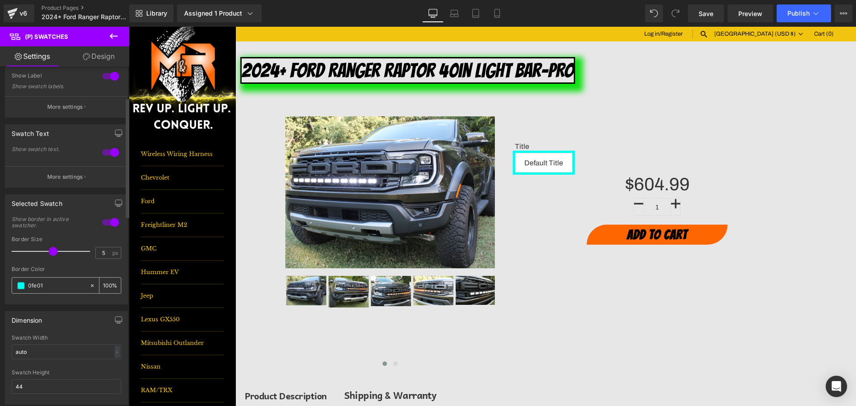
type input "0"
type input "0fe013"
type input "100"
type input "#0fe013"
click at [712, 12] on span "Save" at bounding box center [706, 13] width 15 height 9
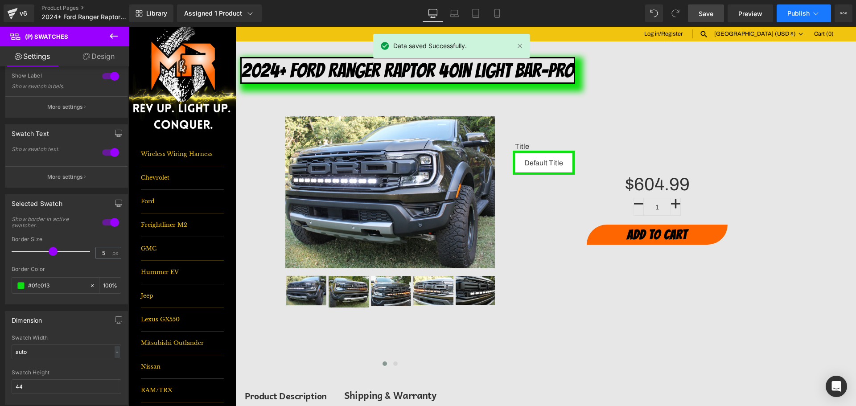
click at [799, 16] on span "Publish" at bounding box center [798, 13] width 22 height 7
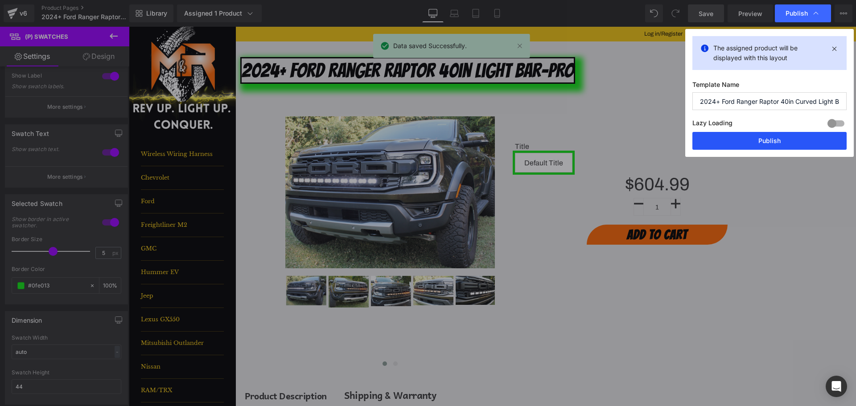
click at [794, 140] on button "Publish" at bounding box center [769, 141] width 154 height 18
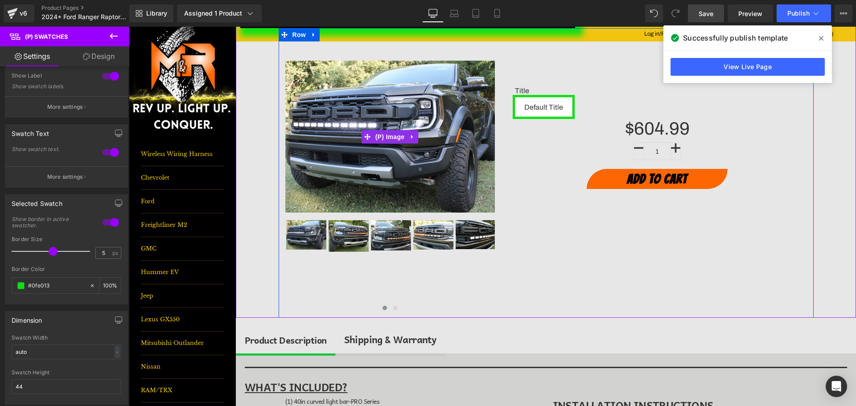
scroll to position [178, 0]
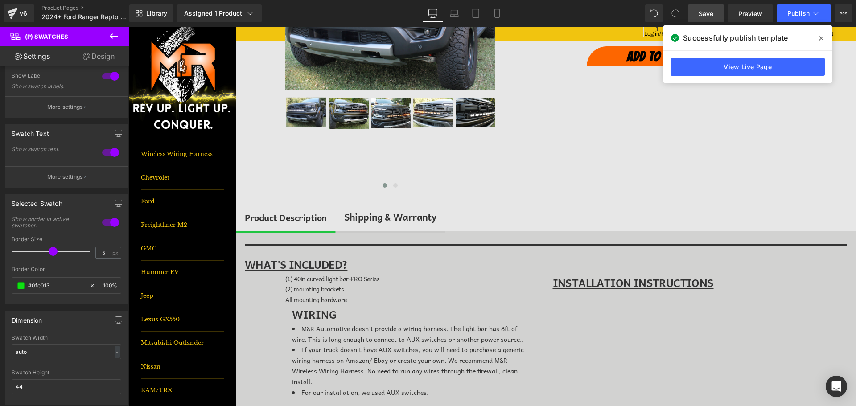
click at [423, 214] on div "Shipping & Warranty" at bounding box center [390, 217] width 92 height 15
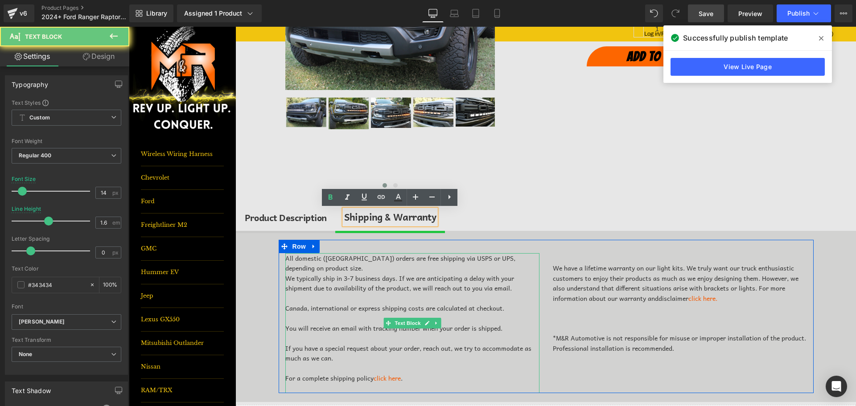
click at [490, 258] on div "All domestic ([GEOGRAPHIC_DATA]) orders are free shipping via USPS or UPS, depe…" at bounding box center [412, 263] width 254 height 20
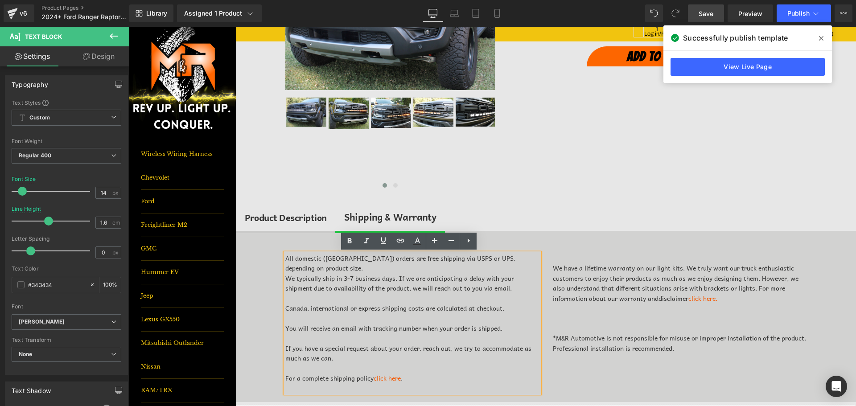
click at [494, 189] on div "Sale Off (P) Image ‹ ›" at bounding box center [390, 66] width 223 height 257
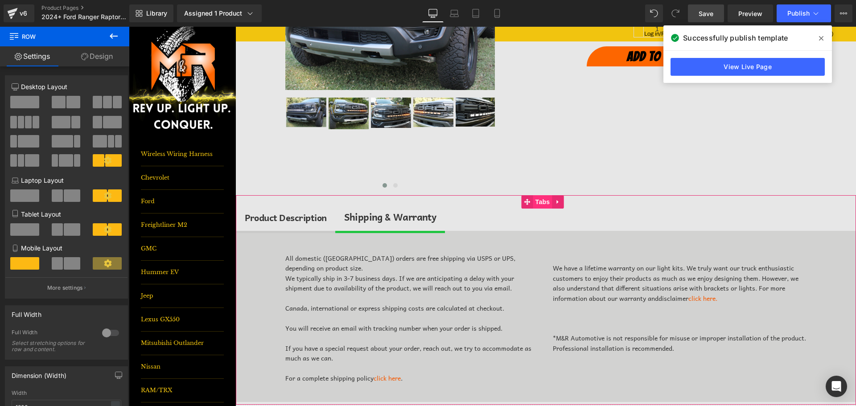
click at [547, 202] on span "Tabs" at bounding box center [542, 201] width 19 height 13
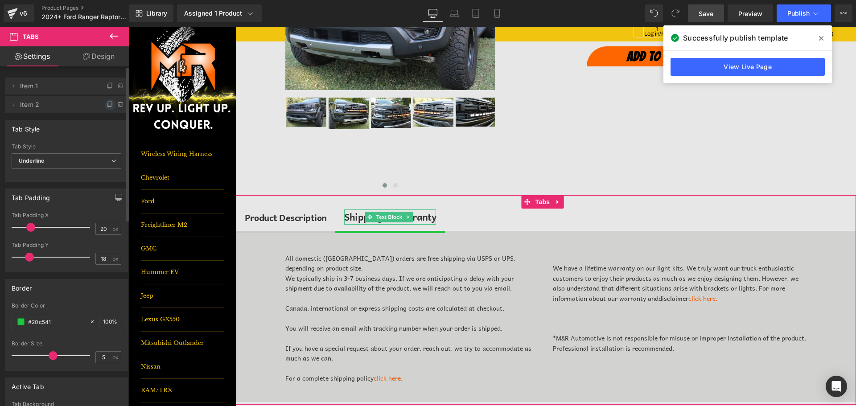
click at [108, 106] on icon at bounding box center [110, 104] width 4 height 4
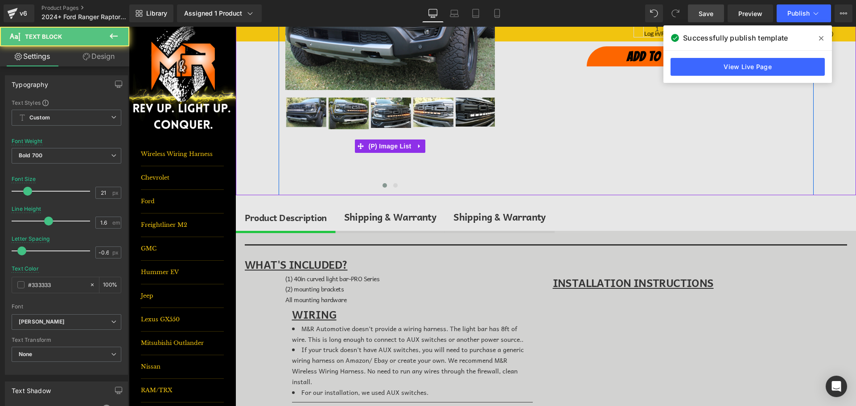
click at [387, 212] on div "Shipping & Warranty" at bounding box center [390, 217] width 92 height 15
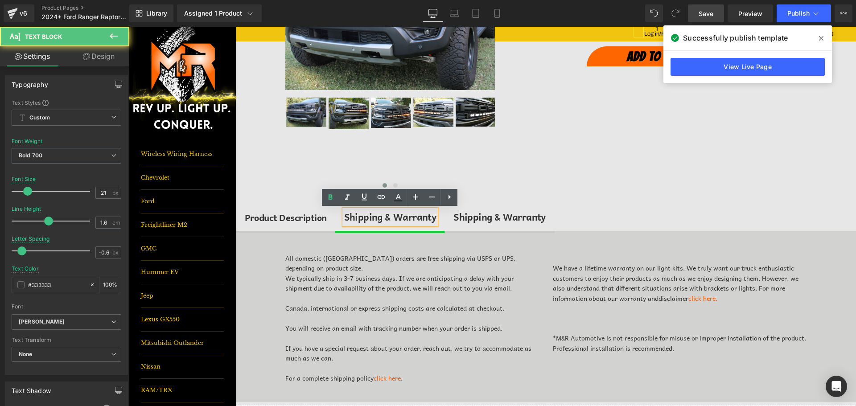
click at [371, 216] on div "Shipping & Warranty" at bounding box center [390, 217] width 92 height 15
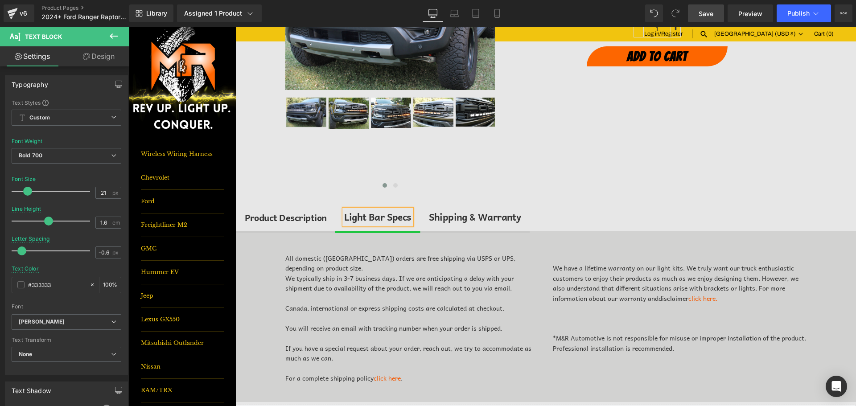
click at [247, 244] on div "All domestic ([GEOGRAPHIC_DATA]) orders are free shipping via USPS or UPS, depe…" at bounding box center [546, 316] width 620 height 171
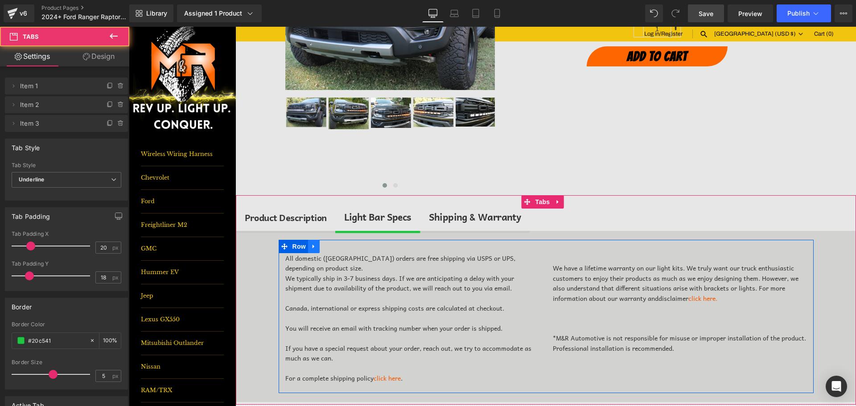
click at [308, 247] on link at bounding box center [314, 246] width 12 height 13
click at [334, 246] on icon at bounding box center [337, 246] width 6 height 6
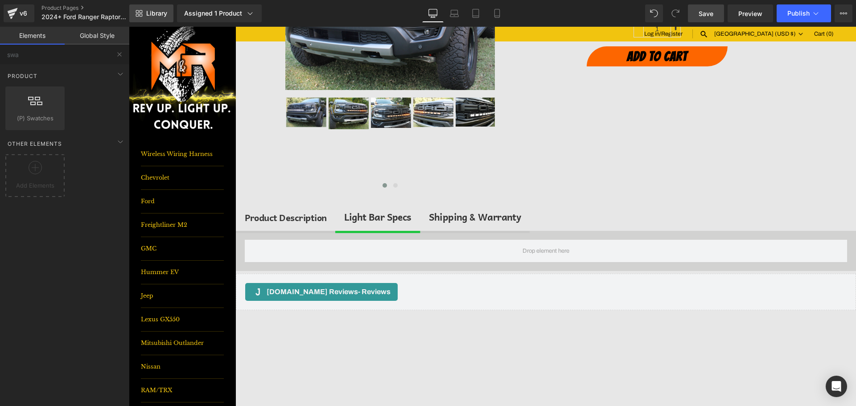
click at [166, 12] on span "Library" at bounding box center [156, 13] width 21 height 8
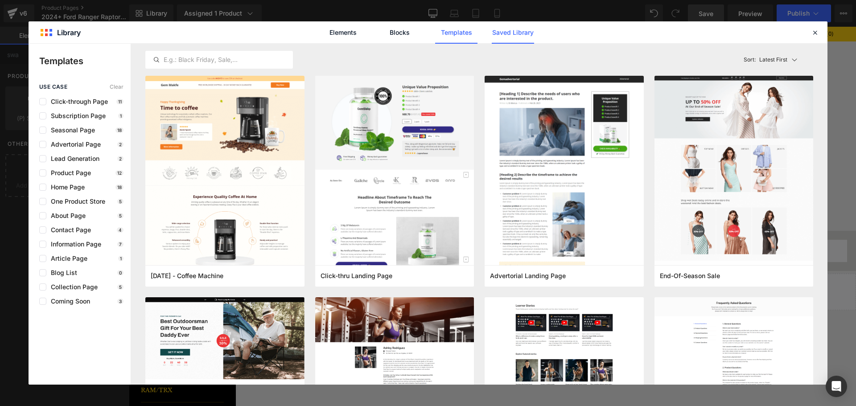
click at [519, 31] on link "Saved Library" at bounding box center [513, 32] width 42 height 22
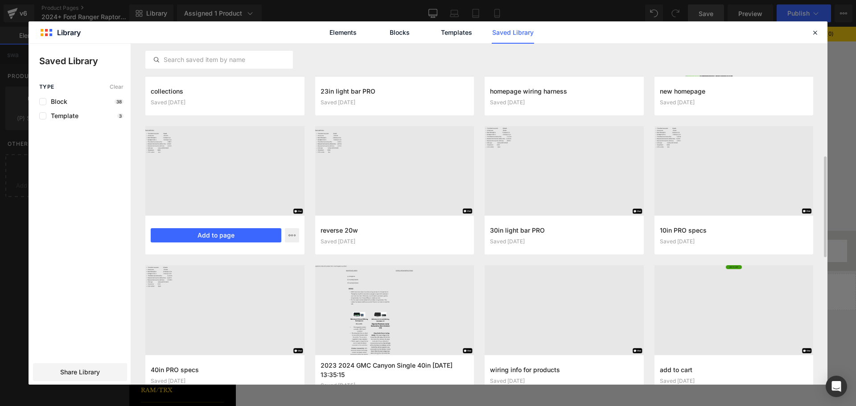
scroll to position [156, 0]
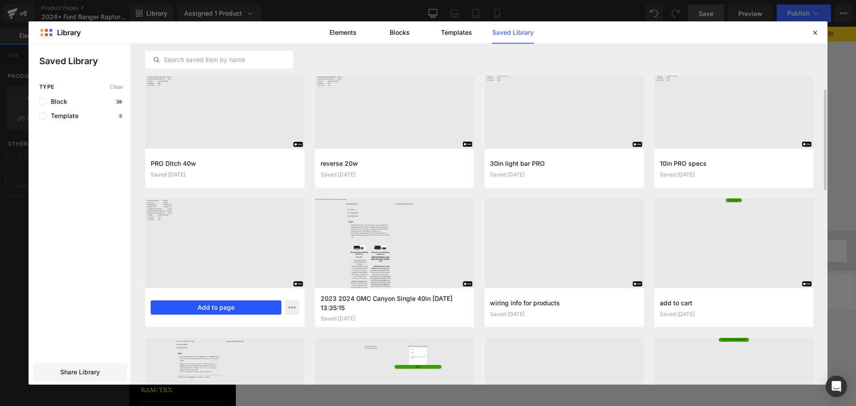
click at [189, 309] on button "Add to page" at bounding box center [216, 308] width 131 height 14
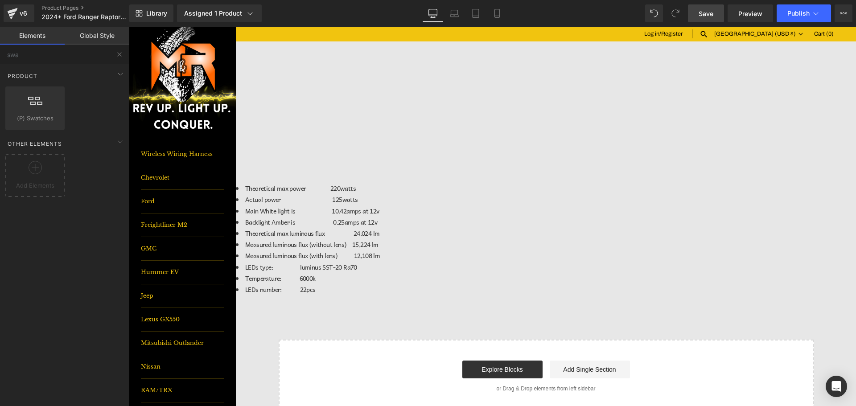
scroll to position [721, 0]
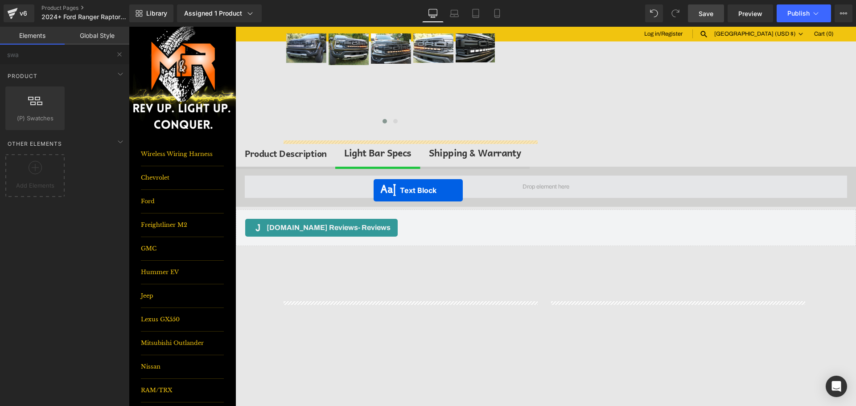
scroll to position [231, 0]
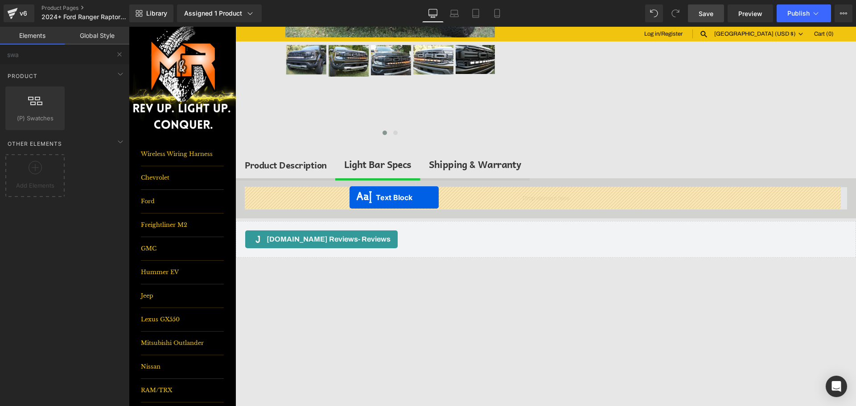
drag, startPoint x: 523, startPoint y: 306, endPoint x: 350, endPoint y: 198, distance: 204.4
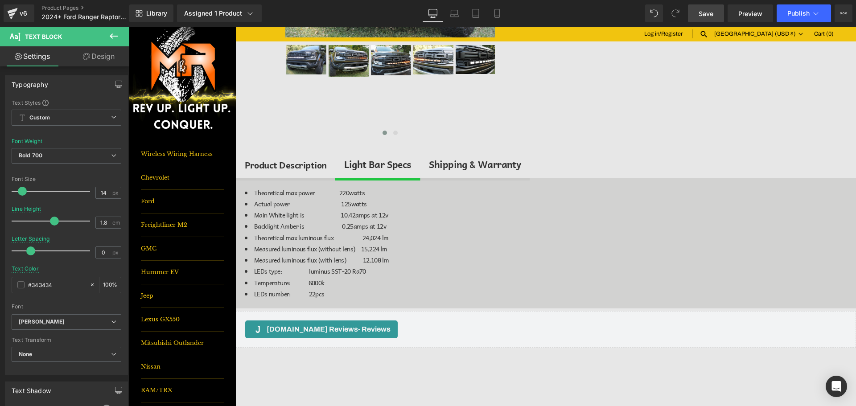
click at [114, 33] on icon at bounding box center [113, 36] width 11 height 11
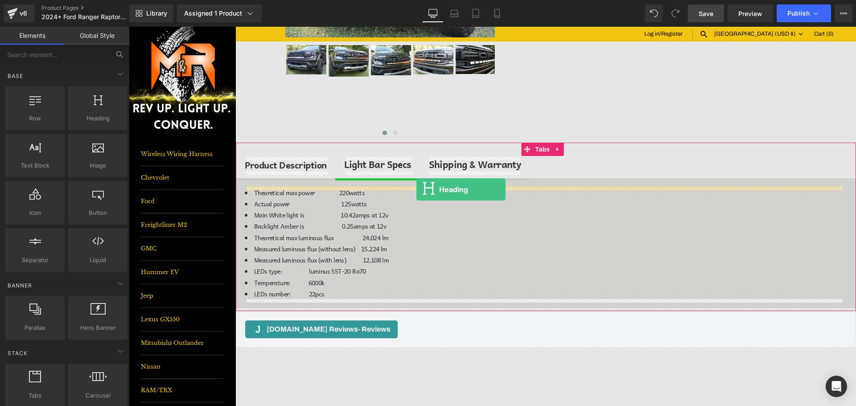
drag, startPoint x: 256, startPoint y: 141, endPoint x: 416, endPoint y: 189, distance: 167.2
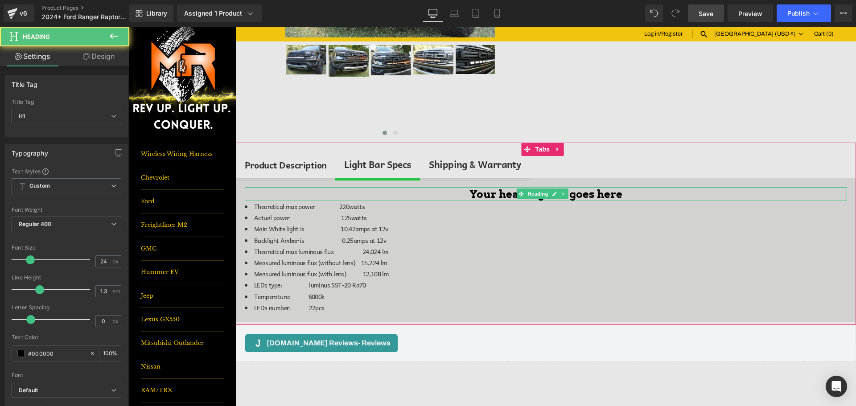
click at [496, 196] on h1 "Your heading text goes here" at bounding box center [546, 194] width 602 height 14
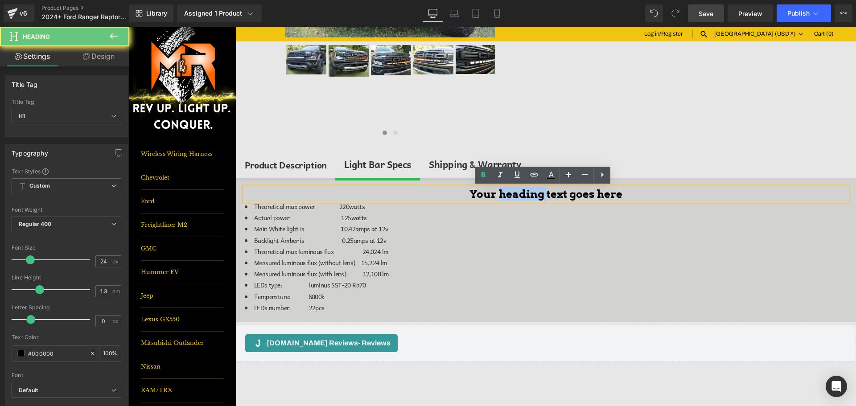
click at [496, 196] on h1 "Your heading text goes here" at bounding box center [546, 194] width 602 height 14
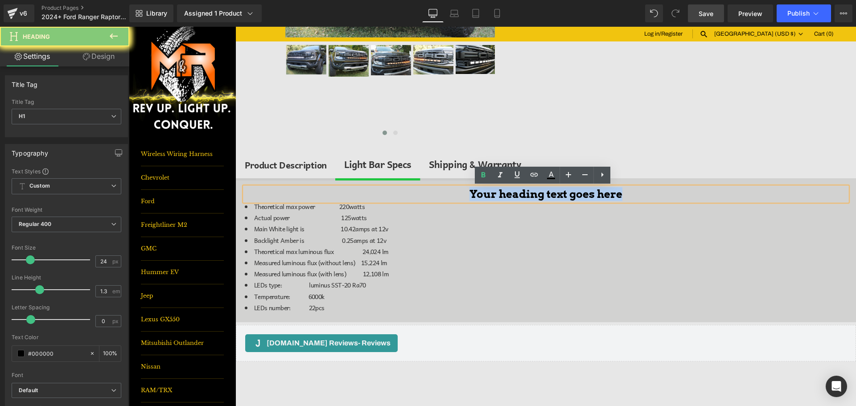
click at [496, 196] on h1 "Your heading text goes here" at bounding box center [546, 194] width 602 height 14
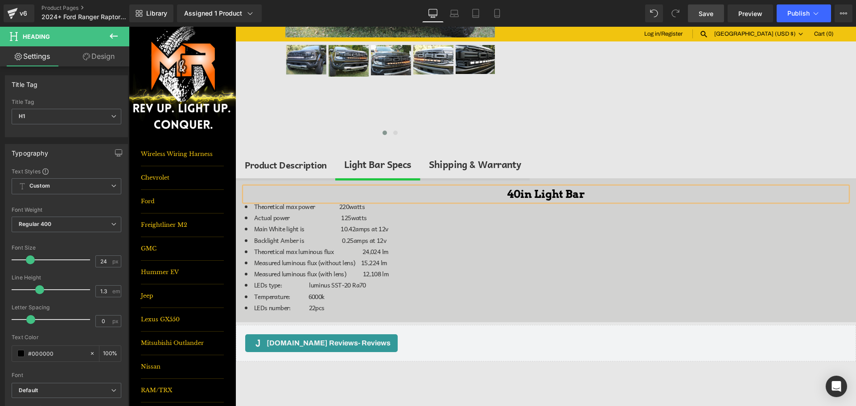
click at [595, 195] on h1 "40in Light Bar" at bounding box center [546, 194] width 602 height 14
click at [587, 198] on h1 "40in Light Bar PRO" at bounding box center [546, 194] width 602 height 14
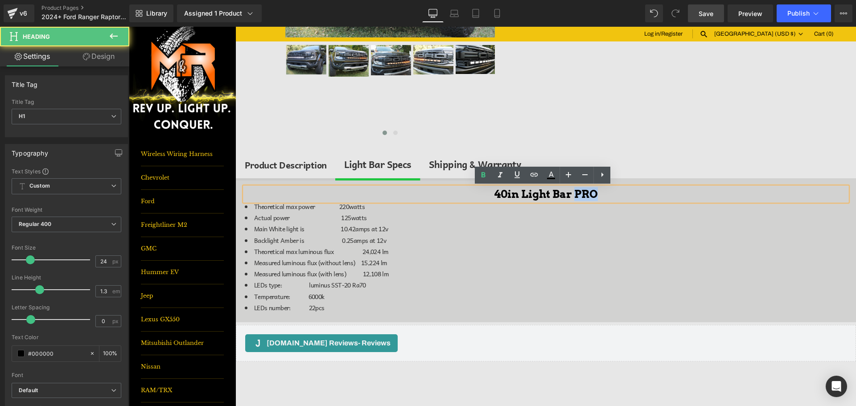
click at [587, 198] on h1 "40in Light Bar PRO" at bounding box center [546, 194] width 602 height 14
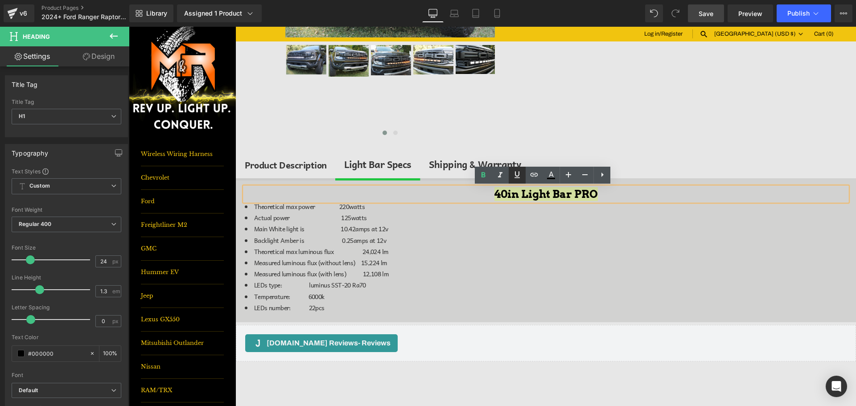
click at [524, 176] on link at bounding box center [517, 175] width 17 height 17
click at [708, 10] on span "Save" at bounding box center [706, 13] width 15 height 9
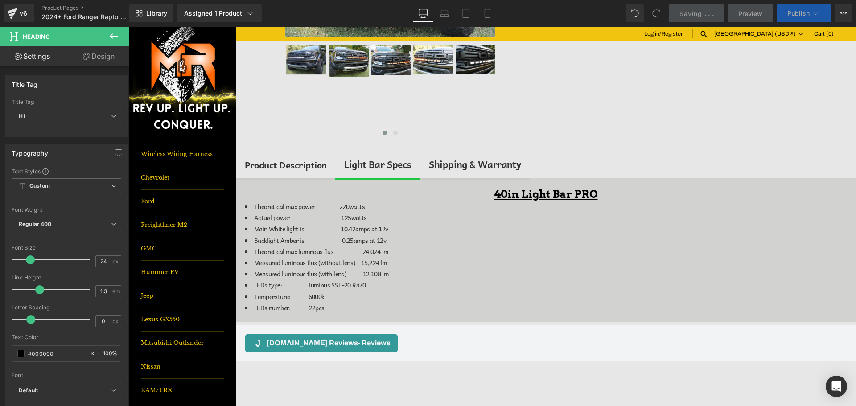
click at [807, 16] on span "Publish" at bounding box center [798, 13] width 22 height 7
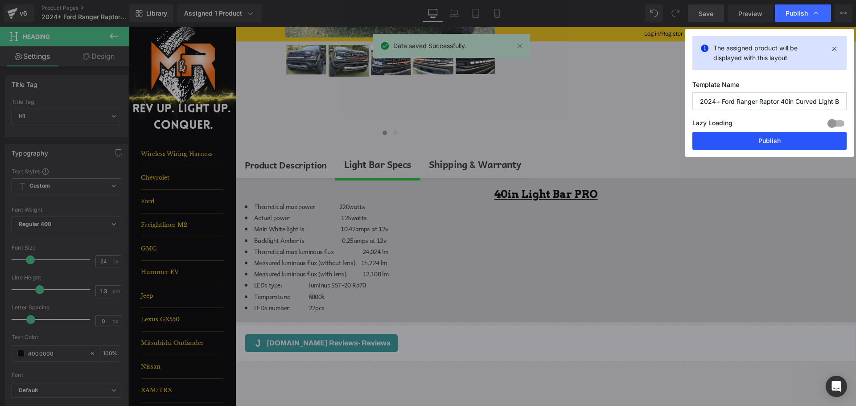
click at [818, 136] on button "Publish" at bounding box center [769, 141] width 154 height 18
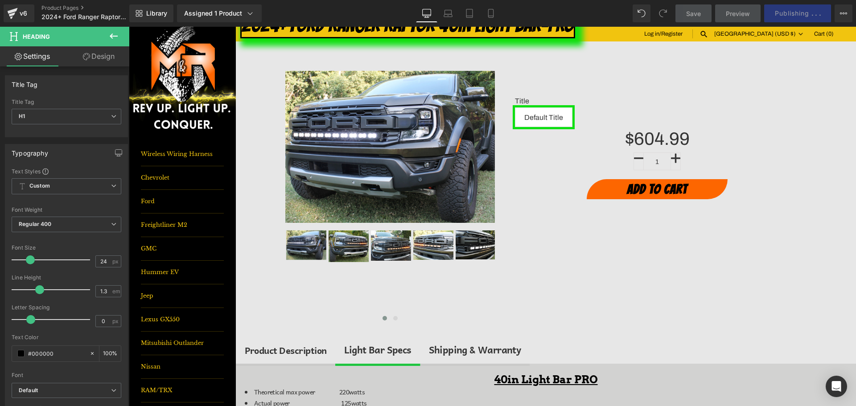
scroll to position [8, 0]
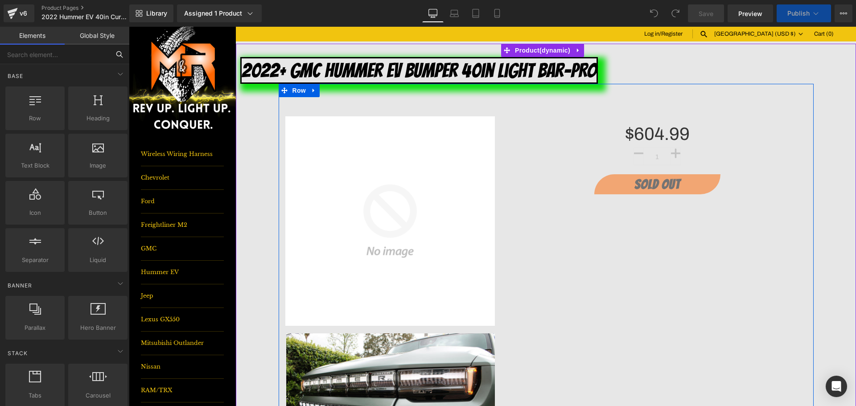
click at [65, 58] on input "text" at bounding box center [55, 55] width 110 height 20
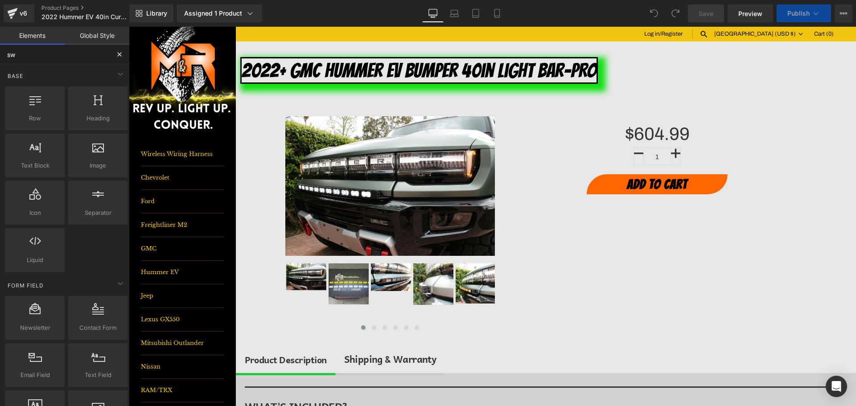
type input "swa"
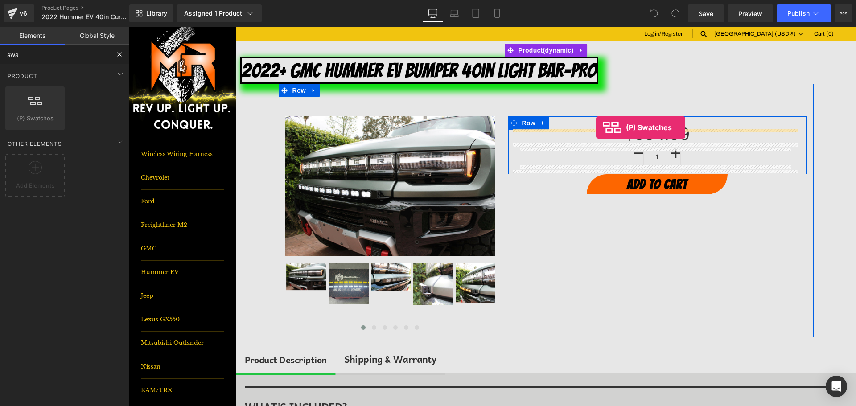
drag, startPoint x: 258, startPoint y: 124, endPoint x: 596, endPoint y: 128, distance: 338.4
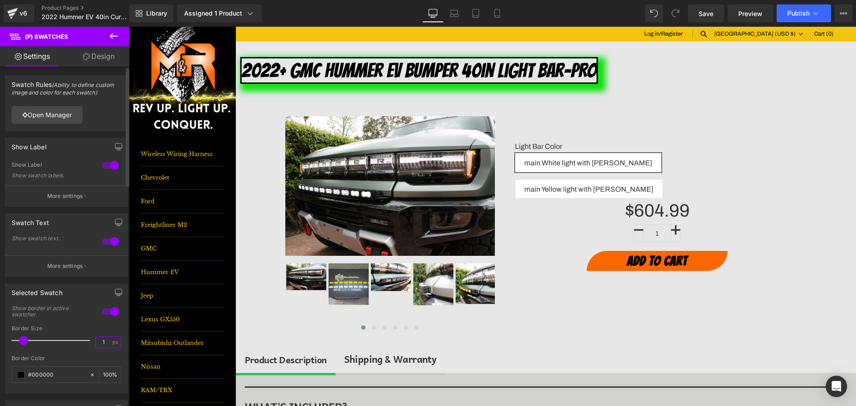
drag, startPoint x: 107, startPoint y: 345, endPoint x: 91, endPoint y: 321, distance: 29.8
click at [90, 344] on div "Border Size 1 px" at bounding box center [67, 340] width 110 height 30
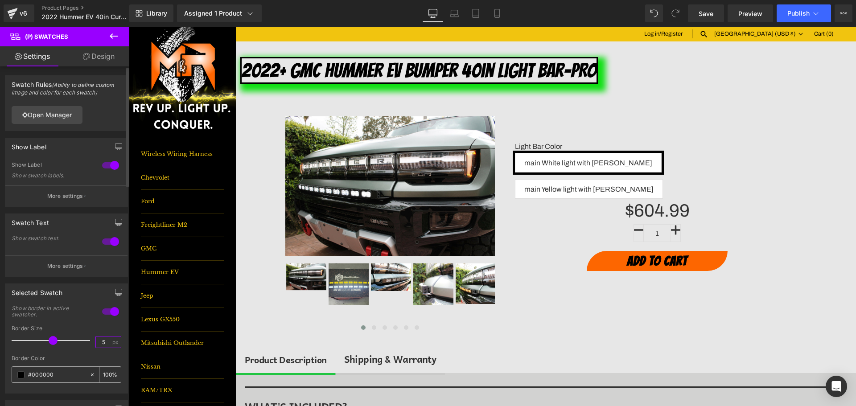
type input "5"
click at [60, 375] on input "#000000" at bounding box center [56, 375] width 57 height 10
type input "0"
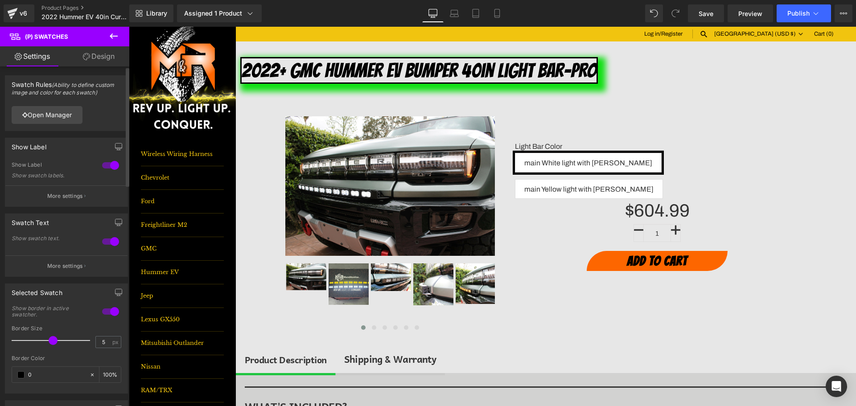
type input "0"
type input "0fe"
type input "100"
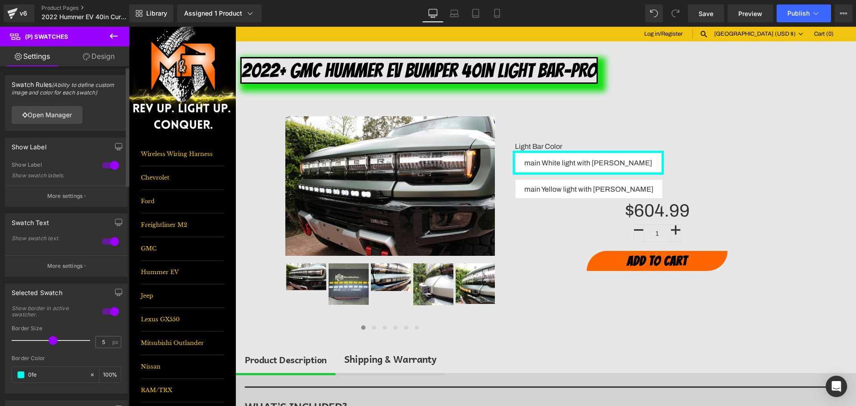
type input "0fe1"
type input "7"
type input "0fe13"
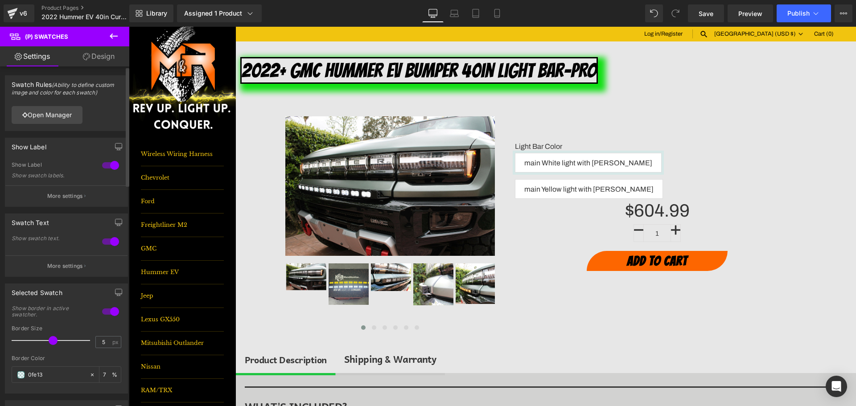
type input "0"
type input "0fe1"
type input "7"
type input "0fe"
type input "100"
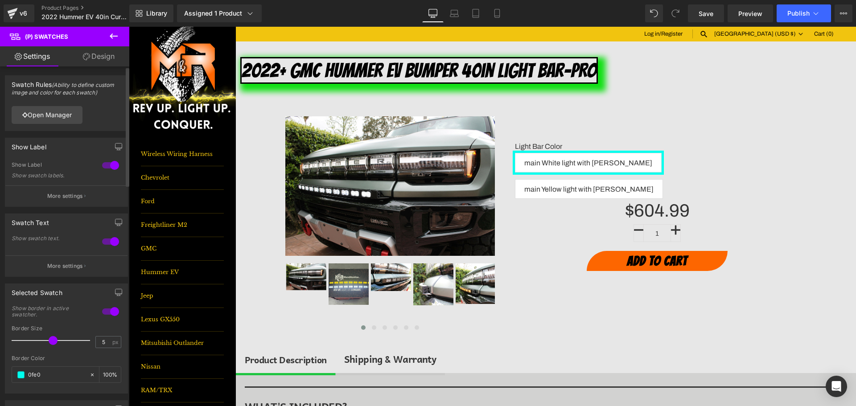
type input "0fe01"
type input "0"
type input "0fe013"
type input "100"
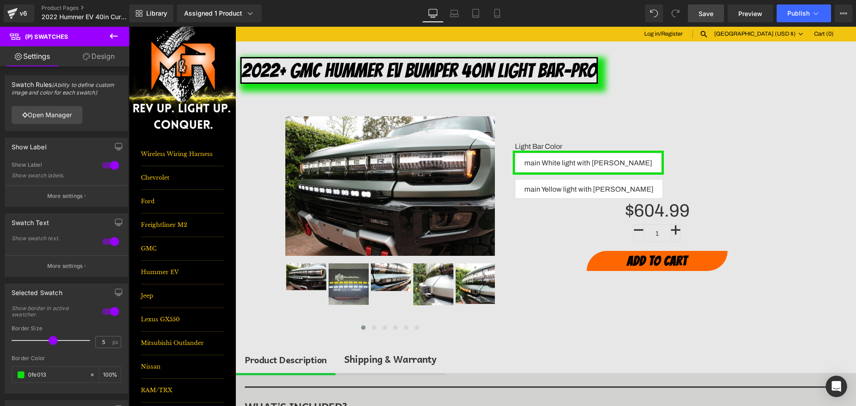
type input "#0fe013"
click at [711, 13] on span "Save" at bounding box center [706, 13] width 15 height 9
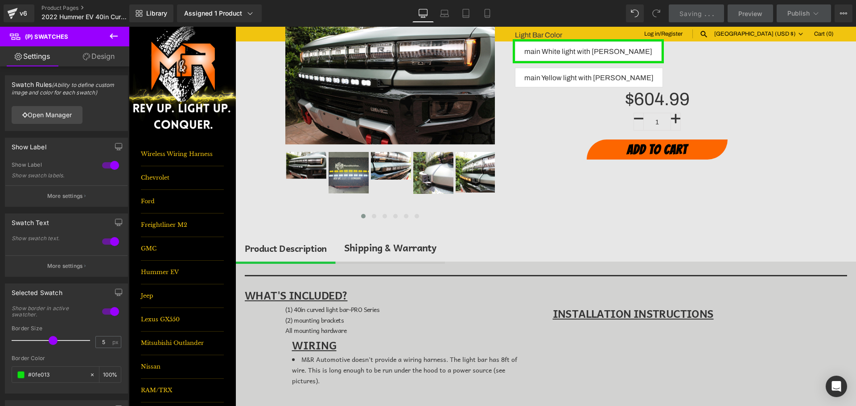
scroll to position [178, 0]
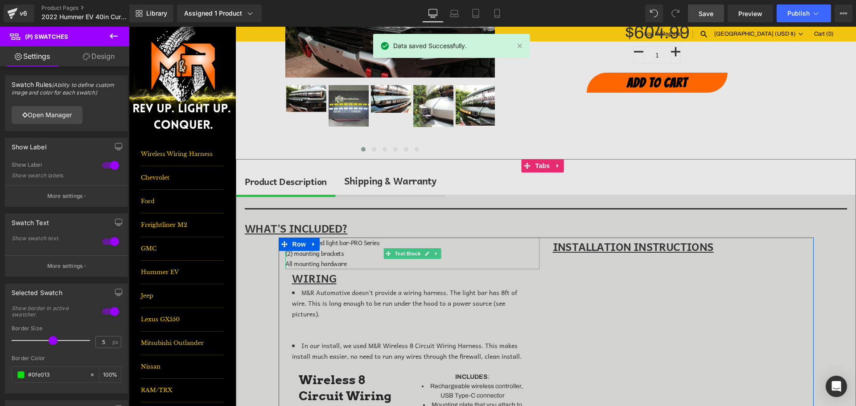
click at [461, 254] on p "(2) mounting brackets" at bounding box center [412, 253] width 254 height 11
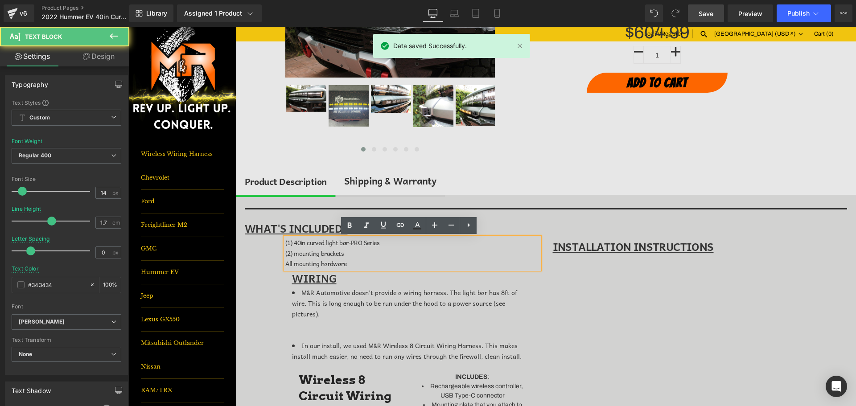
click at [497, 216] on div at bounding box center [546, 212] width 602 height 16
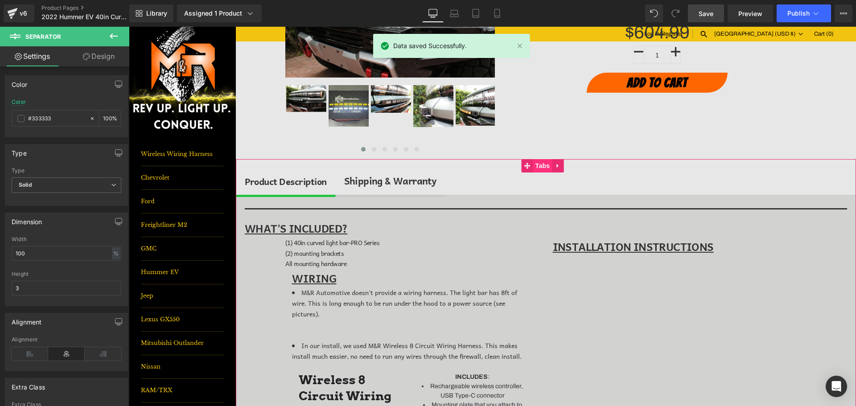
click at [545, 167] on span "Tabs" at bounding box center [542, 165] width 19 height 13
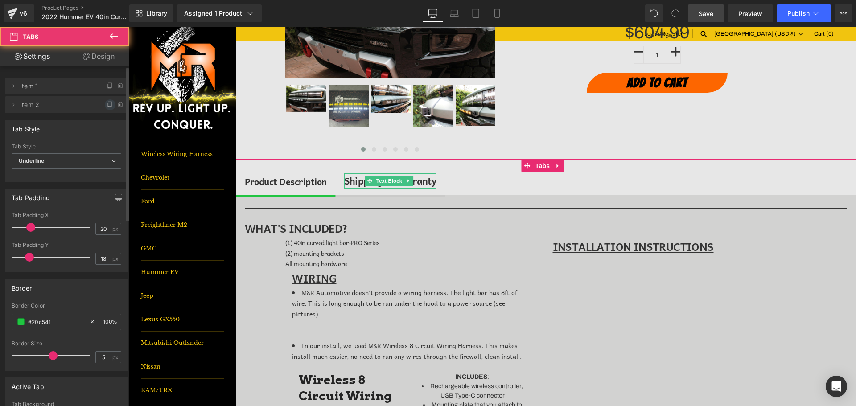
click at [108, 106] on icon at bounding box center [110, 104] width 4 height 4
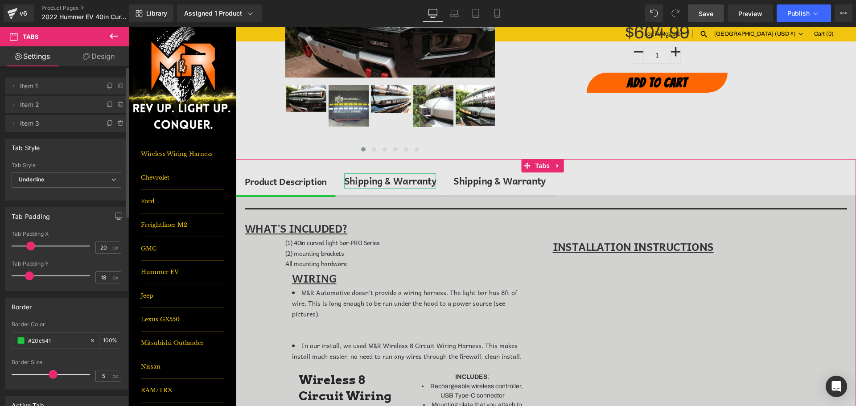
click at [383, 182] on div "Shipping & Warranty" at bounding box center [390, 180] width 92 height 15
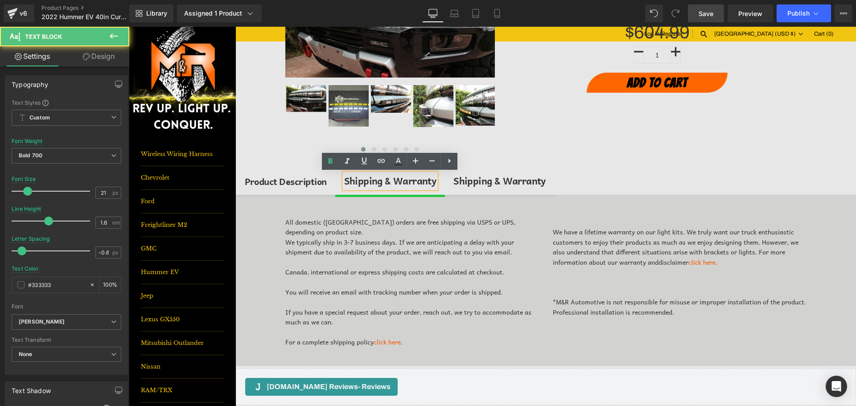
click at [377, 181] on div "Shipping & Warranty" at bounding box center [390, 180] width 92 height 15
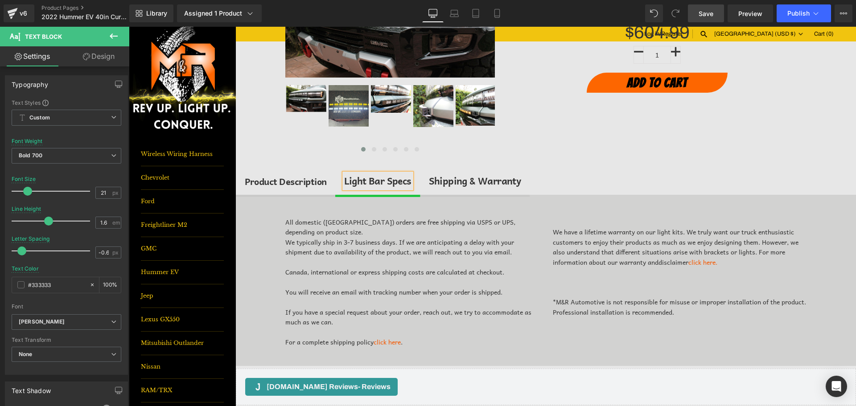
click at [255, 200] on div "All domestic ([GEOGRAPHIC_DATA]) orders are free shipping via USPS or UPS, depe…" at bounding box center [546, 280] width 620 height 171
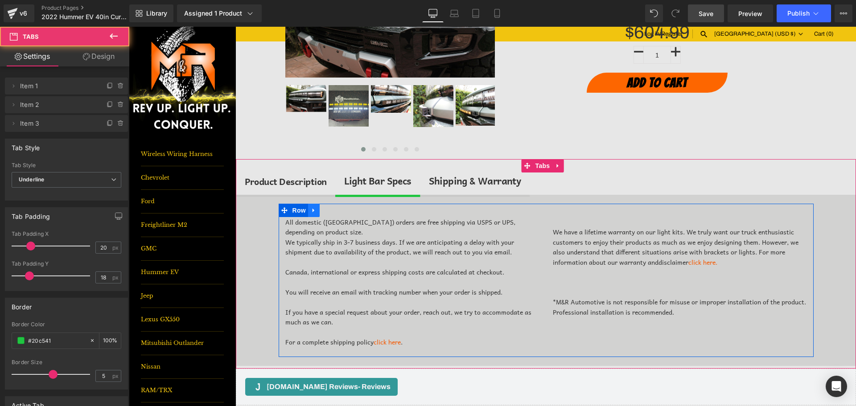
click at [311, 211] on icon at bounding box center [314, 210] width 6 height 7
click at [331, 210] on link at bounding box center [337, 210] width 12 height 13
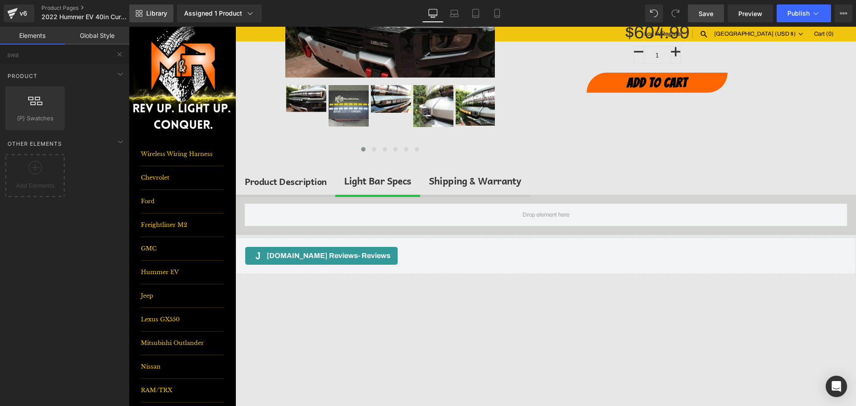
click at [167, 8] on link "Library" at bounding box center [151, 13] width 44 height 18
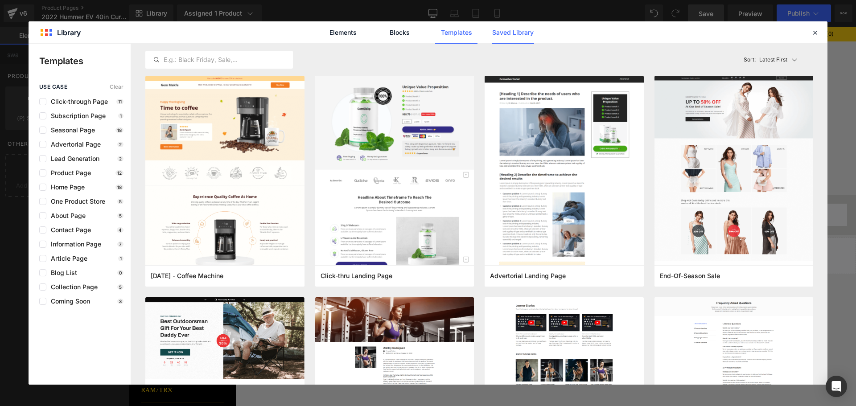
click at [514, 33] on link "Saved Library" at bounding box center [513, 32] width 42 height 22
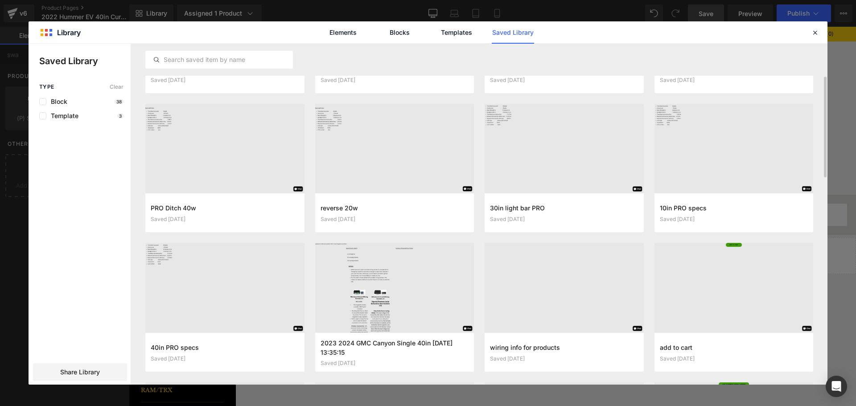
scroll to position [156, 0]
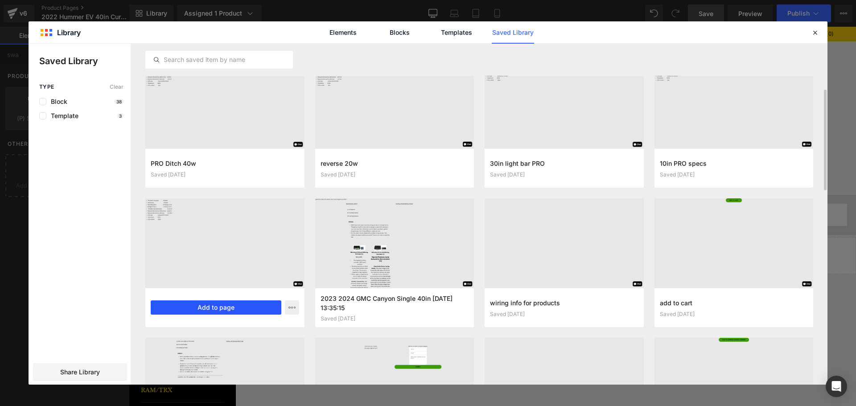
click at [198, 310] on button "Add to page" at bounding box center [216, 308] width 131 height 14
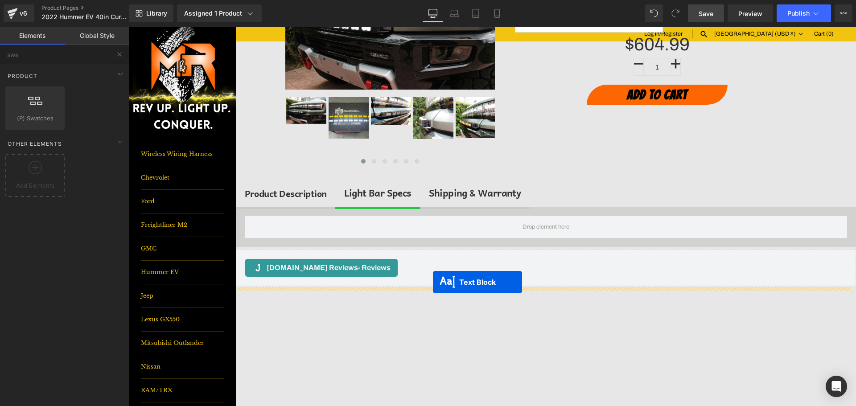
scroll to position [151, 0]
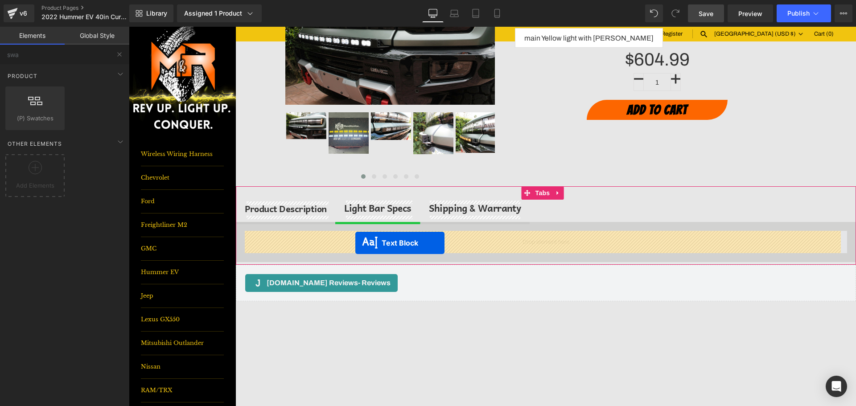
drag, startPoint x: 517, startPoint y: 262, endPoint x: 355, endPoint y: 243, distance: 162.5
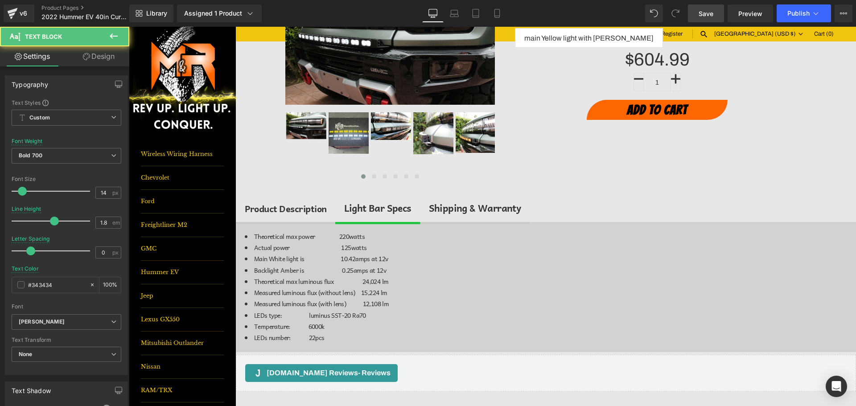
click at [111, 36] on icon at bounding box center [114, 35] width 8 height 5
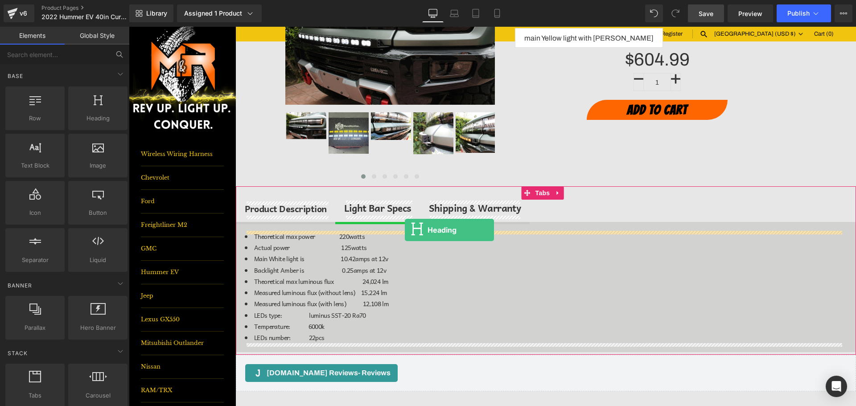
drag, startPoint x: 228, startPoint y: 135, endPoint x: 405, endPoint y: 230, distance: 200.5
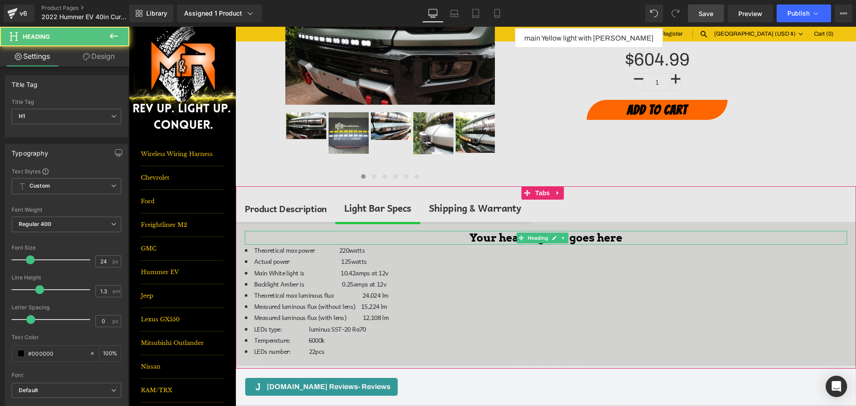
click at [492, 238] on h1 "Your heading text goes here" at bounding box center [546, 238] width 602 height 14
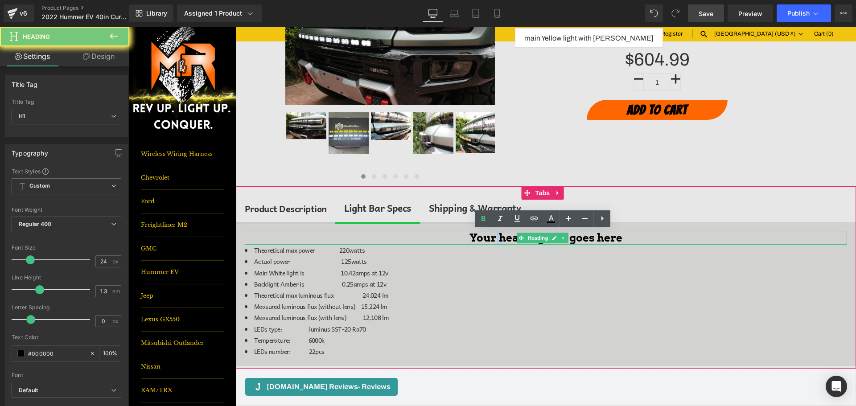
click at [492, 238] on h1 "Your heading text goes here" at bounding box center [546, 238] width 602 height 14
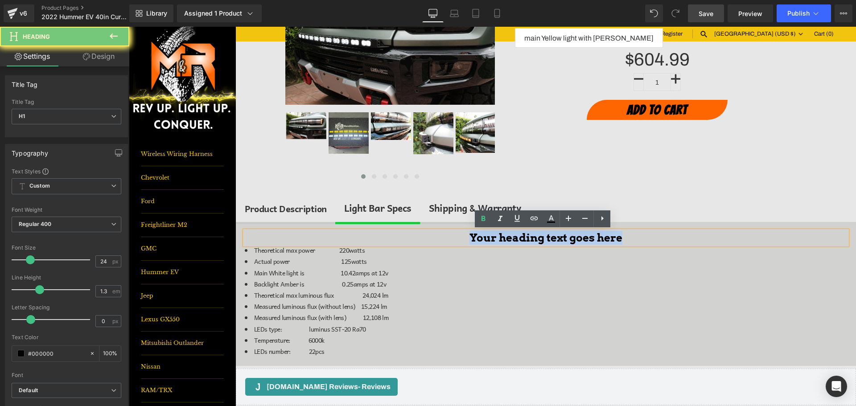
click at [492, 238] on h1 "Your heading text goes here" at bounding box center [546, 238] width 602 height 14
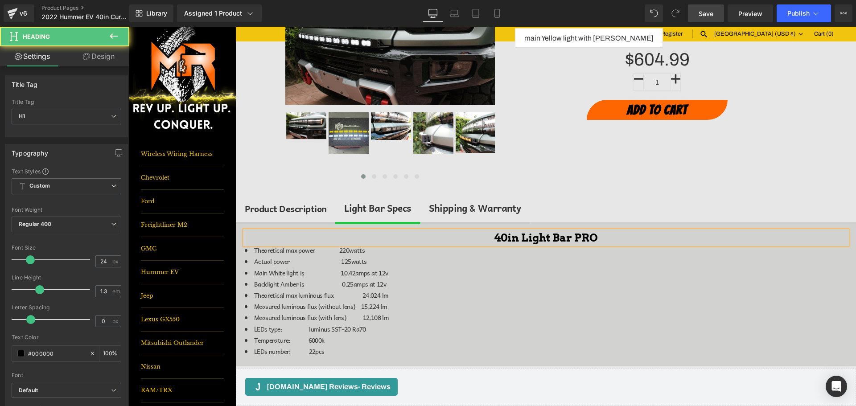
click at [491, 238] on h1 "40in Light Bar PRO" at bounding box center [546, 238] width 602 height 14
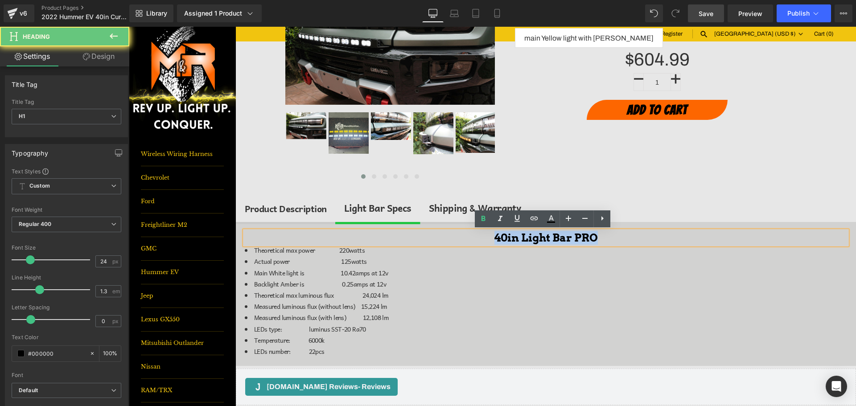
click at [491, 238] on h1 "40in Light Bar PRO" at bounding box center [546, 238] width 602 height 14
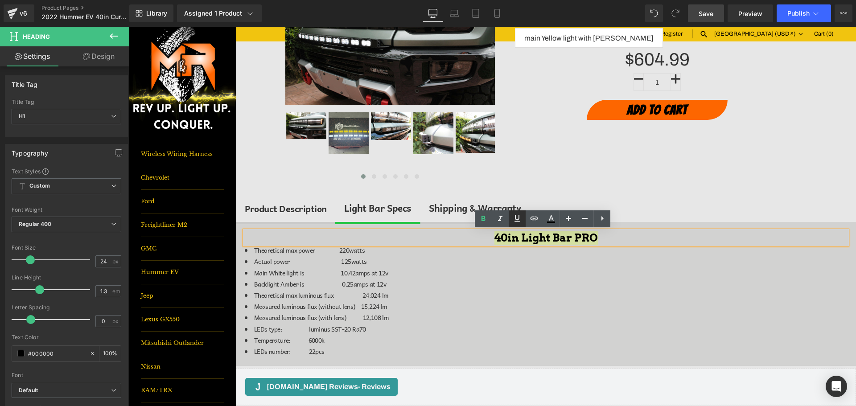
click at [511, 219] on link at bounding box center [517, 218] width 17 height 17
click at [708, 15] on span "Save" at bounding box center [706, 13] width 15 height 9
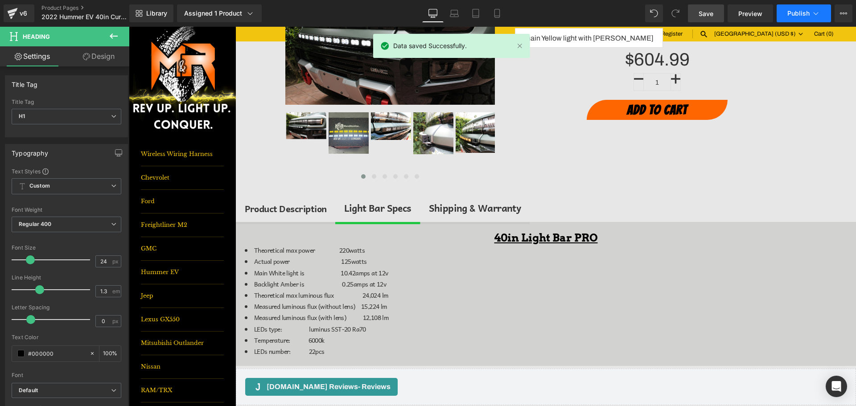
click at [793, 17] on button "Publish" at bounding box center [804, 13] width 54 height 18
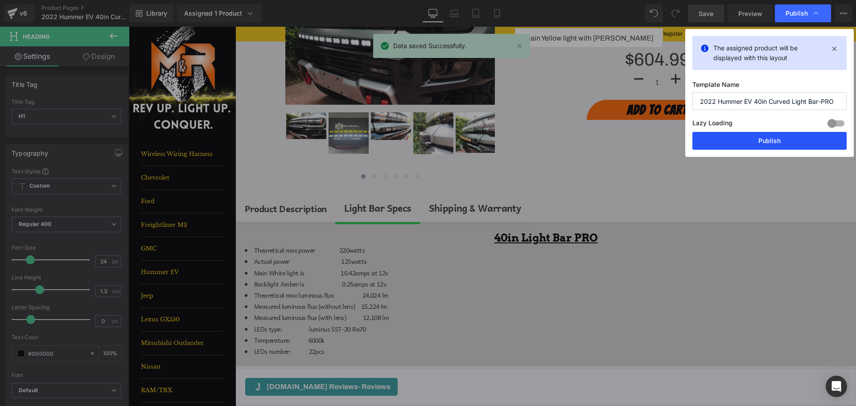
click at [778, 140] on button "Publish" at bounding box center [769, 141] width 154 height 18
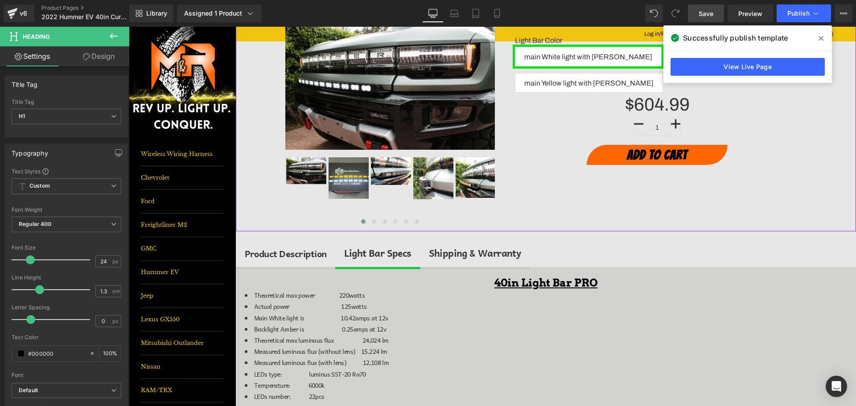
scroll to position [134, 0]
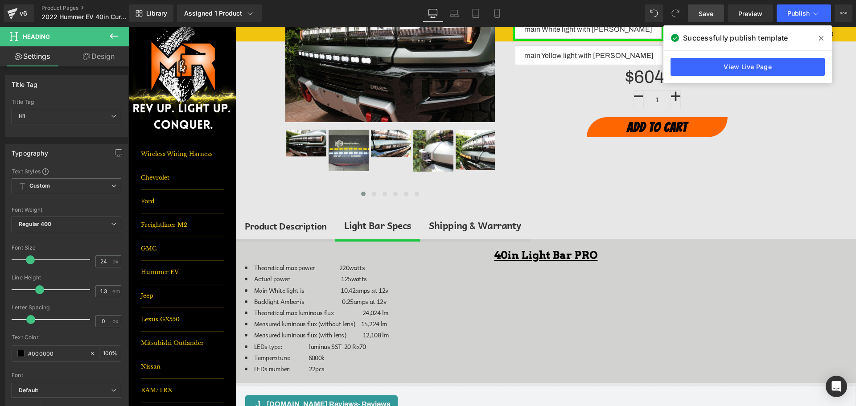
click at [312, 225] on div "Product Description" at bounding box center [286, 226] width 82 height 14
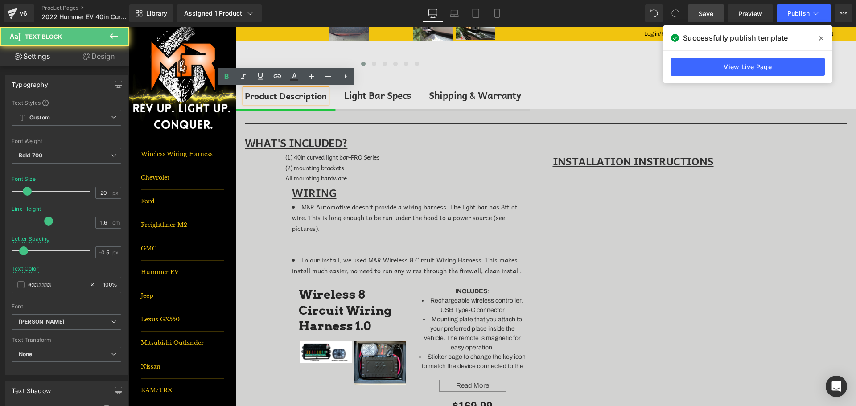
scroll to position [312, 0]
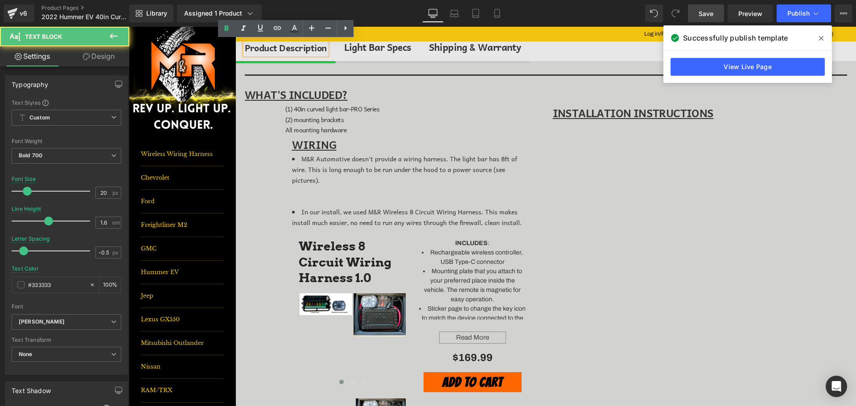
click at [370, 108] on span "(1) 40in curved light bar-PRO Series" at bounding box center [332, 109] width 94 height 10
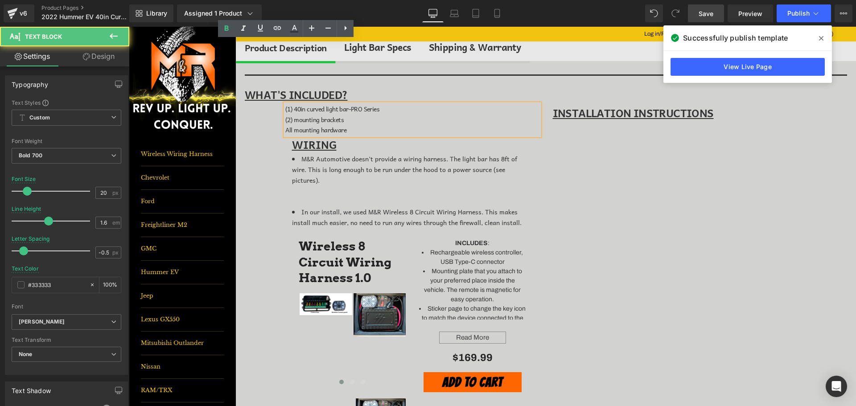
drag, startPoint x: 370, startPoint y: 108, endPoint x: 370, endPoint y: 103, distance: 4.9
click at [370, 107] on span "(1) 40in curved light bar-PRO Series" at bounding box center [332, 109] width 94 height 10
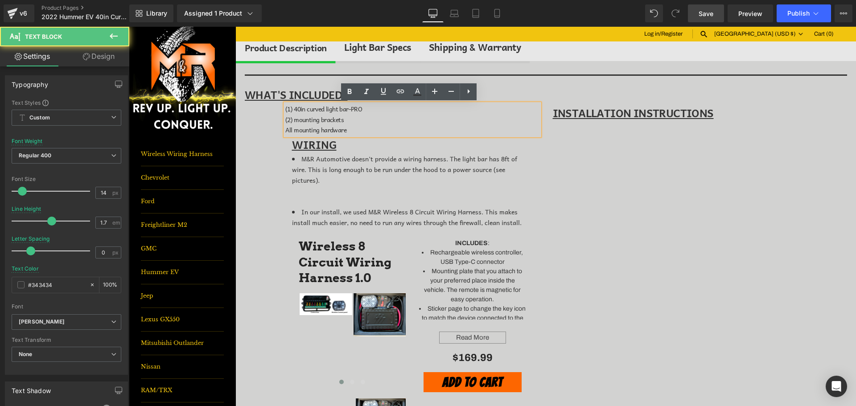
click at [348, 109] on span "(1) 40in curved light bar-PRO" at bounding box center [323, 109] width 77 height 10
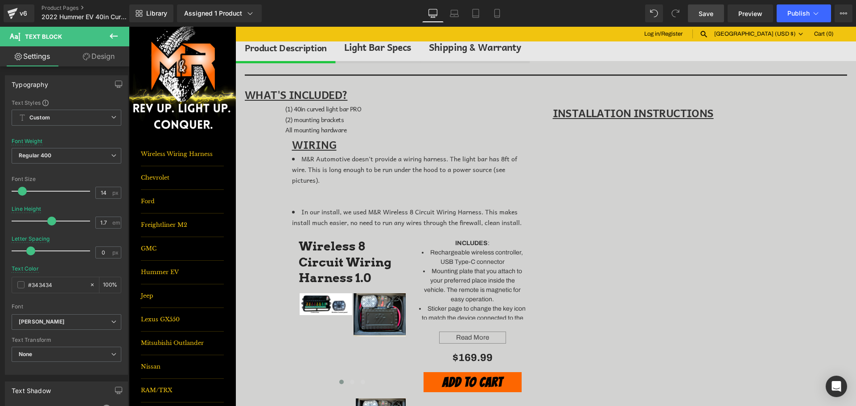
click at [704, 22] on div "Library Assigned 1 Product Product Preview 2022+ GMC Hummer EV Bumper 40in Ligh…" at bounding box center [492, 13] width 727 height 27
click at [706, 16] on span "Save" at bounding box center [706, 13] width 15 height 9
click at [805, 13] on span "Publish" at bounding box center [798, 13] width 22 height 7
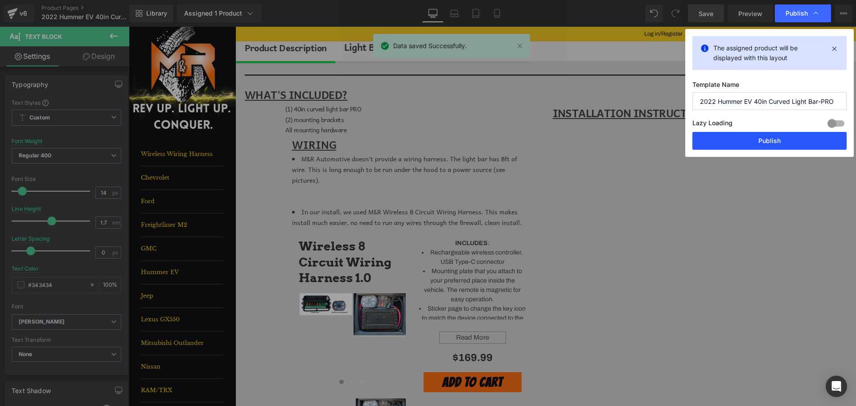
click at [802, 137] on button "Publish" at bounding box center [769, 141] width 154 height 18
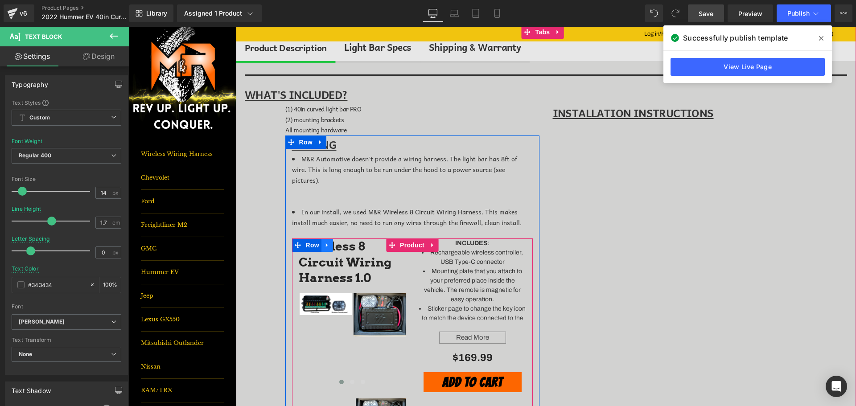
click at [325, 242] on icon at bounding box center [327, 245] width 6 height 7
click at [349, 242] on icon at bounding box center [350, 245] width 6 height 6
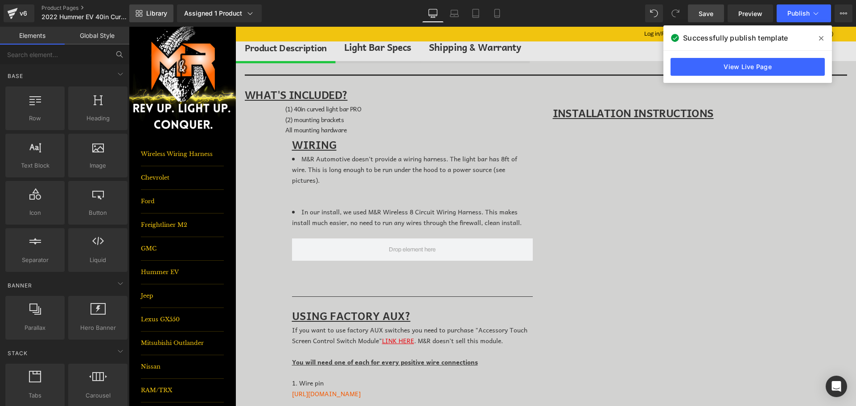
click at [157, 12] on span "Library" at bounding box center [156, 13] width 21 height 8
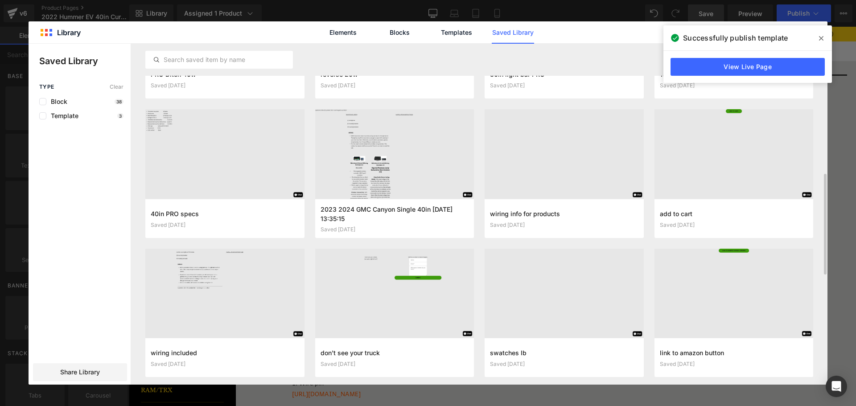
scroll to position [290, 0]
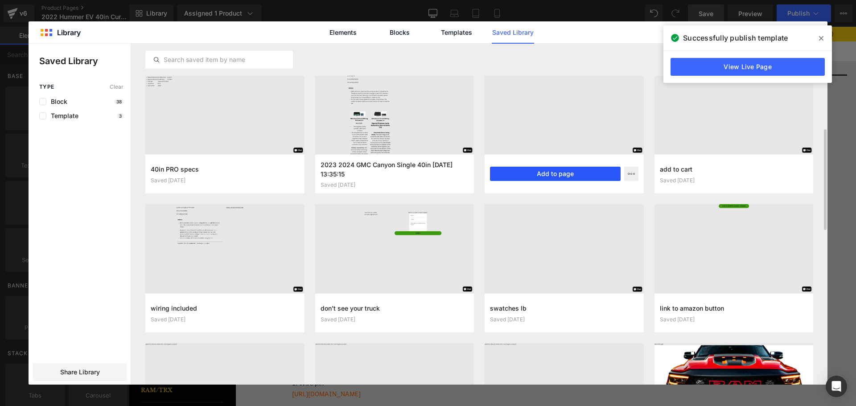
click at [544, 174] on button "Add to page" at bounding box center [555, 174] width 131 height 14
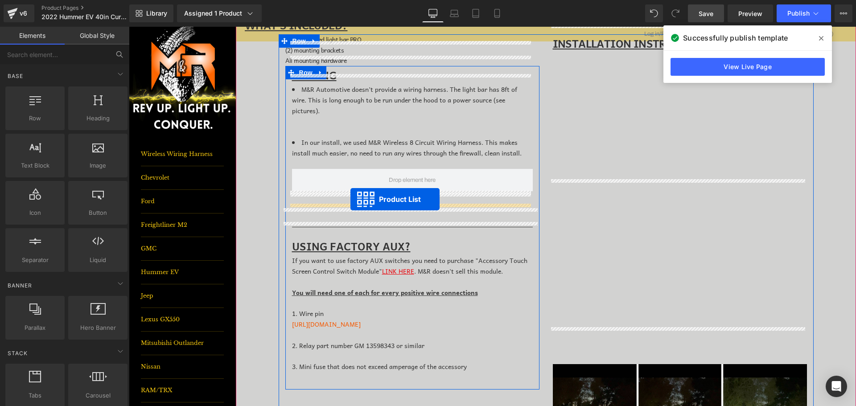
scroll to position [375, 0]
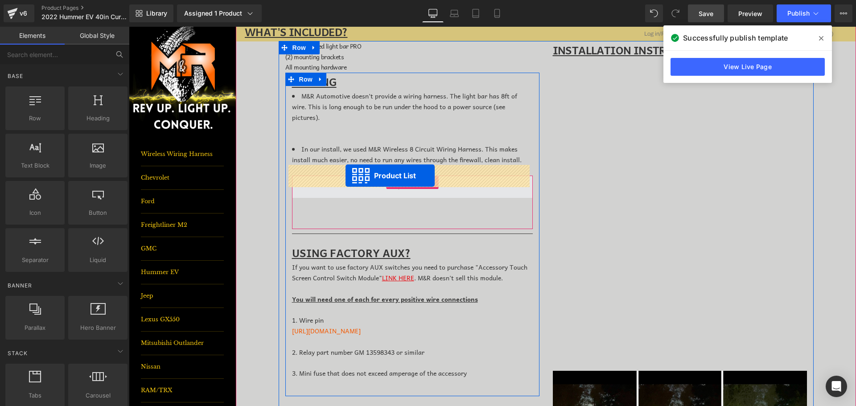
drag, startPoint x: 513, startPoint y: 168, endPoint x: 346, endPoint y: 176, distance: 167.4
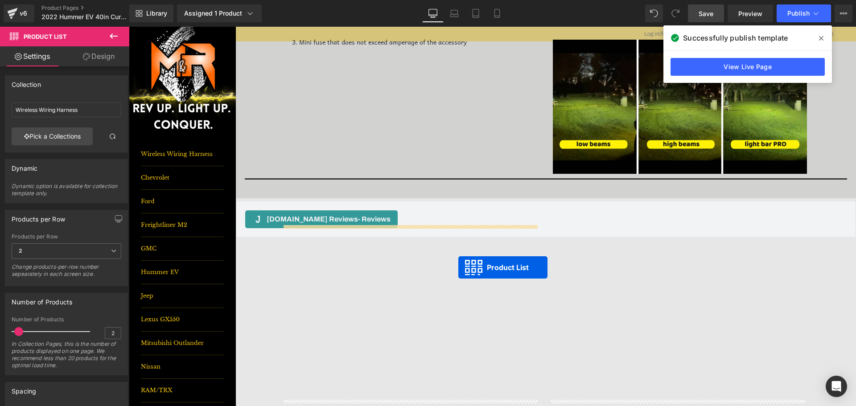
scroll to position [598, 0]
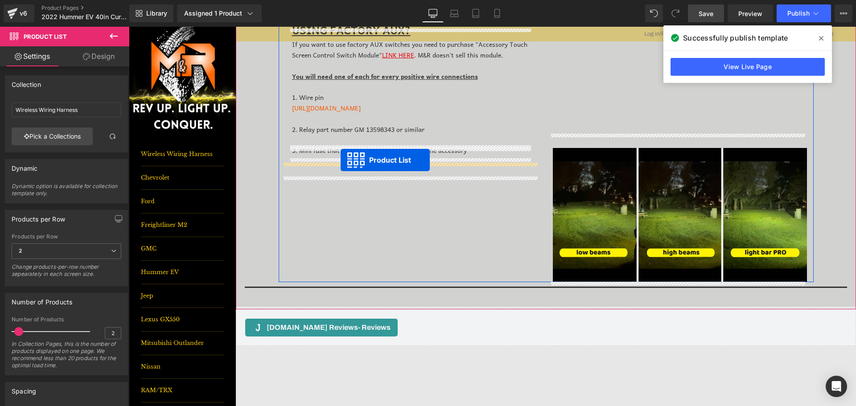
drag, startPoint x: 519, startPoint y: 210, endPoint x: 341, endPoint y: 160, distance: 185.6
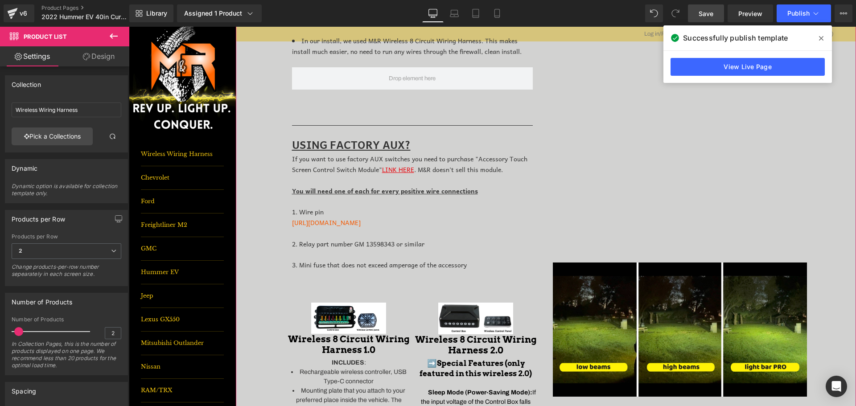
scroll to position [464, 0]
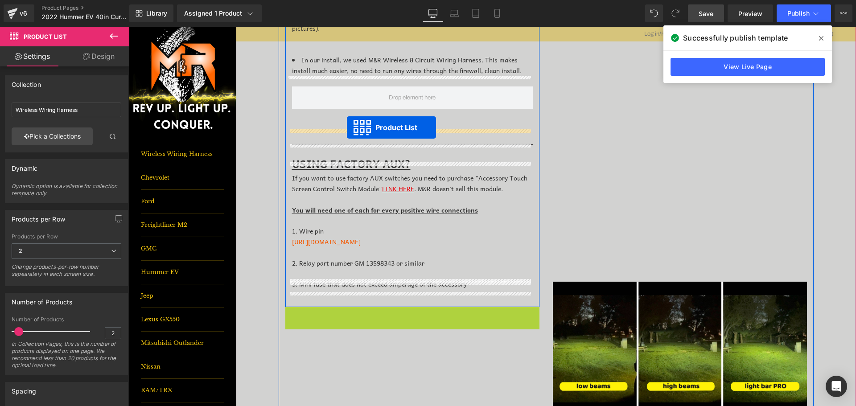
drag, startPoint x: 383, startPoint y: 301, endPoint x: 347, endPoint y: 128, distance: 177.5
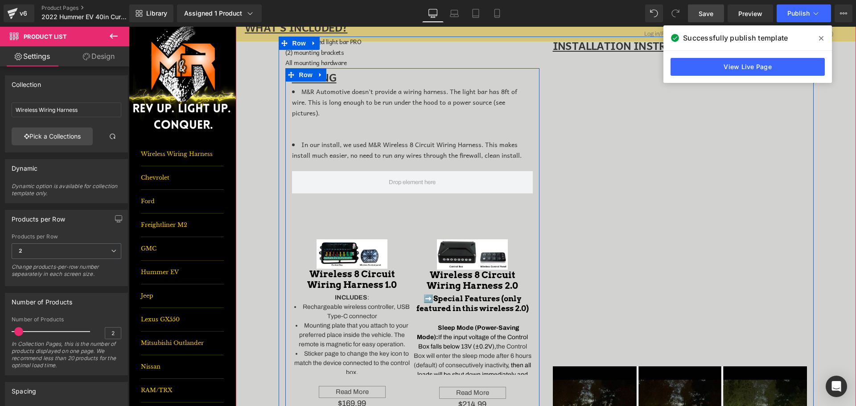
scroll to position [375, 0]
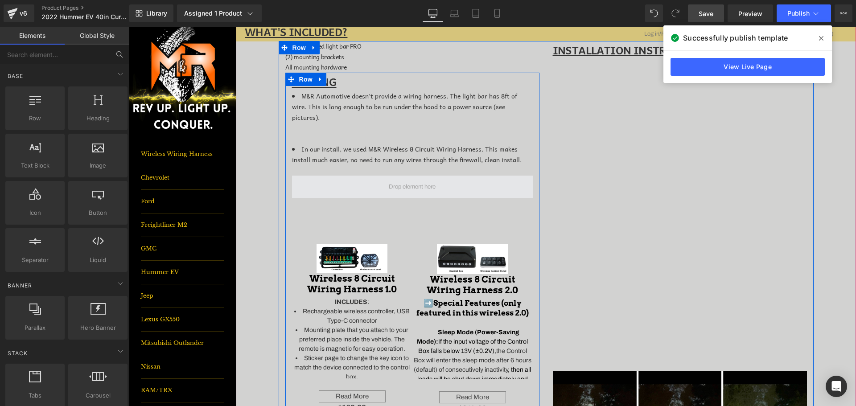
click at [405, 179] on span at bounding box center [412, 186] width 53 height 15
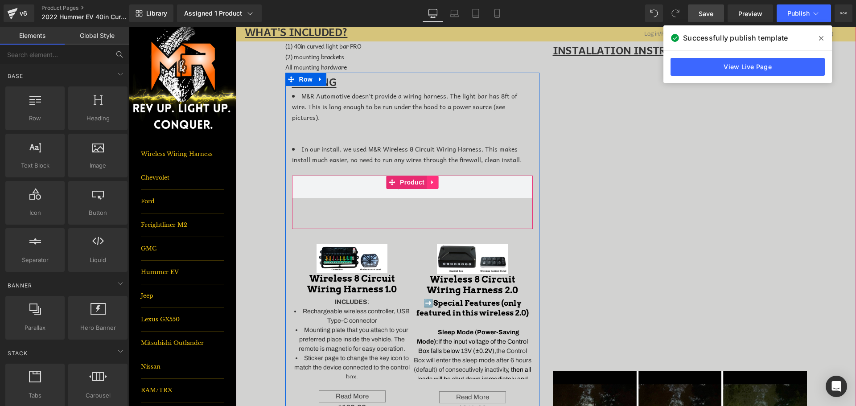
click at [434, 176] on link at bounding box center [433, 182] width 12 height 13
click at [436, 179] on icon at bounding box center [438, 182] width 6 height 6
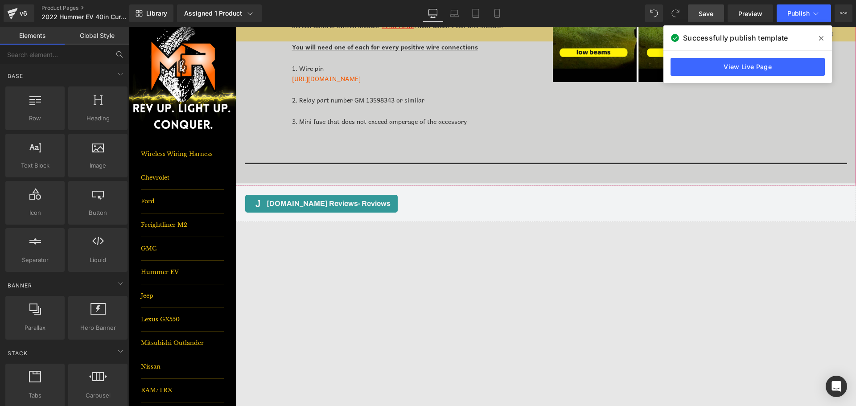
scroll to position [999, 0]
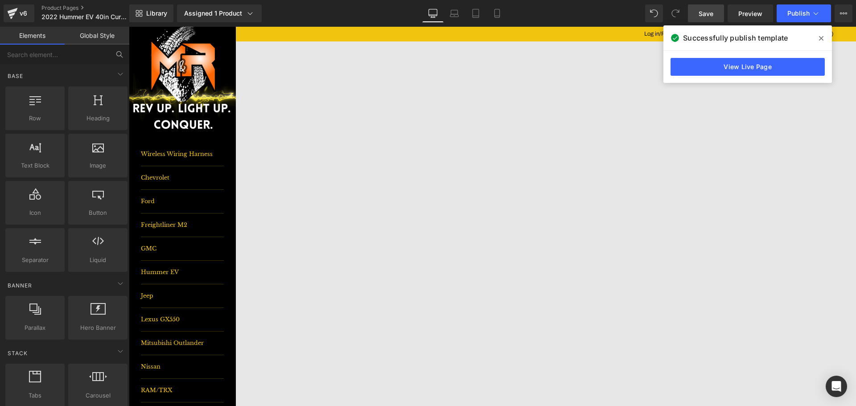
click at [702, 13] on span "Save" at bounding box center [706, 13] width 15 height 9
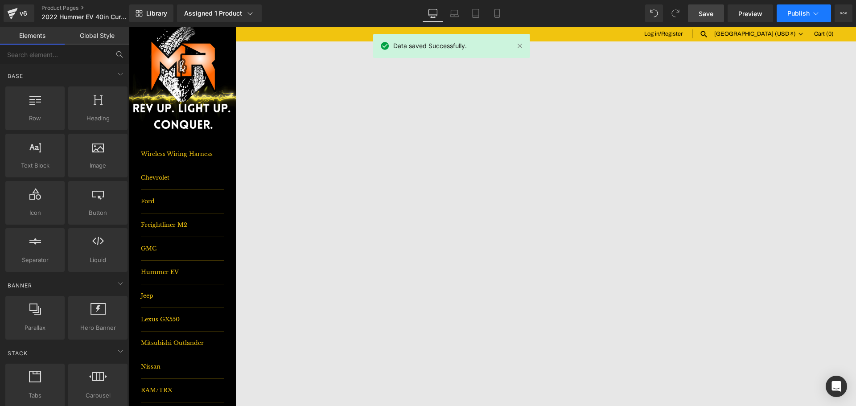
click at [807, 12] on span "Publish" at bounding box center [798, 13] width 22 height 7
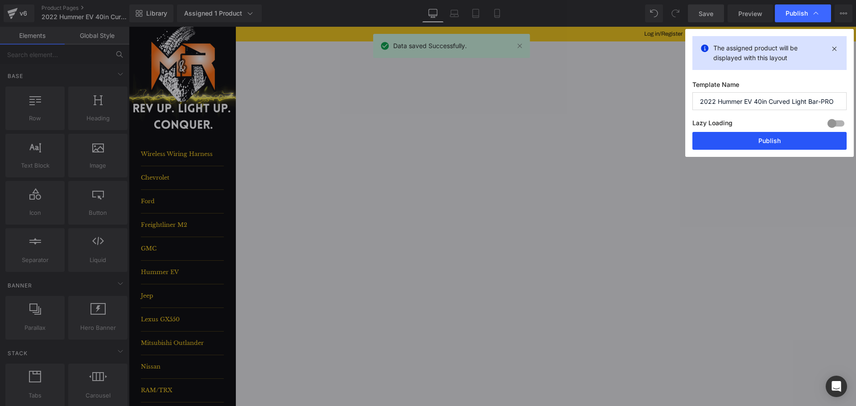
click at [814, 147] on button "Publish" at bounding box center [769, 141] width 154 height 18
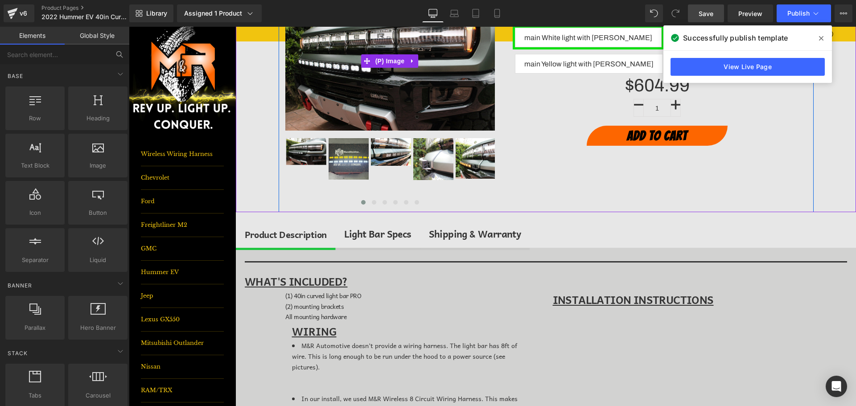
scroll to position [180, 0]
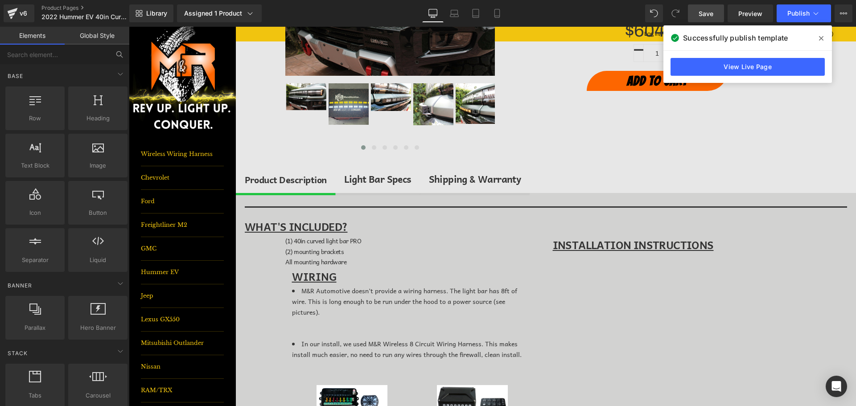
click at [377, 179] on div "Light Bar Specs" at bounding box center [377, 179] width 67 height 15
